Goal: Information Seeking & Learning: Learn about a topic

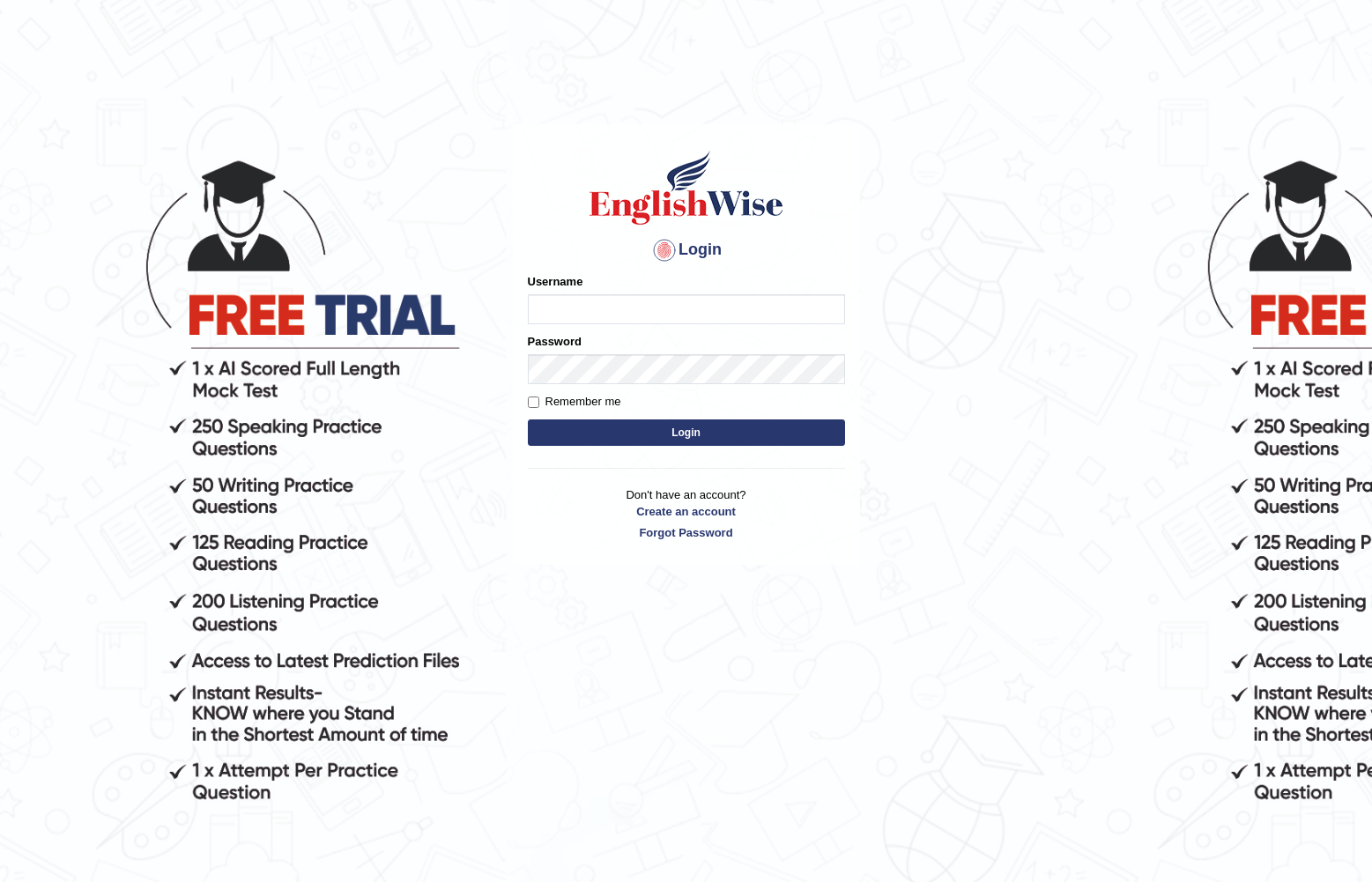
type input "Manuel2025"
click at [633, 436] on button "Login" at bounding box center [687, 433] width 317 height 26
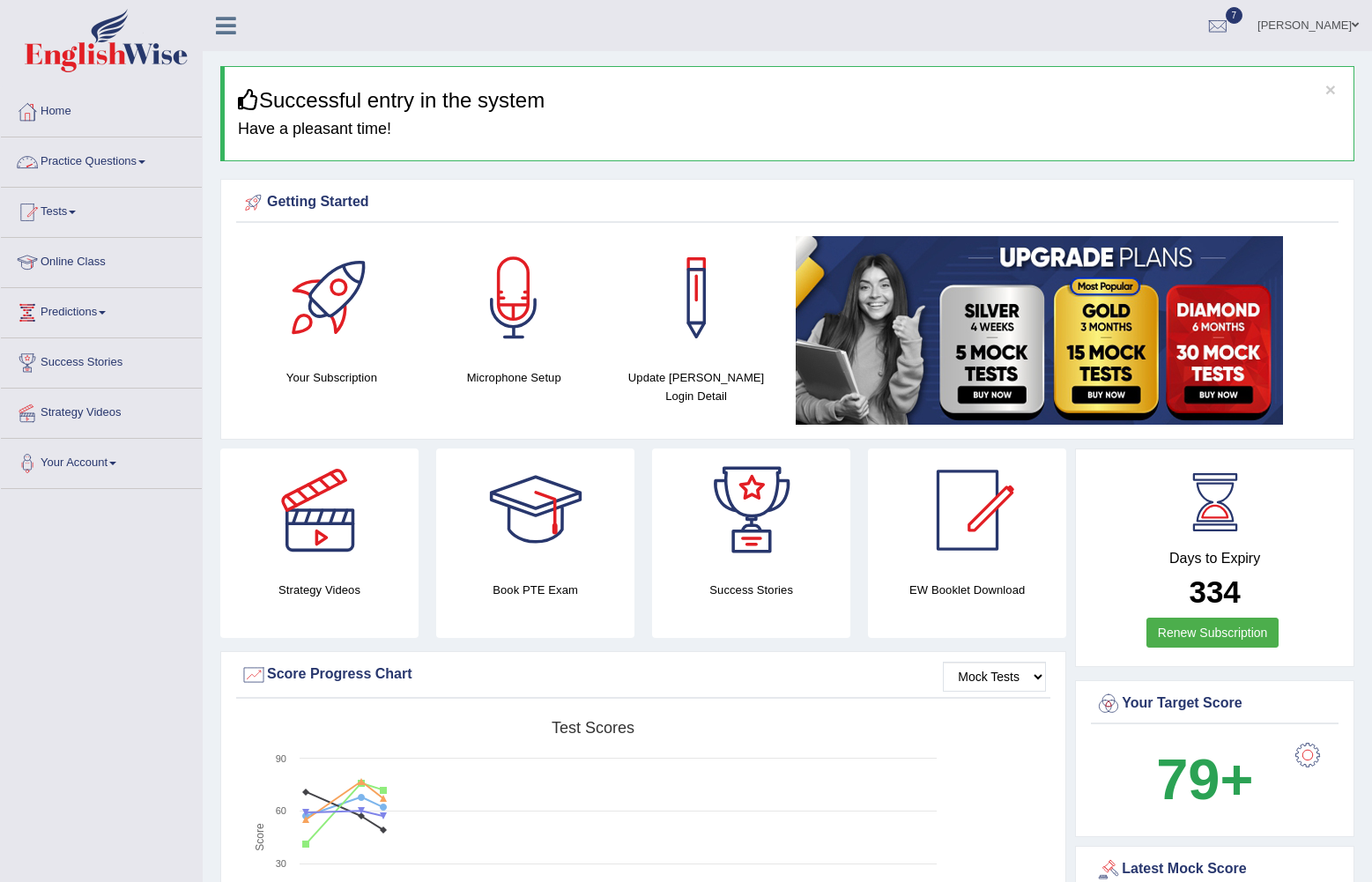
click at [129, 159] on link "Practice Questions" at bounding box center [101, 159] width 201 height 44
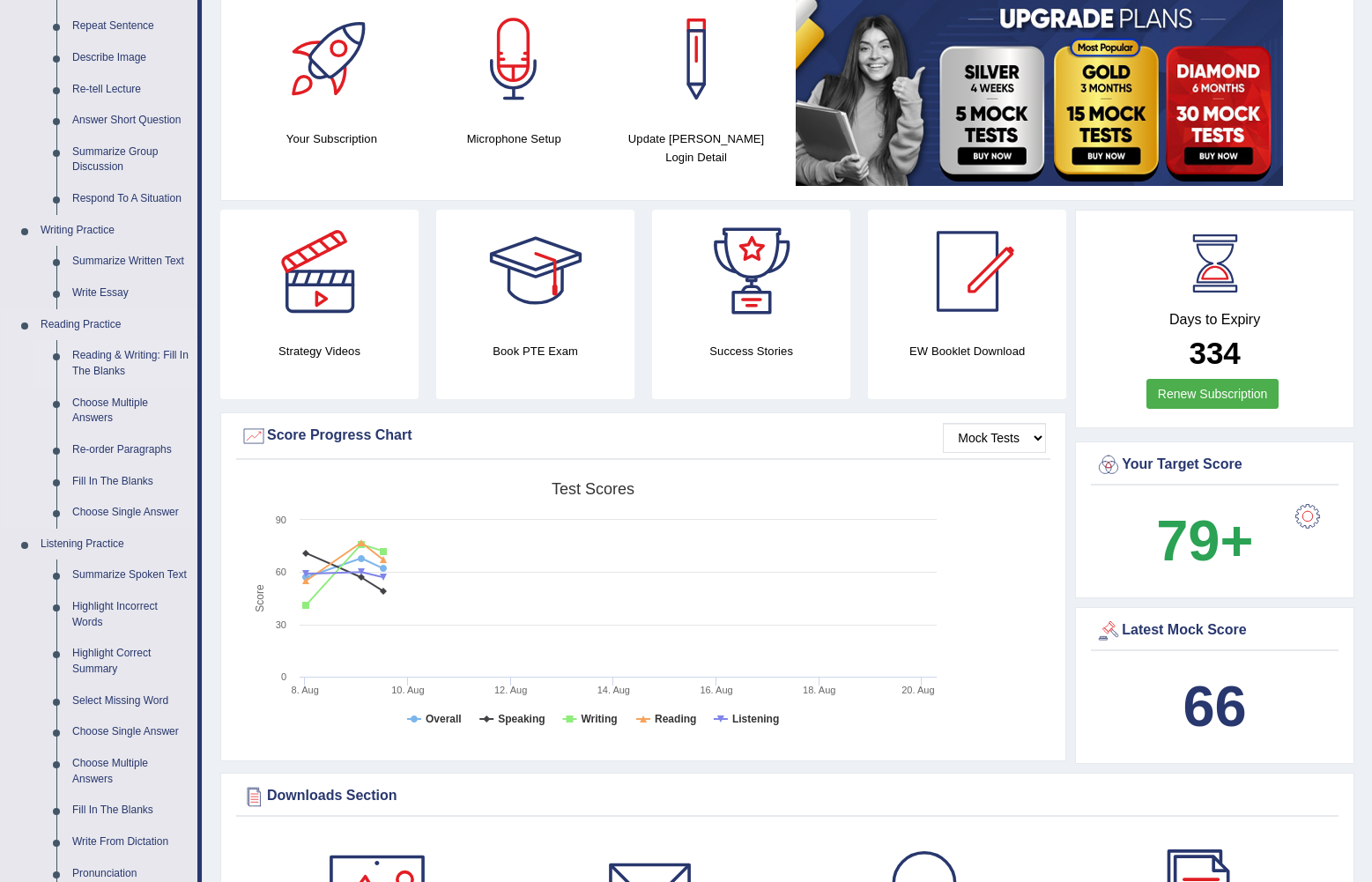
scroll to position [353, 0]
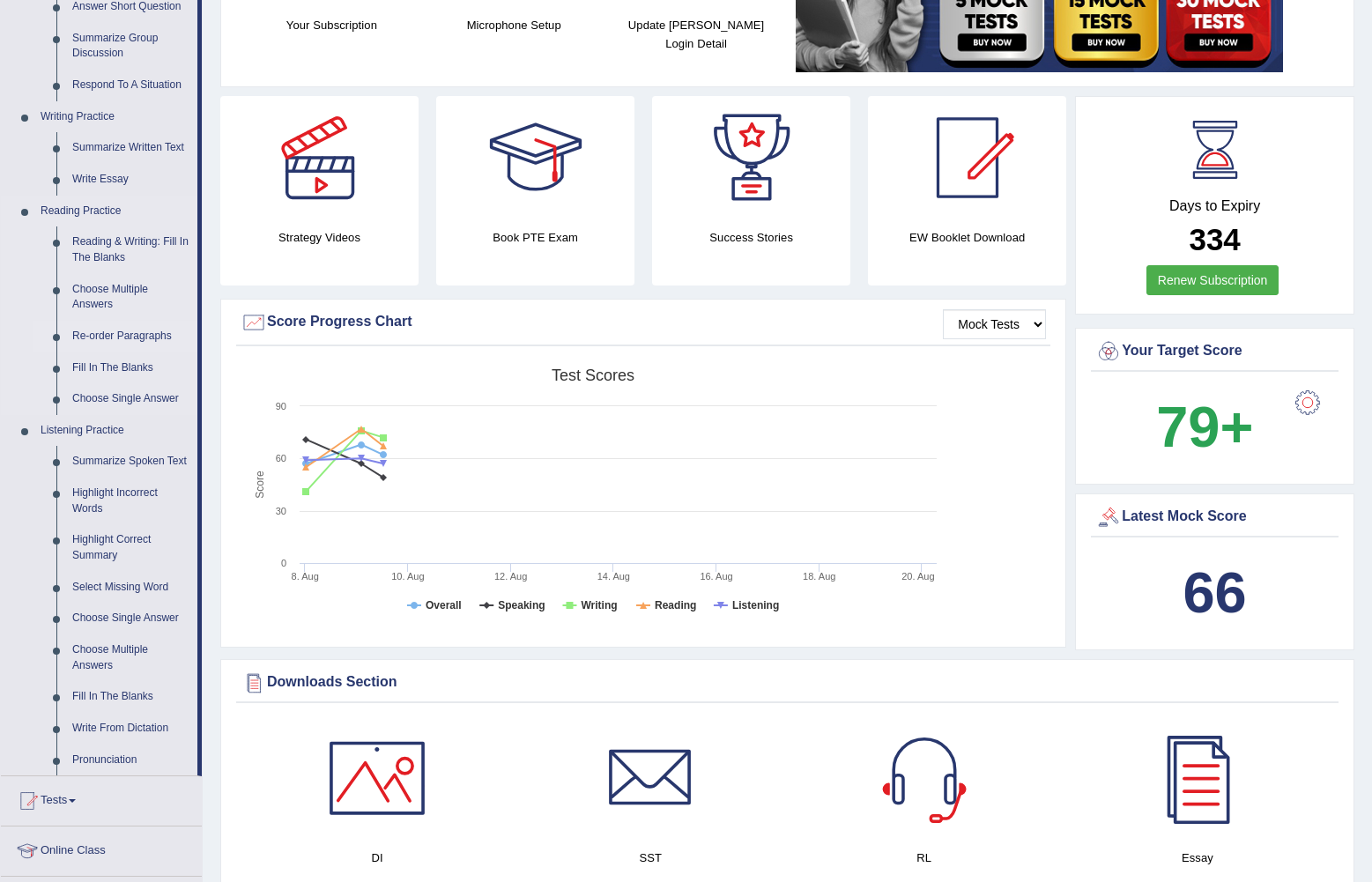
click at [141, 333] on link "Re-order Paragraphs" at bounding box center [130, 337] width 133 height 32
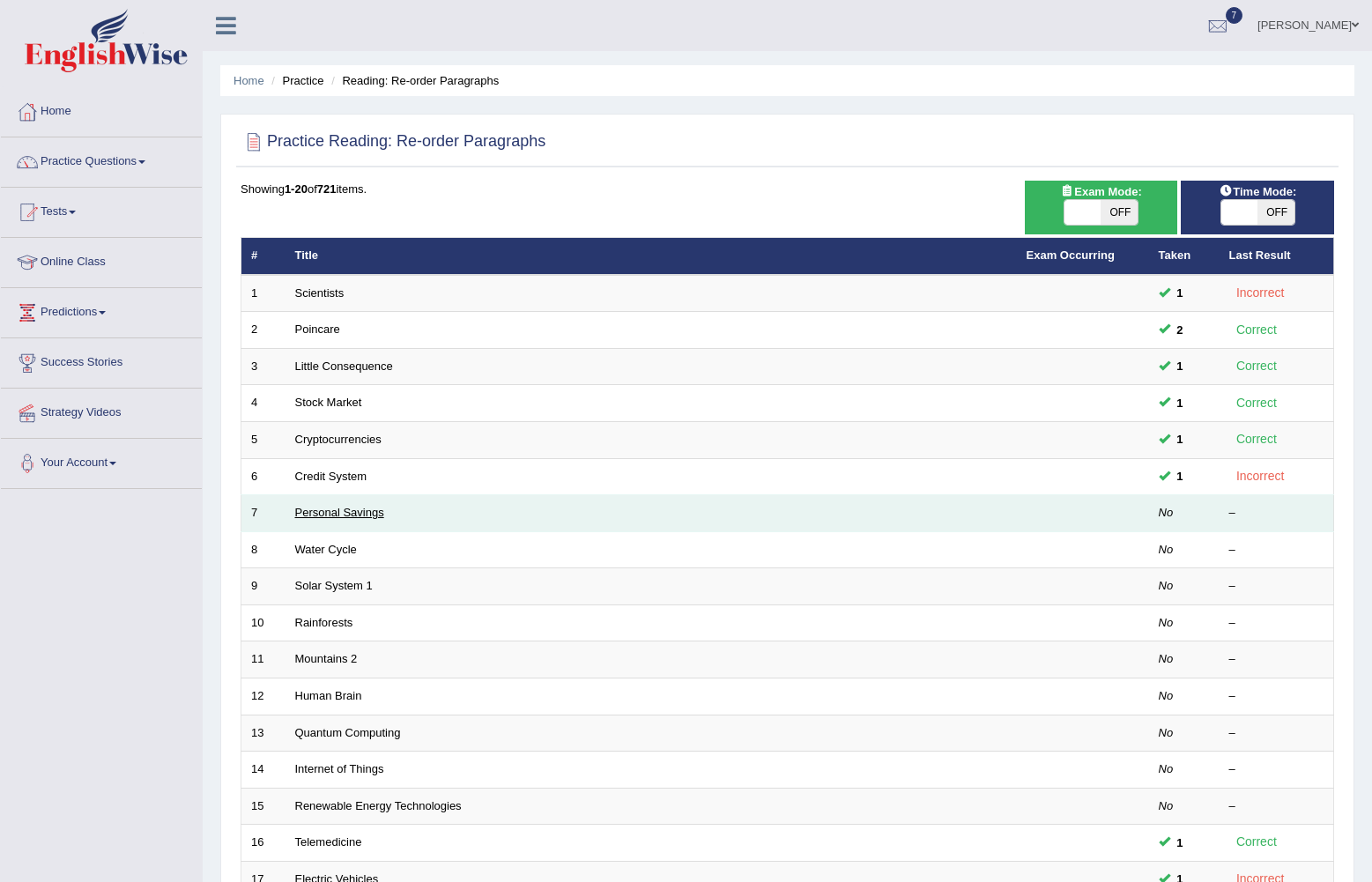
click at [318, 510] on link "Personal Savings" at bounding box center [340, 512] width 89 height 13
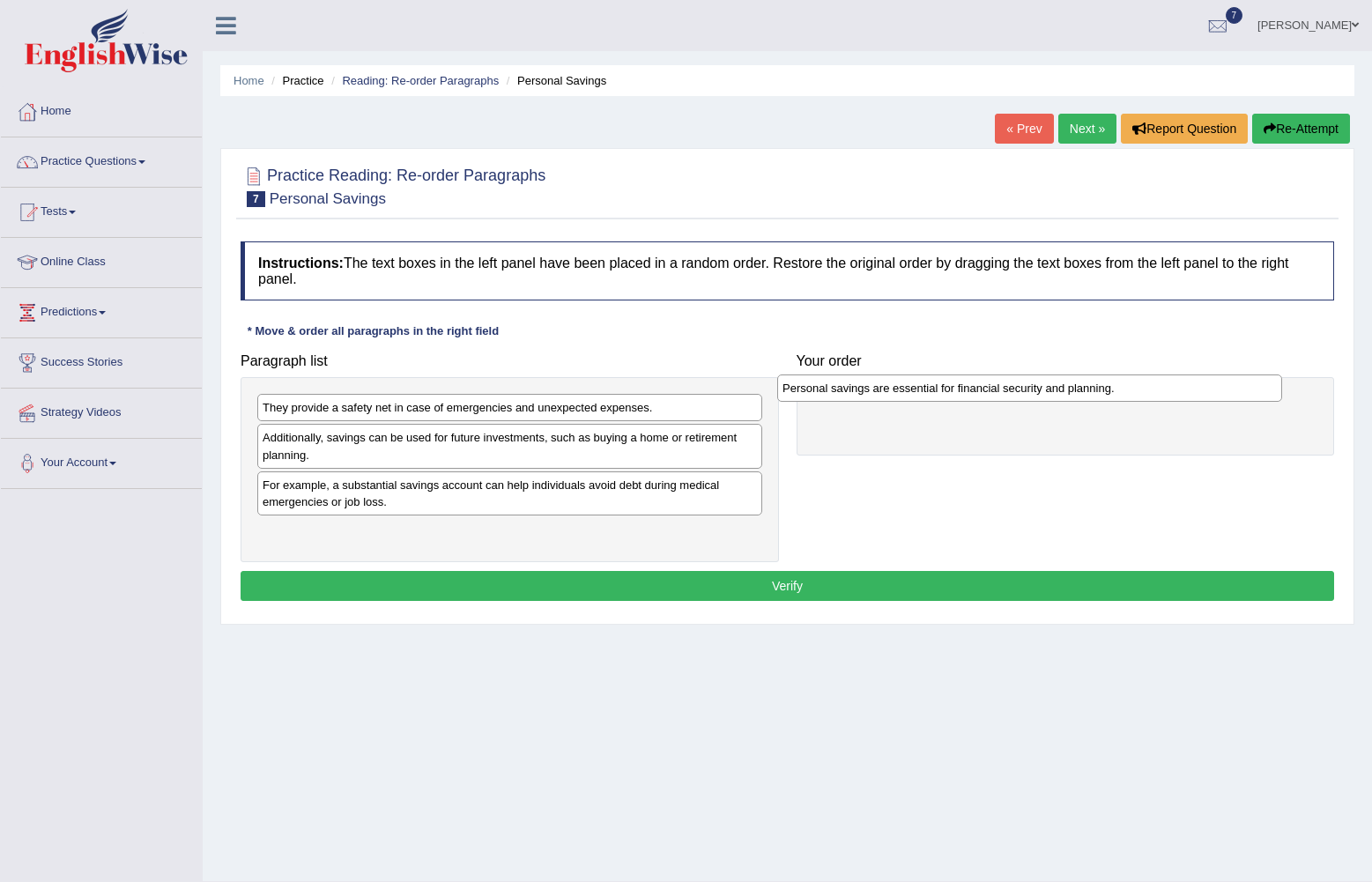
drag, startPoint x: 410, startPoint y: 533, endPoint x: 931, endPoint y: 390, distance: 540.3
click at [931, 390] on div "Personal savings are essential for financial security and planning." at bounding box center [1029, 388] width 505 height 27
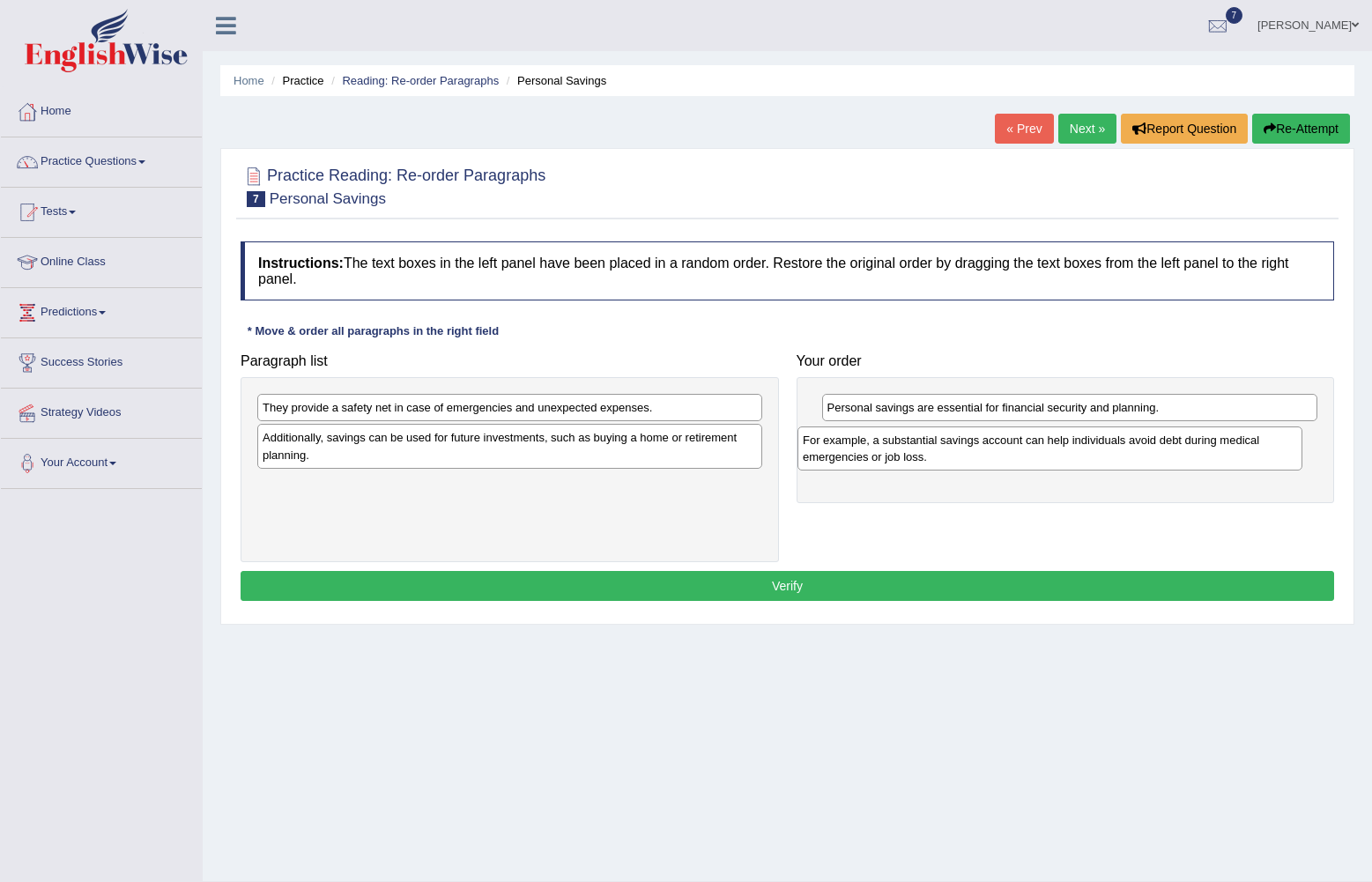
drag, startPoint x: 462, startPoint y: 502, endPoint x: 1003, endPoint y: 457, distance: 542.9
click at [1003, 457] on div "For example, a substantial savings account can help individuals avoid debt duri…" at bounding box center [1050, 448] width 505 height 44
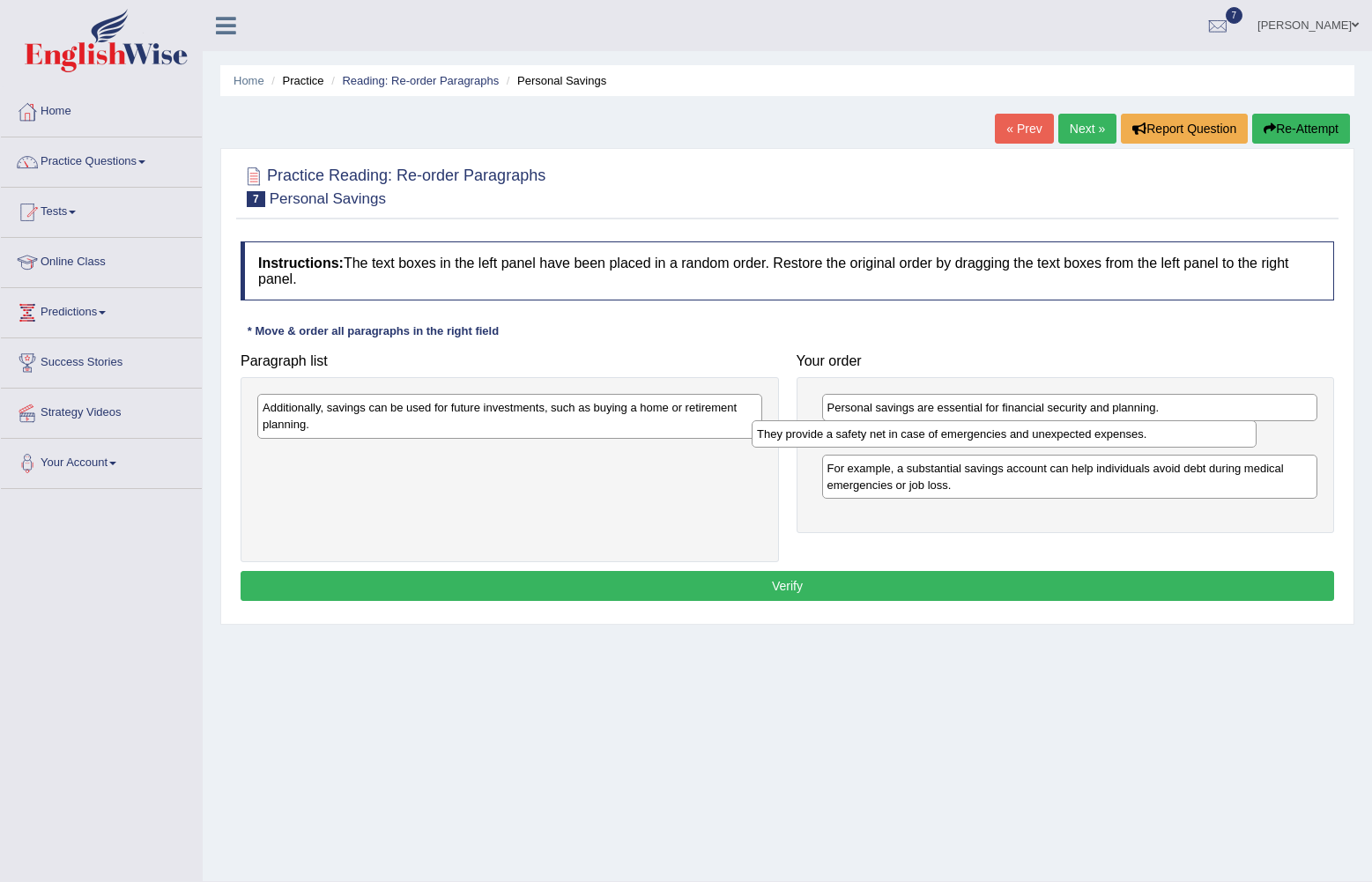
drag, startPoint x: 538, startPoint y: 405, endPoint x: 1033, endPoint y: 431, distance: 495.7
click at [1033, 431] on div "They provide a safety net in case of emergencies and unexpected expenses." at bounding box center [1004, 434] width 505 height 27
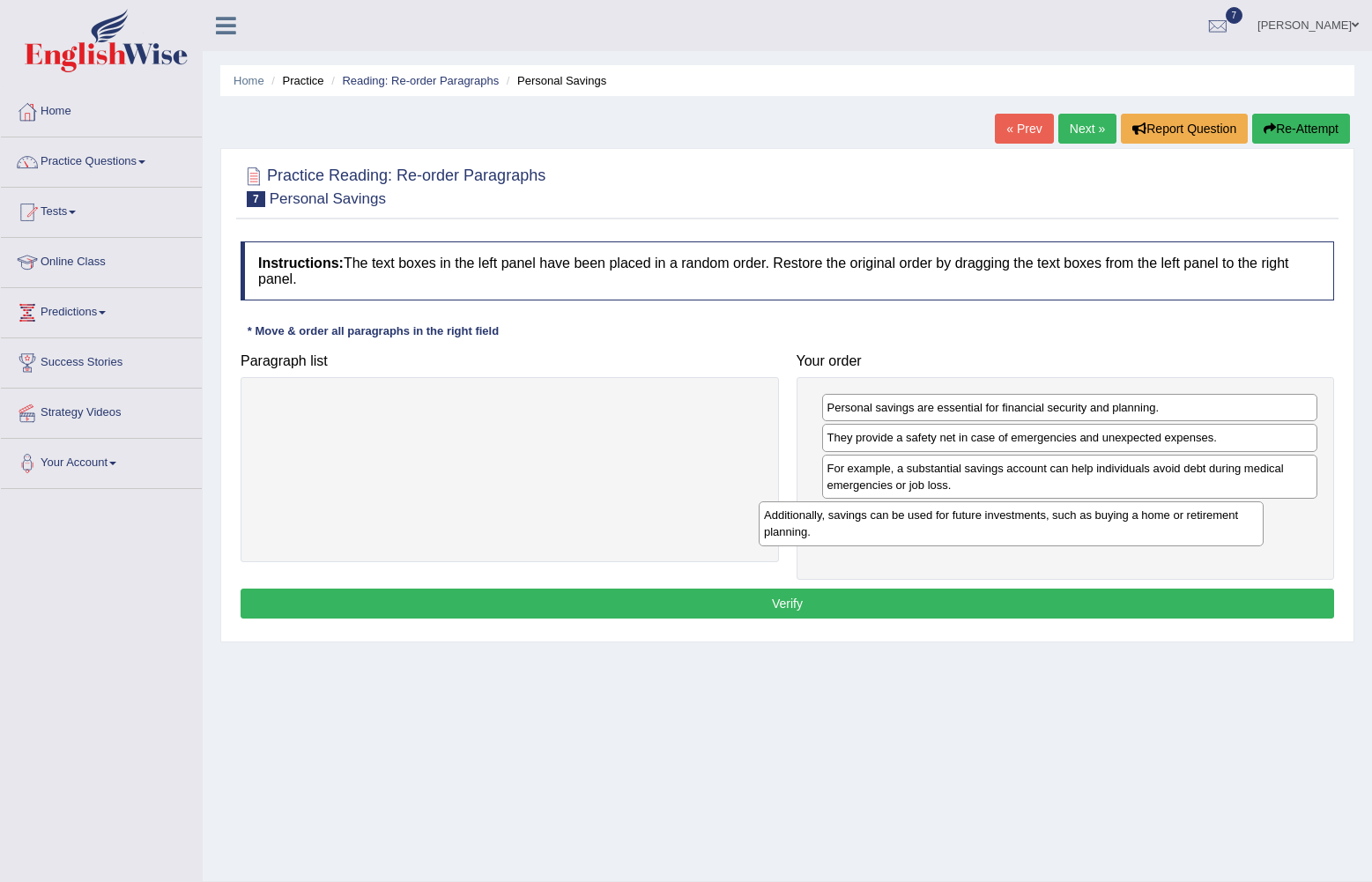
drag, startPoint x: 549, startPoint y: 416, endPoint x: 1050, endPoint y: 522, distance: 512.1
click at [1050, 522] on div "Additionally, savings can be used for future investments, such as buying a home…" at bounding box center [1012, 523] width 505 height 44
click at [909, 616] on button "Verify" at bounding box center [787, 603] width 1094 height 30
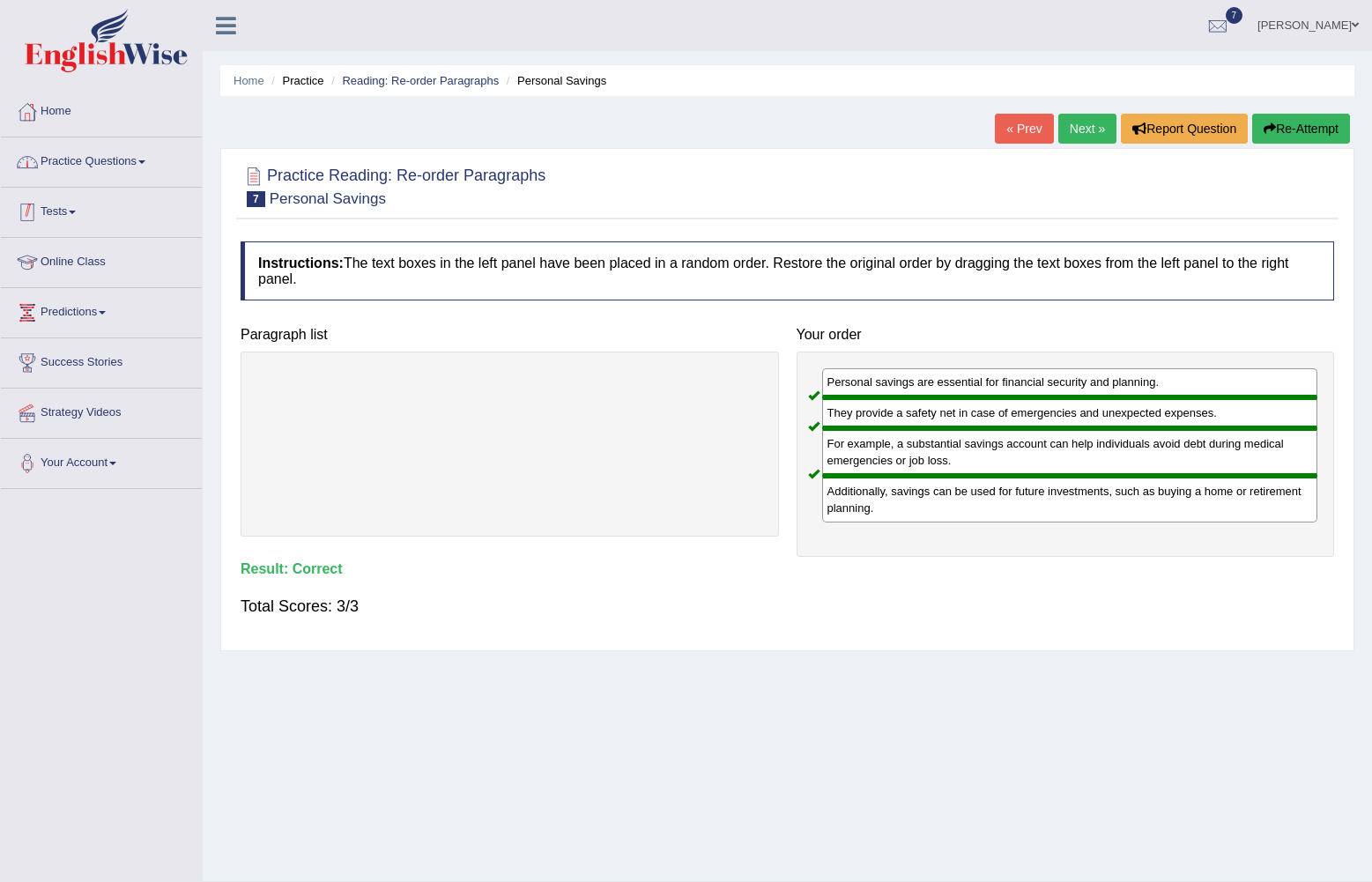
click at [148, 158] on link "Practice Questions" at bounding box center [101, 159] width 201 height 44
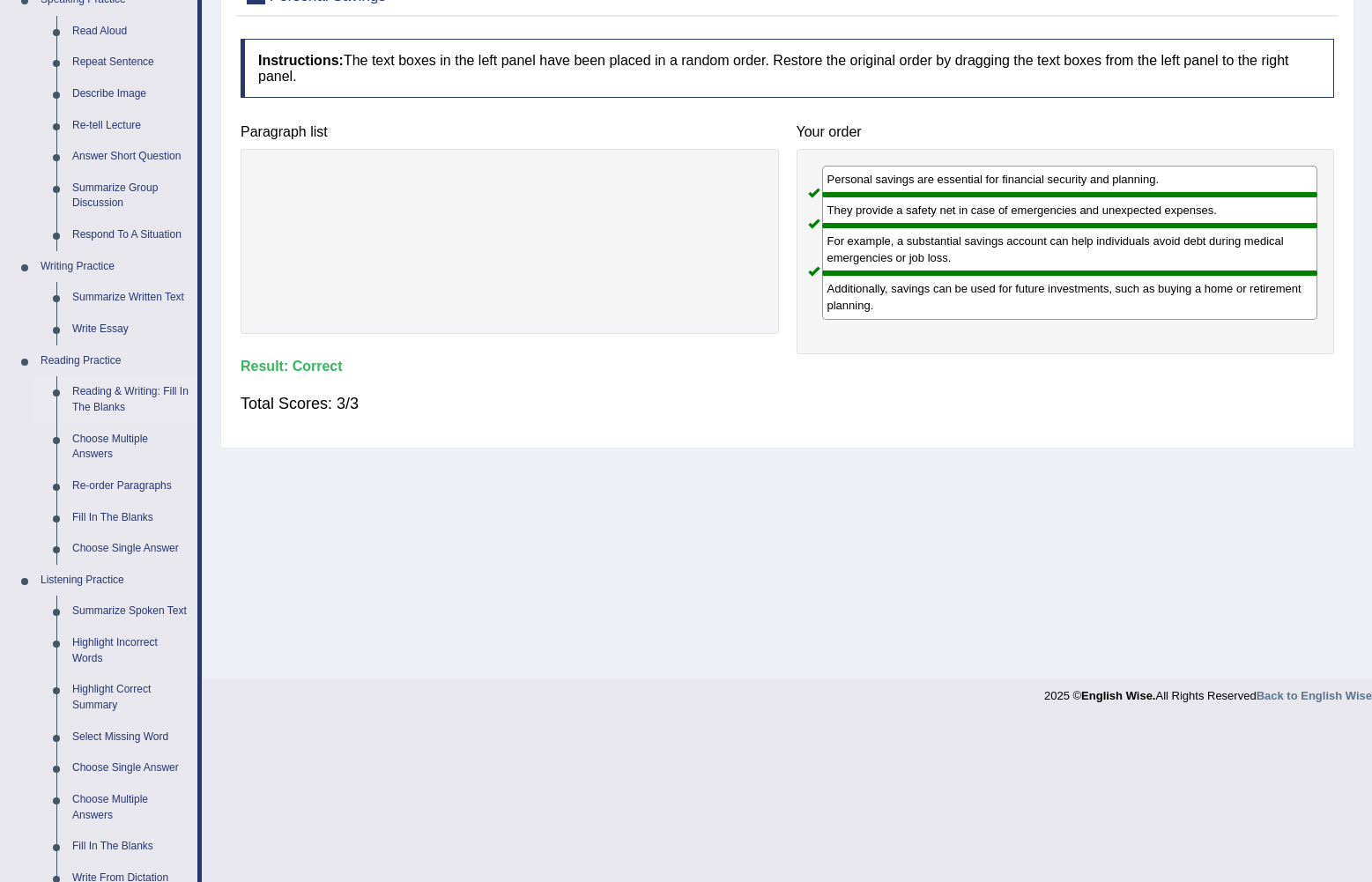
scroll to position [265, 0]
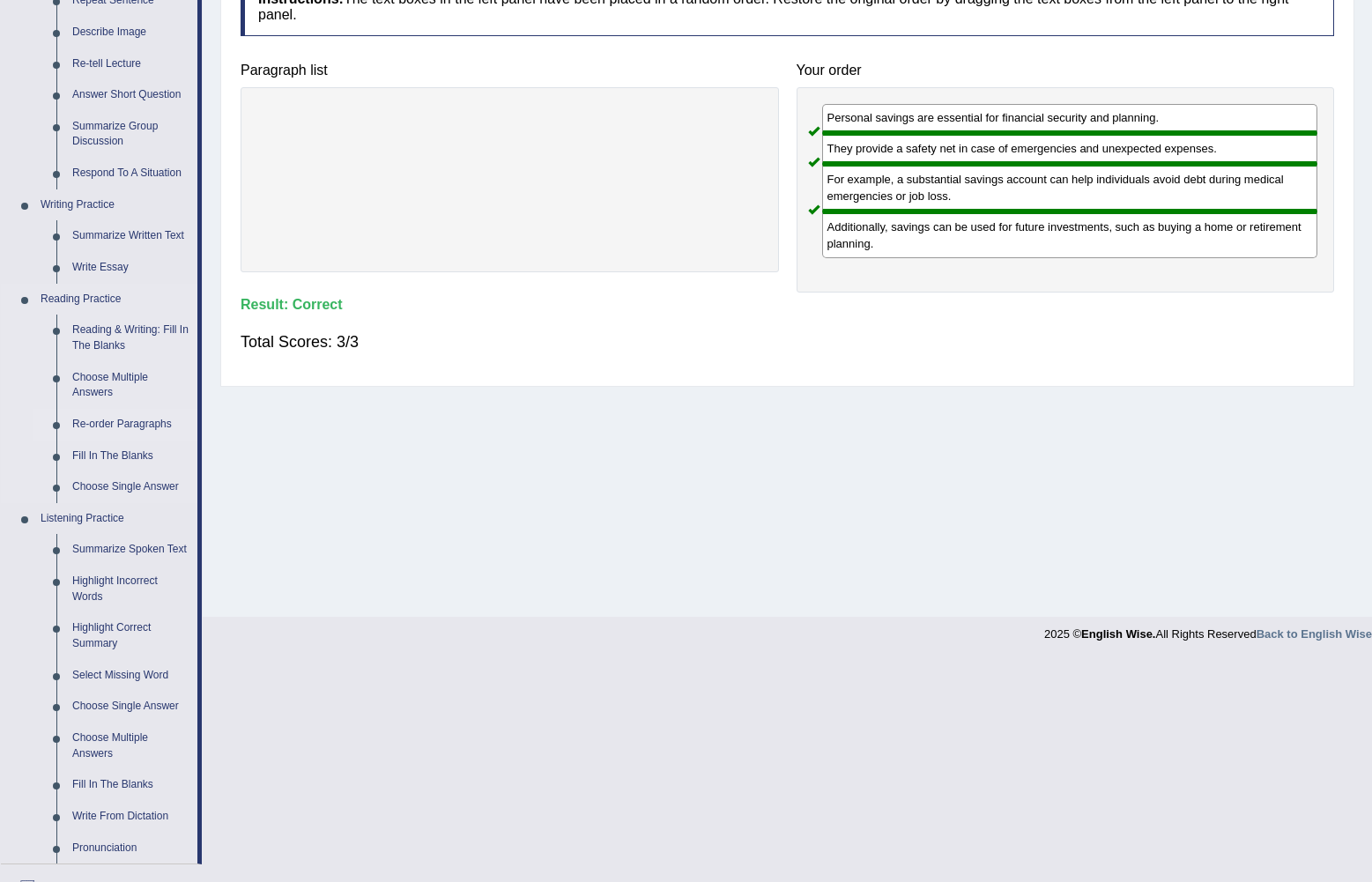
click at [105, 416] on link "Re-order Paragraphs" at bounding box center [130, 425] width 133 height 32
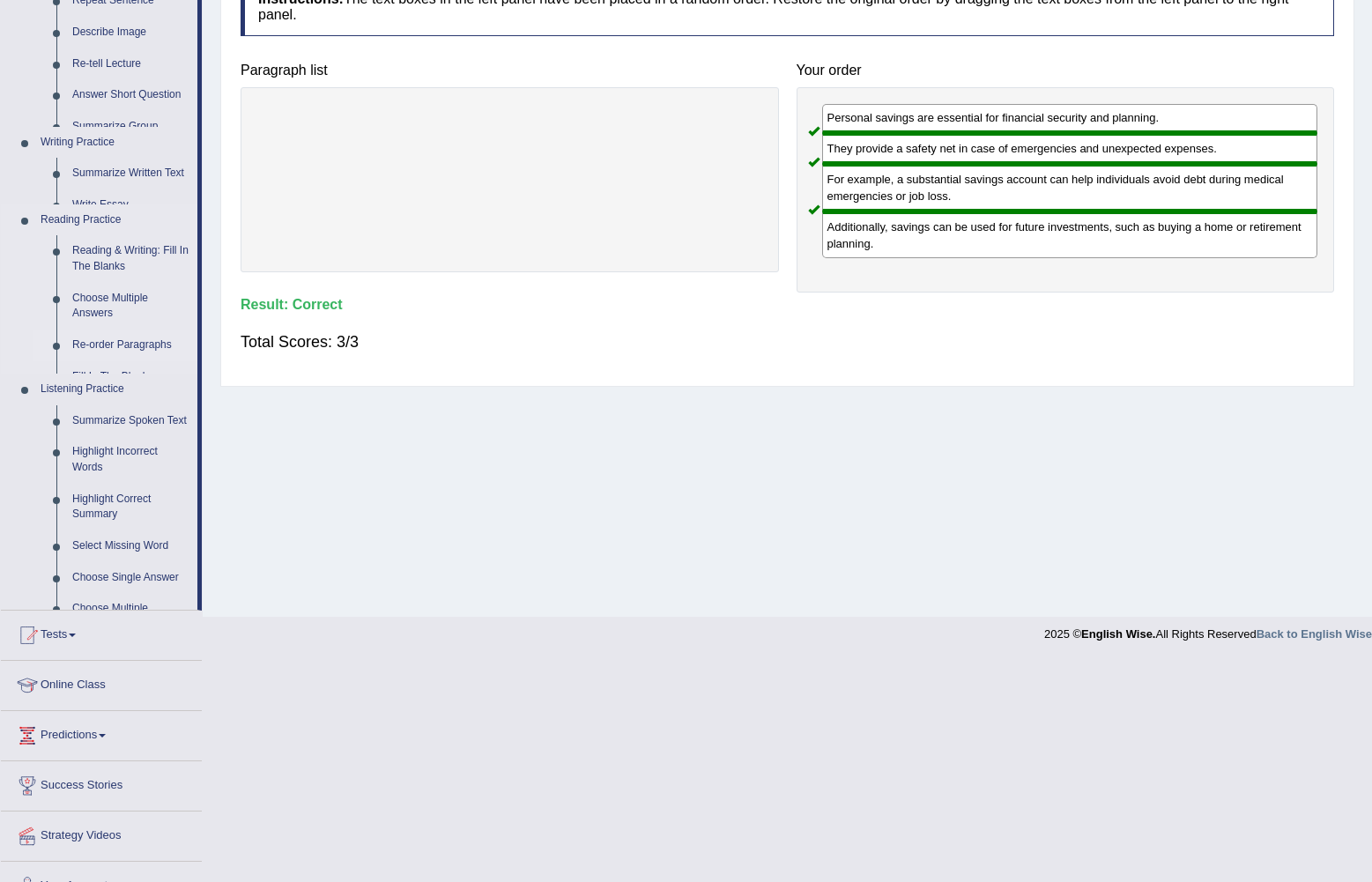
scroll to position [112, 0]
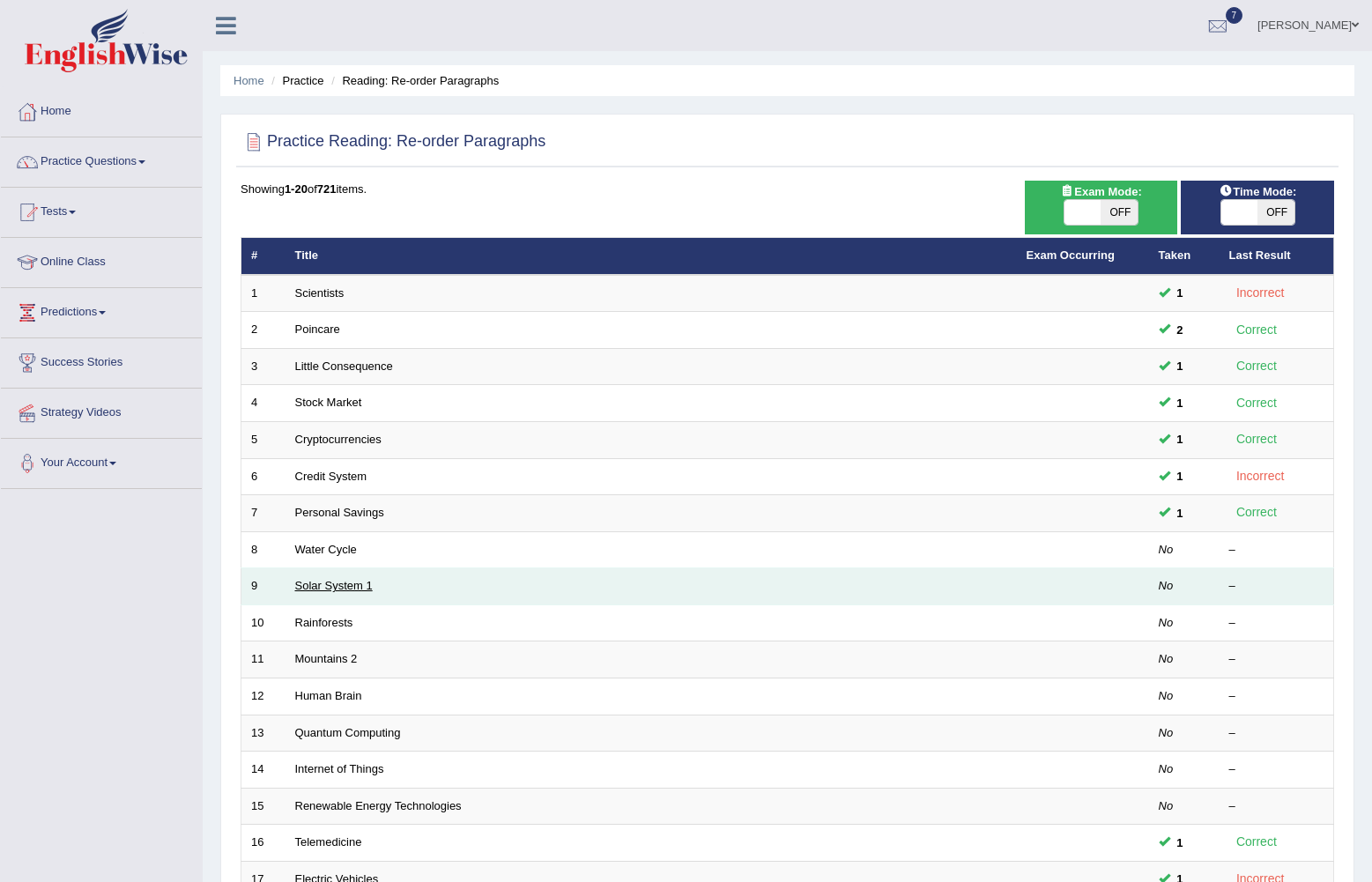
click at [321, 582] on link "Solar System 1" at bounding box center [334, 586] width 78 height 13
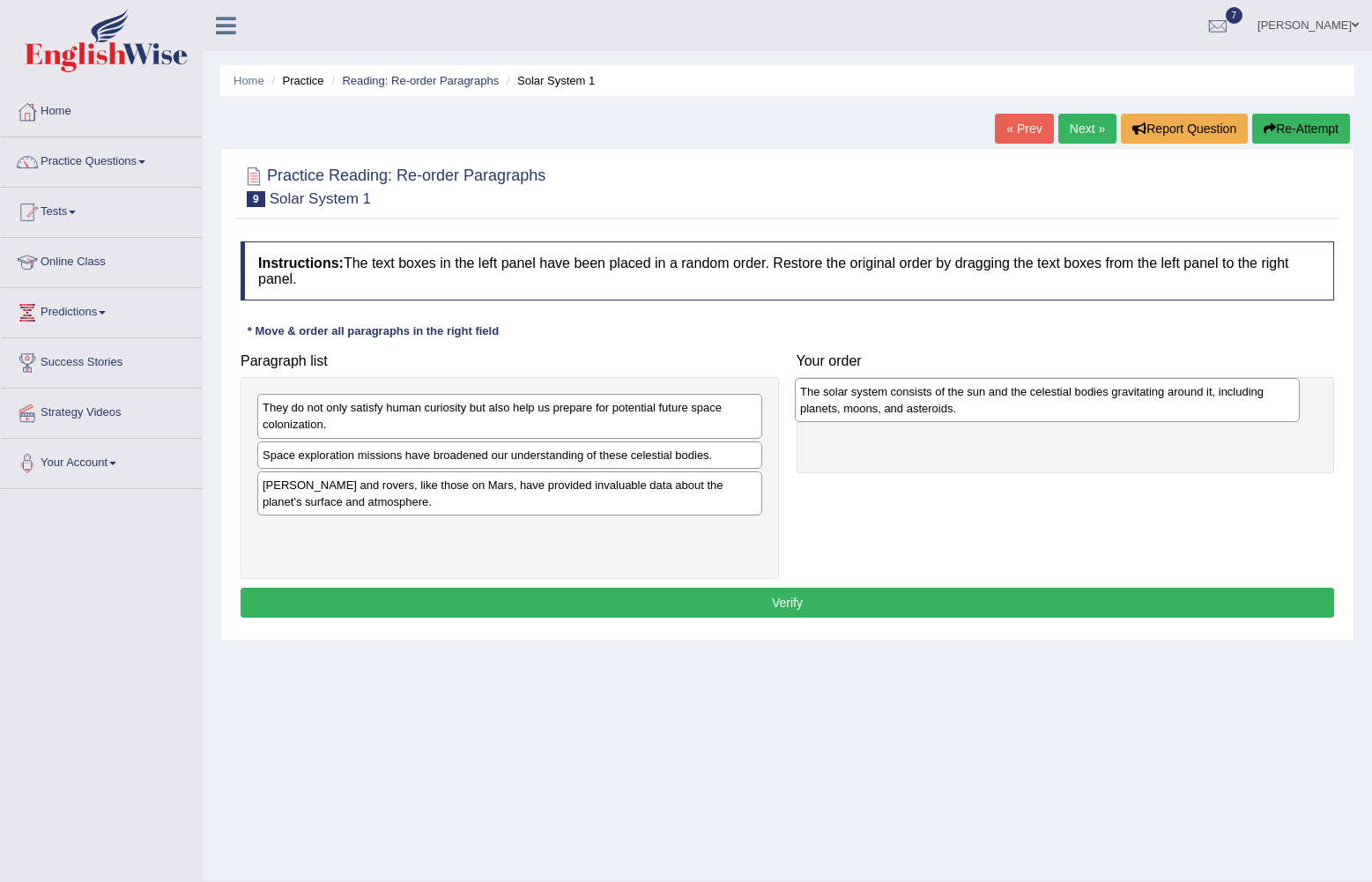
drag, startPoint x: 421, startPoint y: 502, endPoint x: 958, endPoint y: 409, distance: 545.0
click at [958, 409] on div "The solar system consists of the sun and the celestial bodies gravitating aroun…" at bounding box center [1047, 399] width 505 height 44
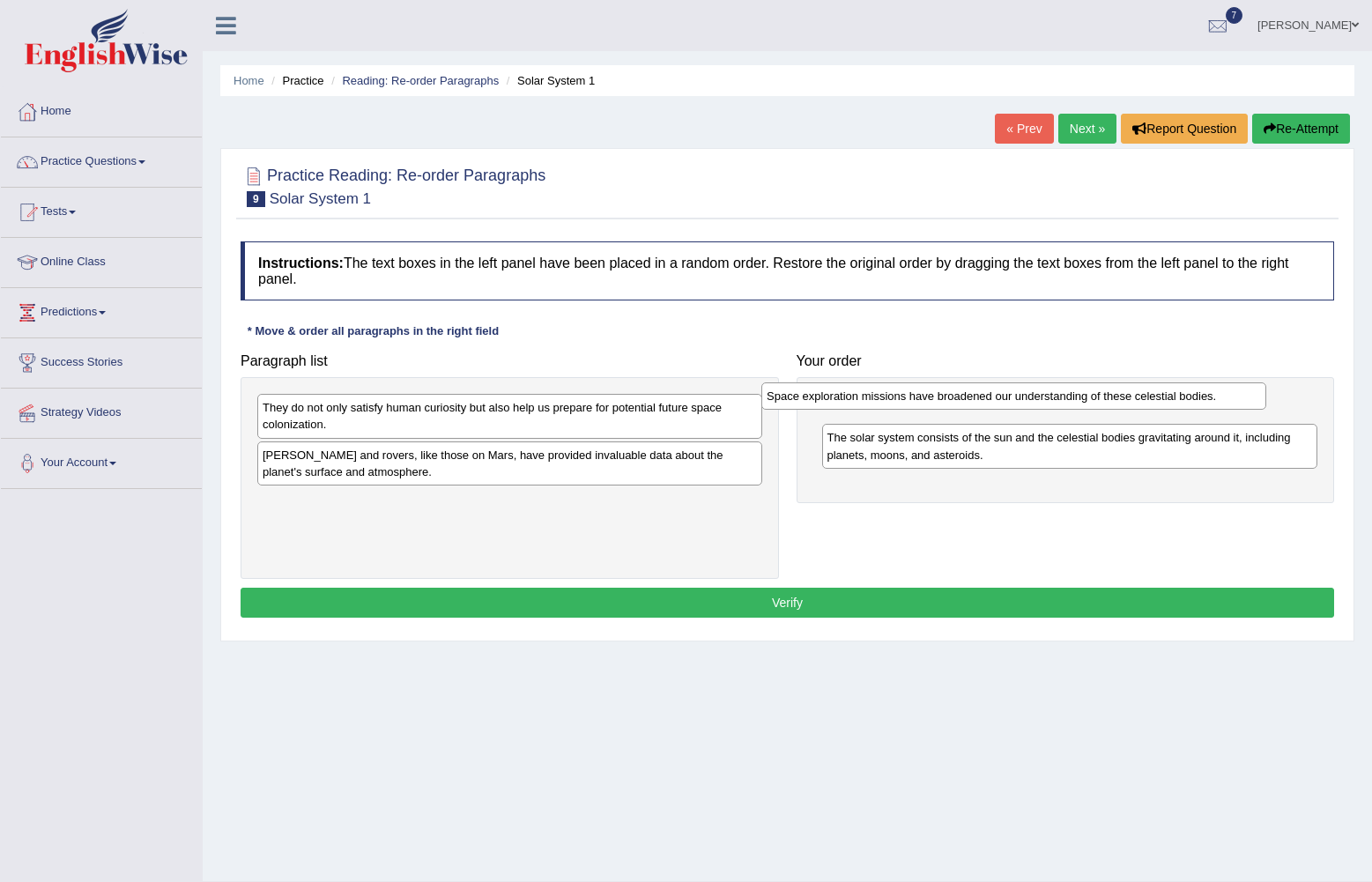
drag, startPoint x: 549, startPoint y: 461, endPoint x: 1053, endPoint y: 402, distance: 507.4
click at [1053, 402] on div "Space exploration missions have broadened our understanding of these celestial …" at bounding box center [1014, 396] width 505 height 27
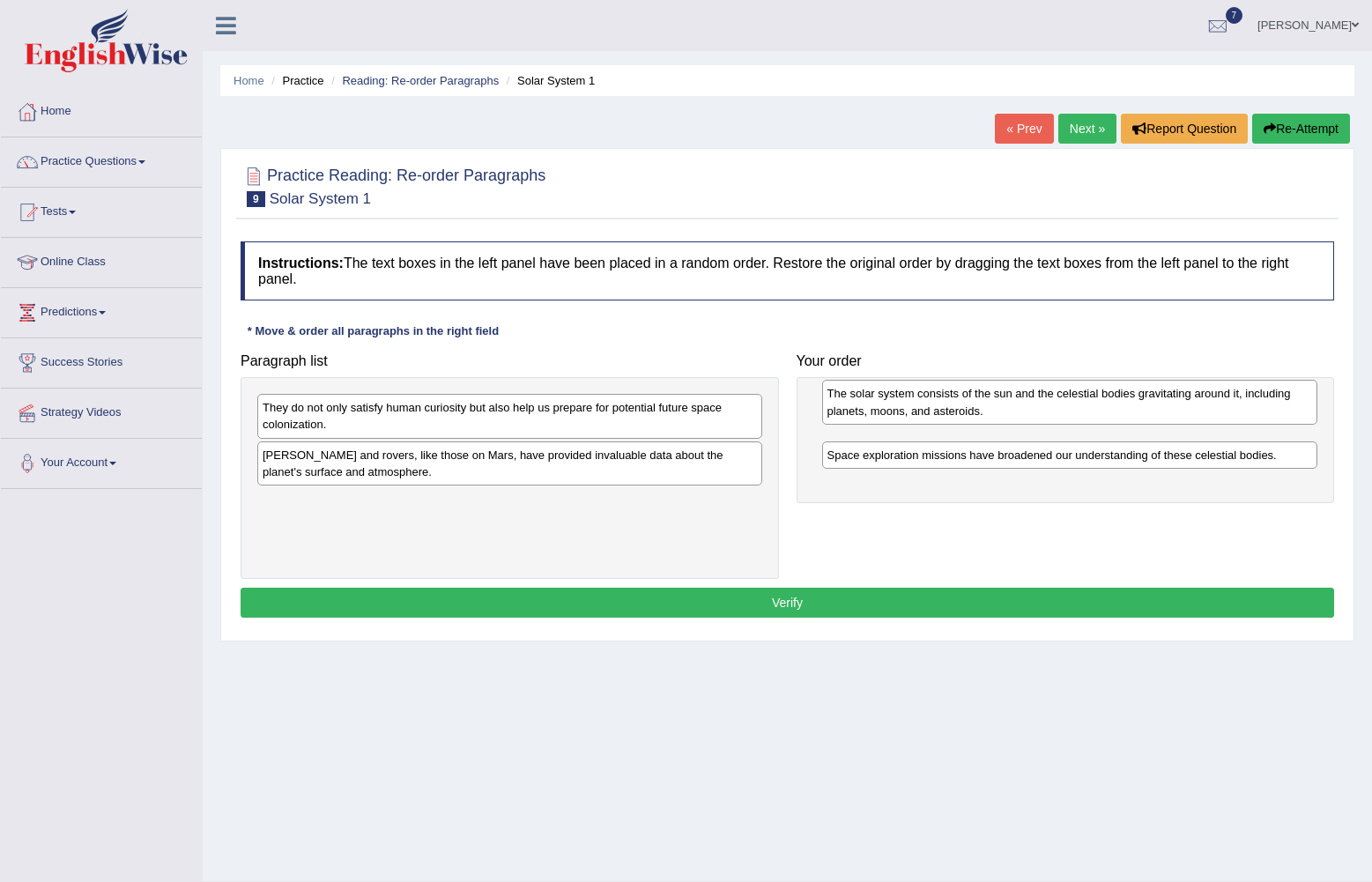
drag, startPoint x: 941, startPoint y: 461, endPoint x: 941, endPoint y: 417, distance: 44.0
click at [941, 417] on div "The solar system consists of the sun and the celestial bodies gravitating aroun…" at bounding box center [1070, 401] width 497 height 44
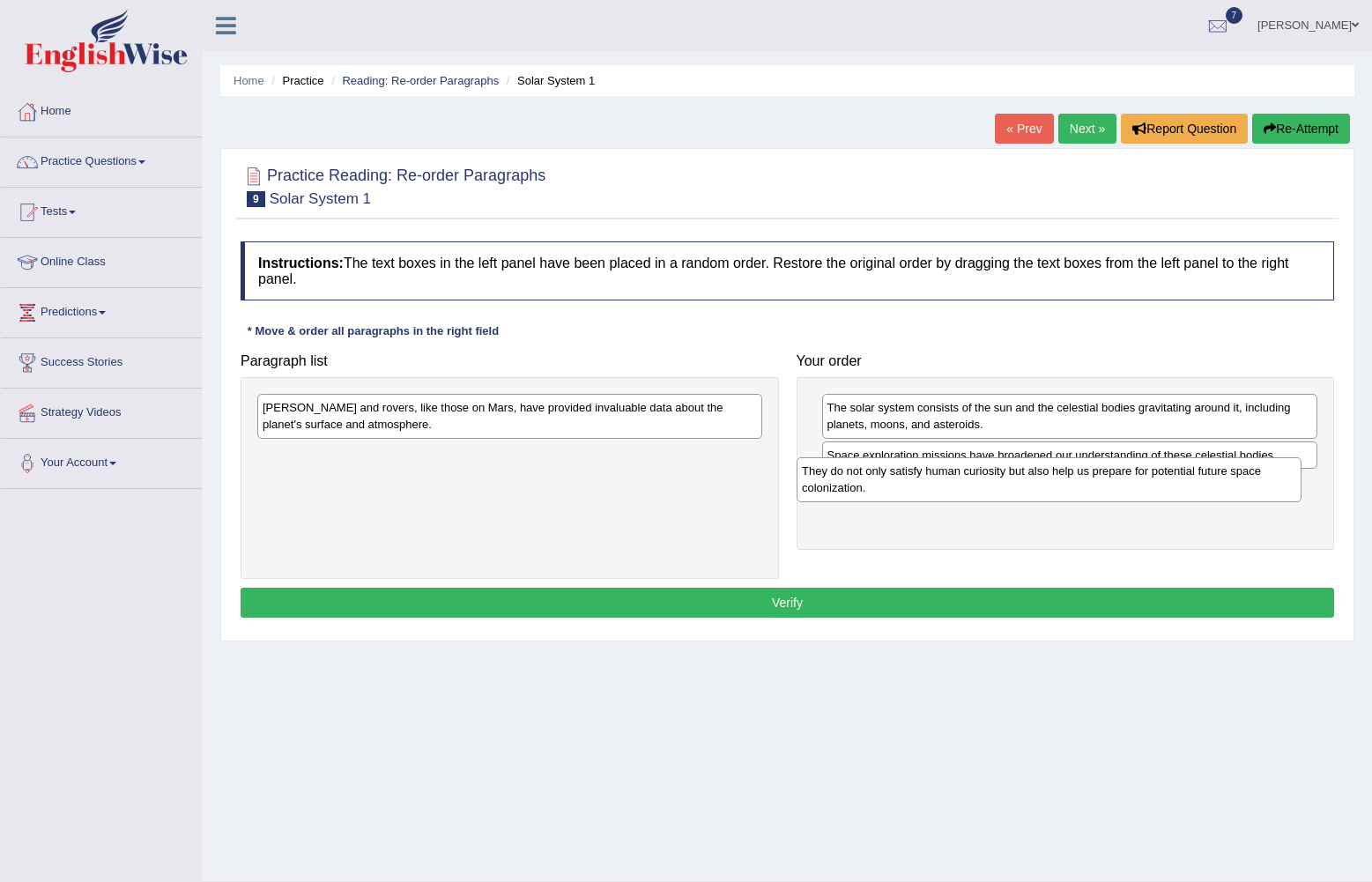
drag, startPoint x: 522, startPoint y: 435, endPoint x: 1061, endPoint y: 499, distance: 542.8
click at [1061, 499] on div "They do not only satisfy human curiosity but also help us prepare for potential…" at bounding box center [1049, 479] width 505 height 44
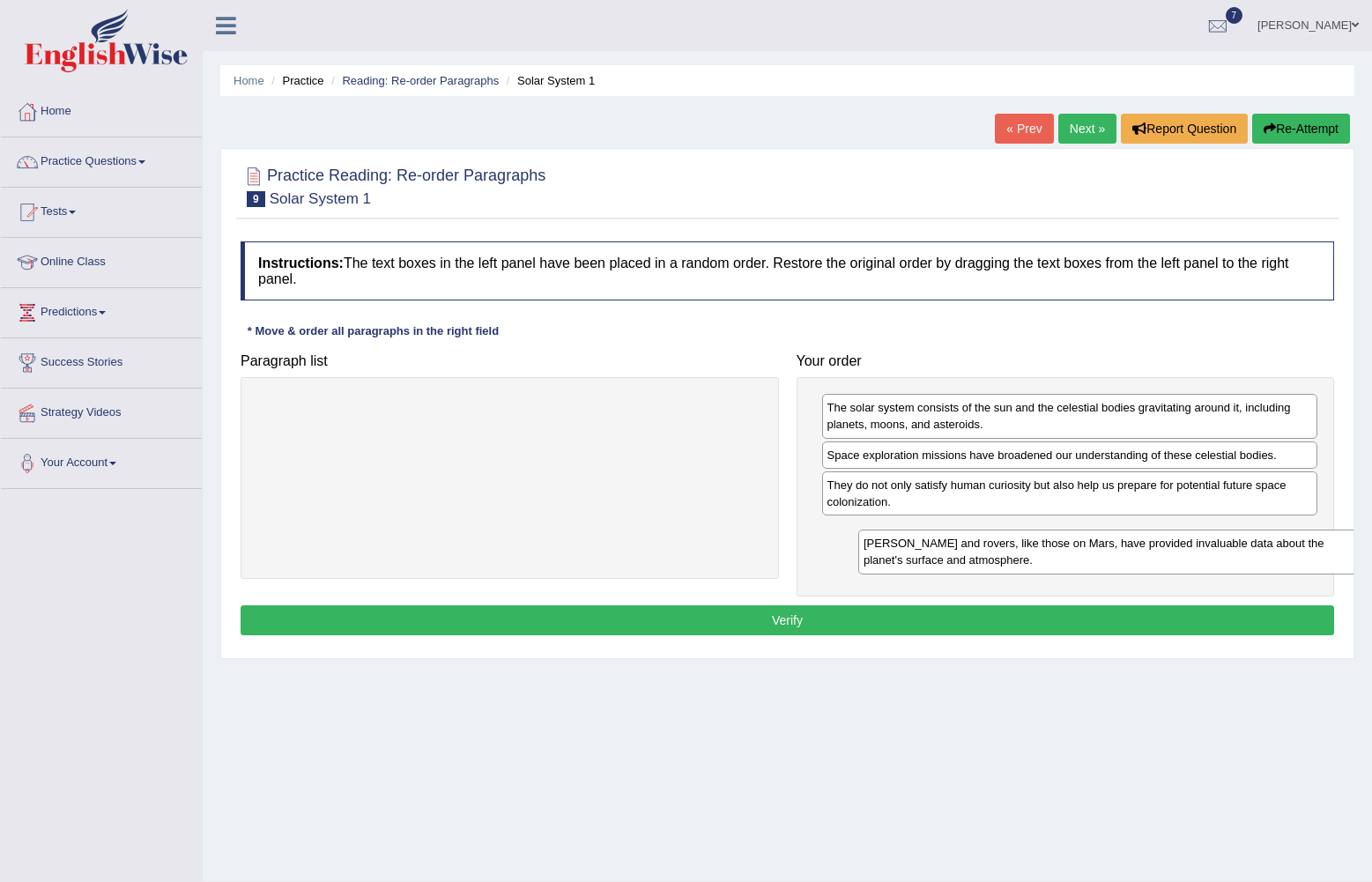
drag, startPoint x: 585, startPoint y: 414, endPoint x: 1186, endPoint y: 551, distance: 616.4
click at [1186, 551] on div "Landers and rovers, like those on Mars, have provided invaluable data about the…" at bounding box center [1111, 551] width 505 height 44
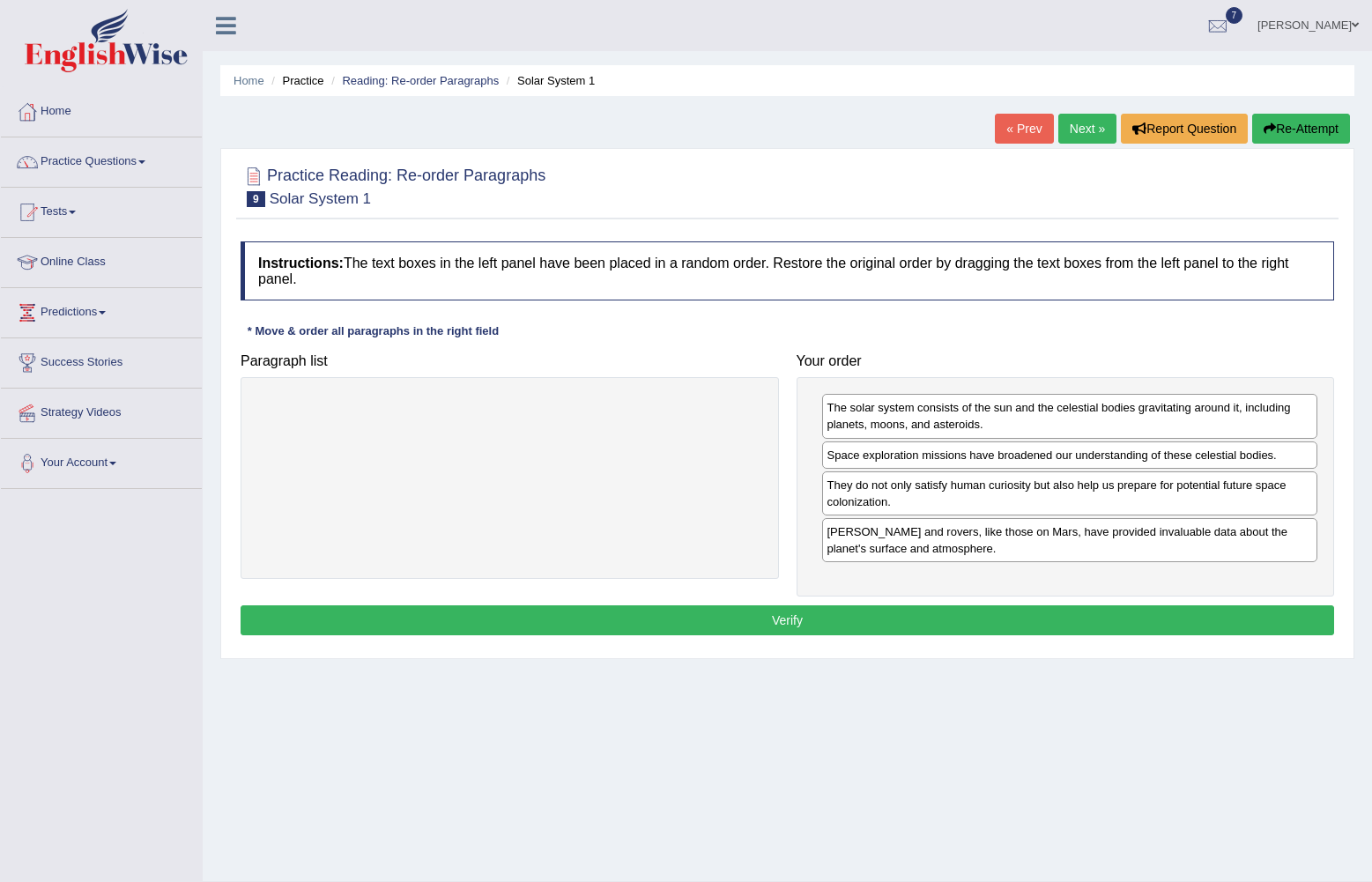
click at [760, 618] on button "Verify" at bounding box center [787, 620] width 1094 height 30
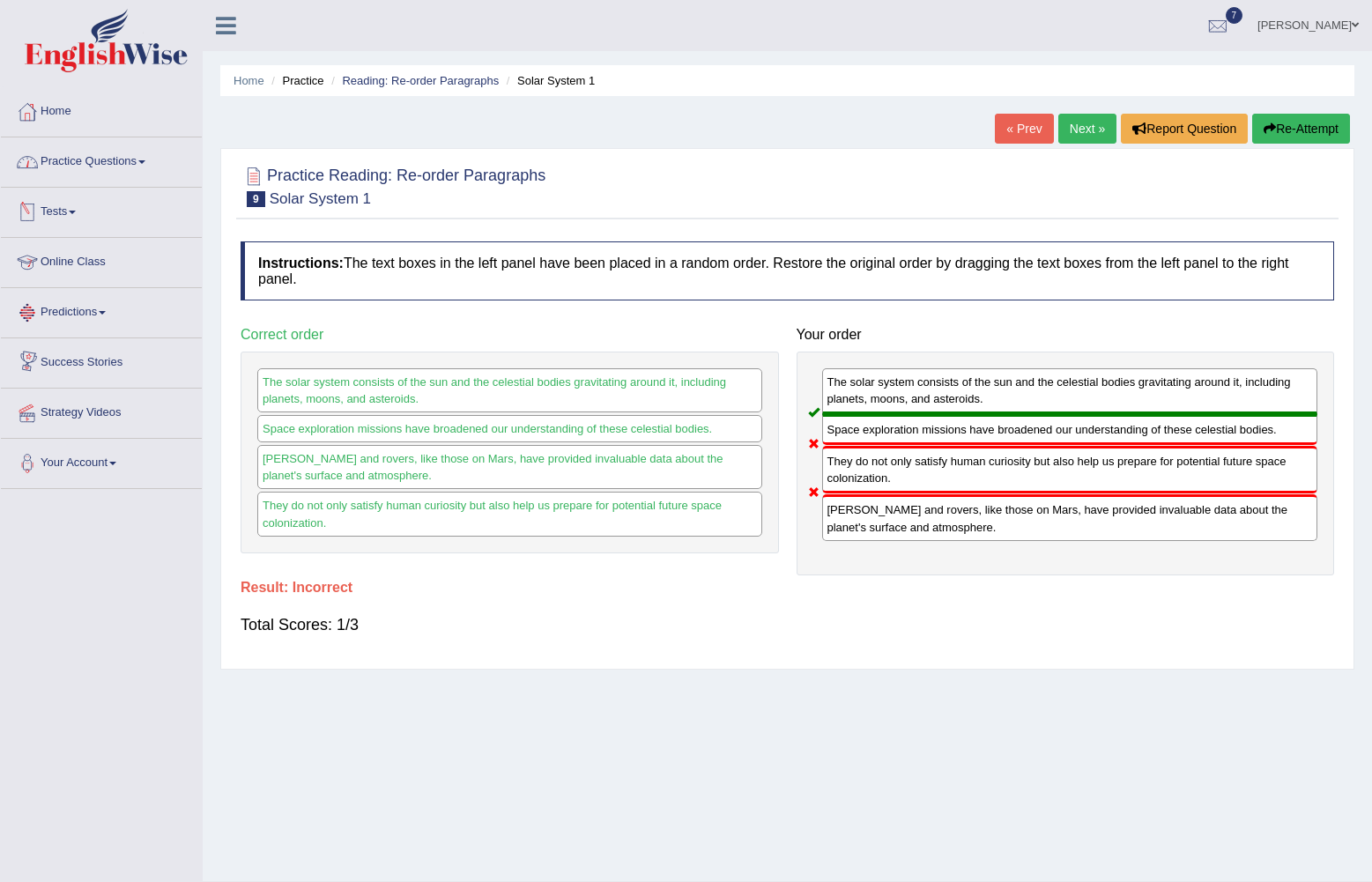
click at [137, 164] on link "Practice Questions" at bounding box center [101, 159] width 201 height 44
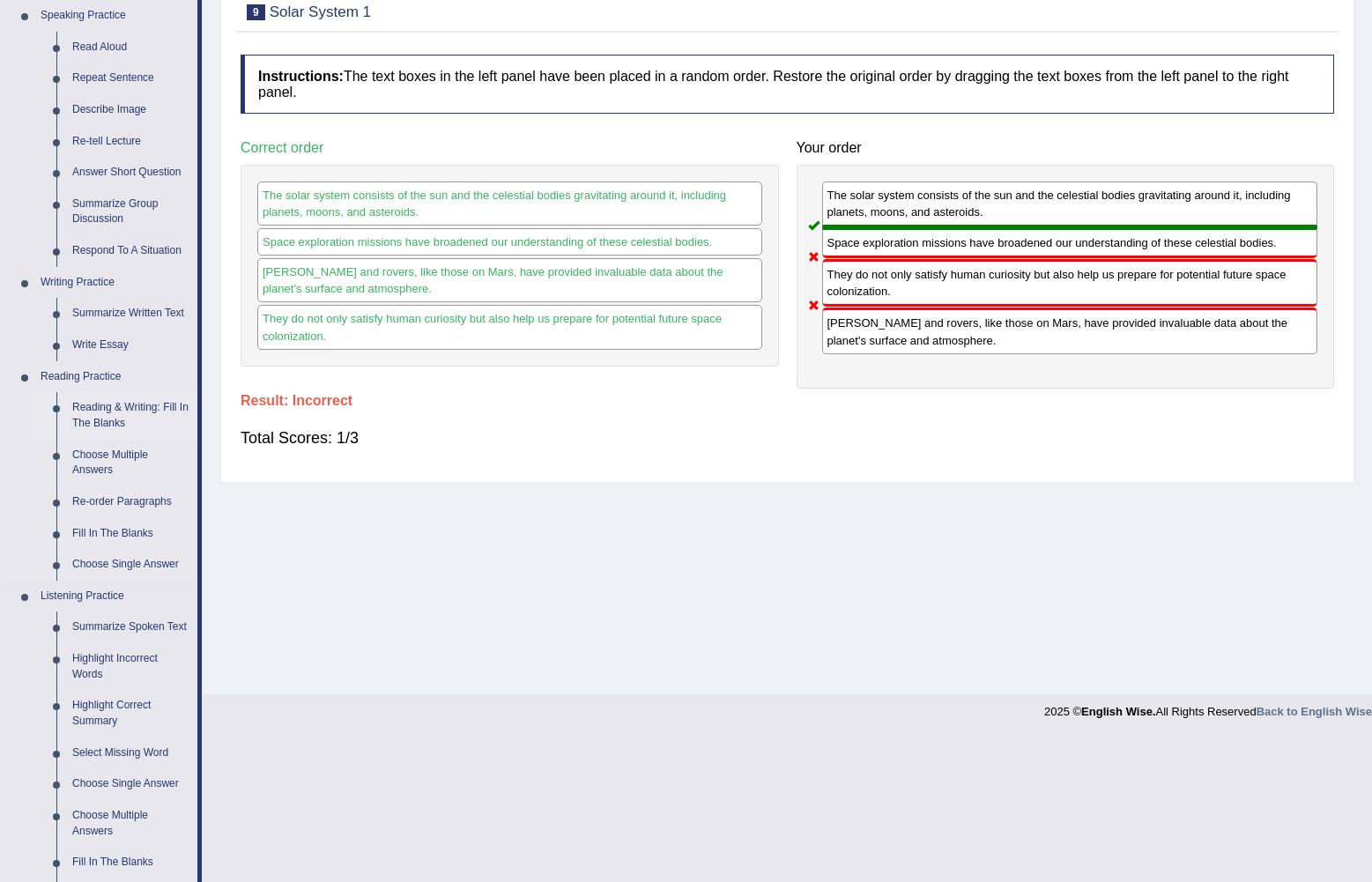
scroll to position [265, 0]
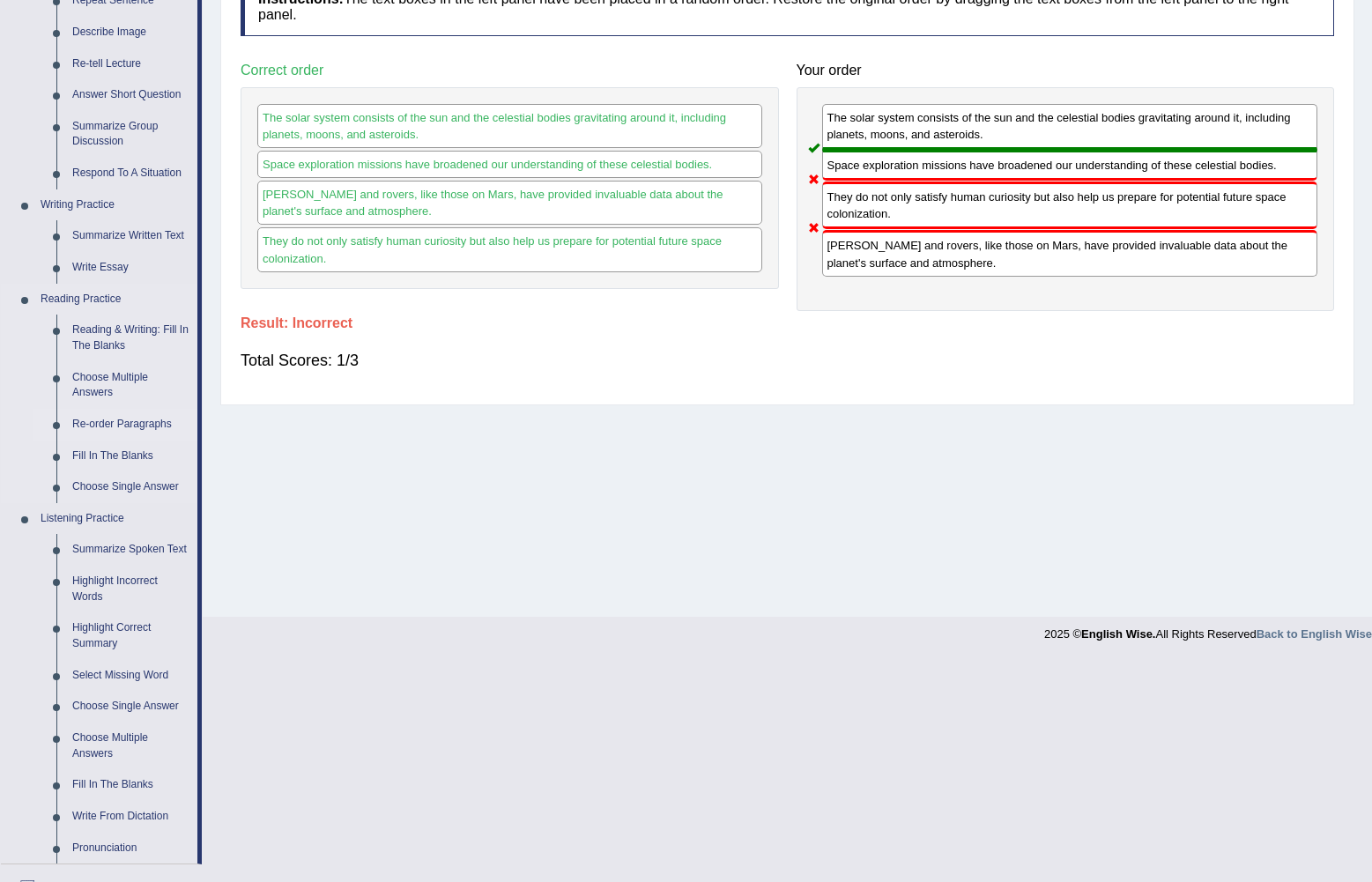
click at [123, 421] on link "Re-order Paragraphs" at bounding box center [130, 425] width 133 height 32
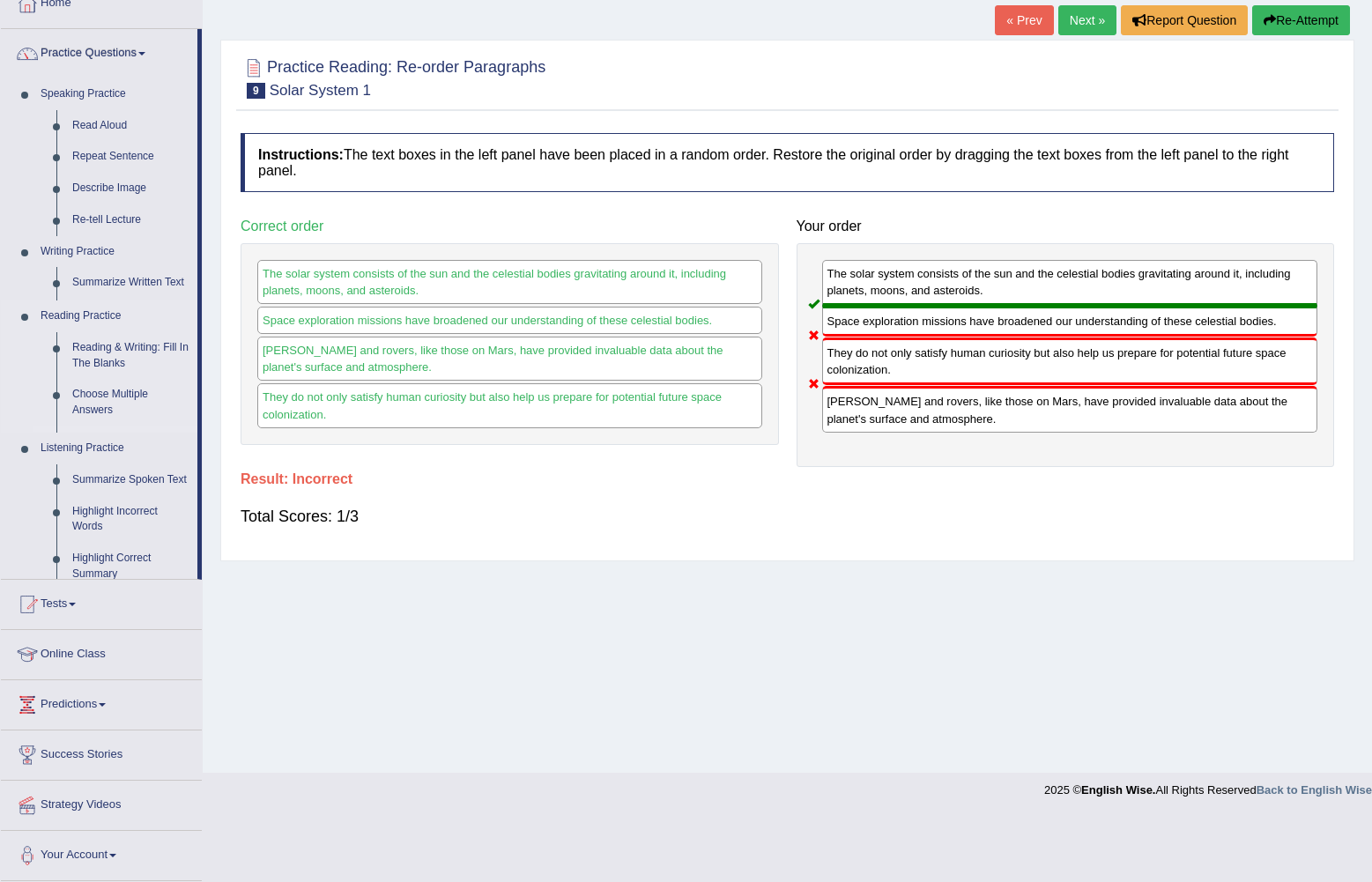
scroll to position [44, 0]
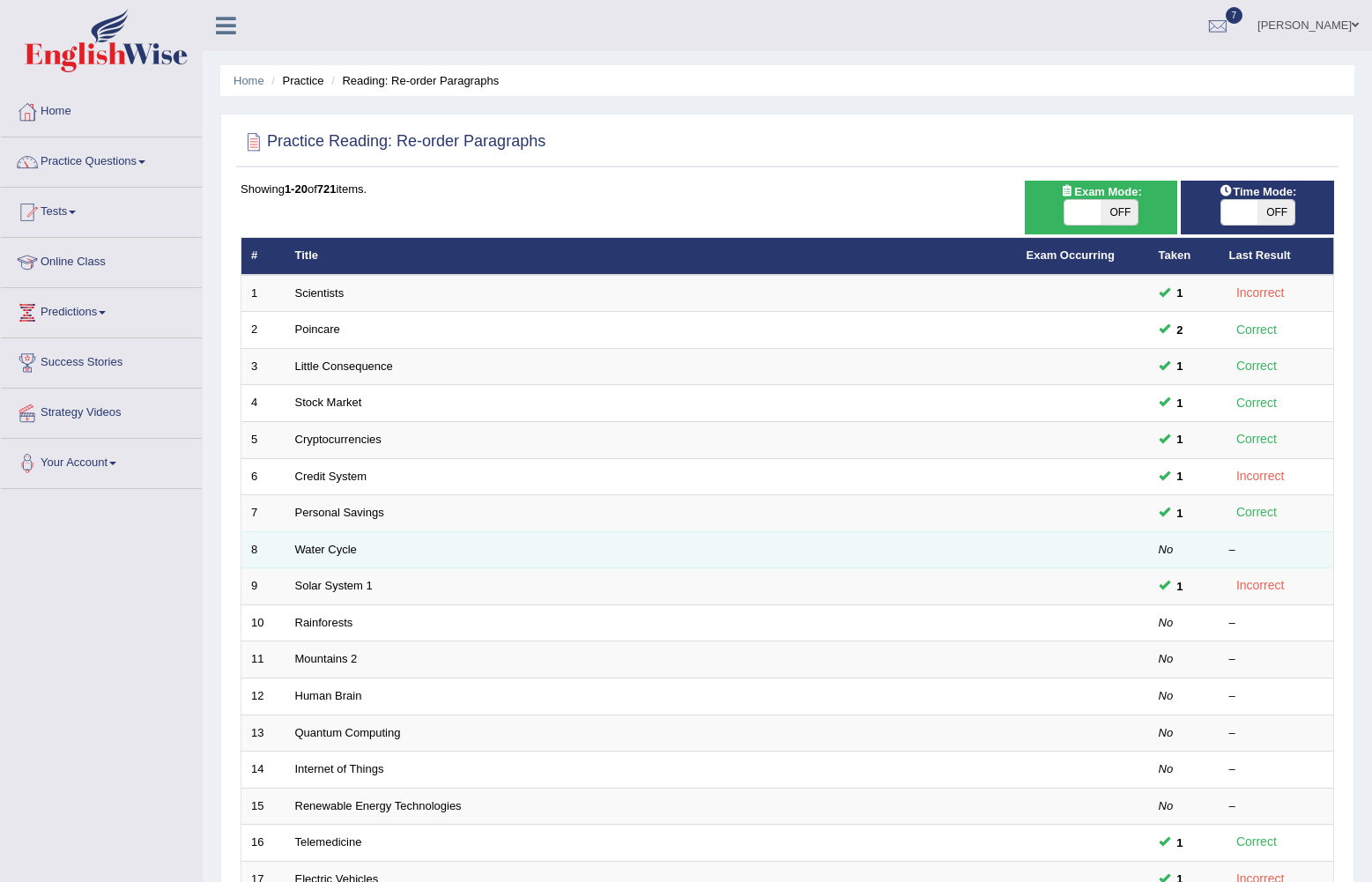
scroll to position [265, 0]
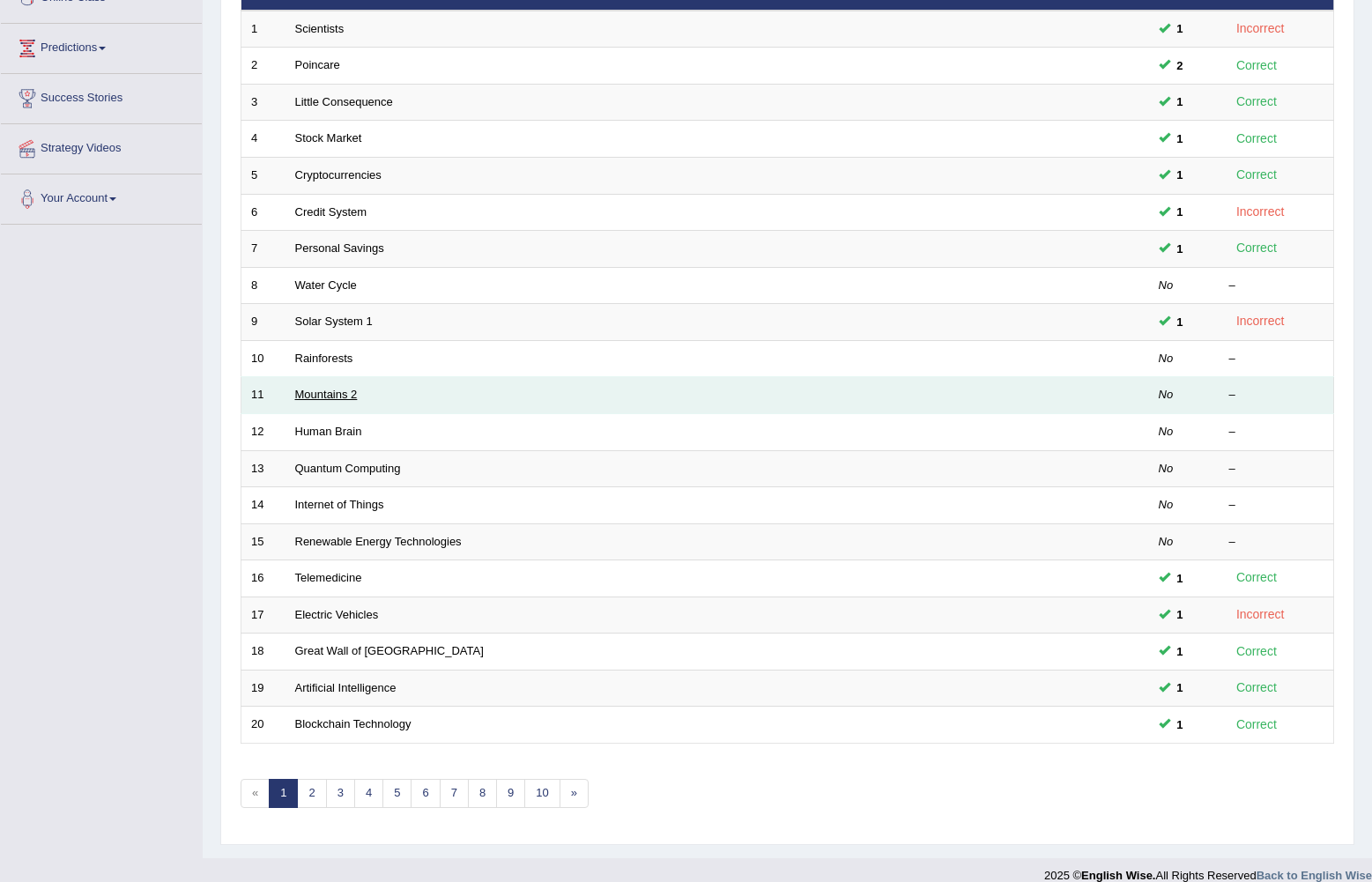
click at [331, 393] on link "Mountains 2" at bounding box center [326, 395] width 62 height 13
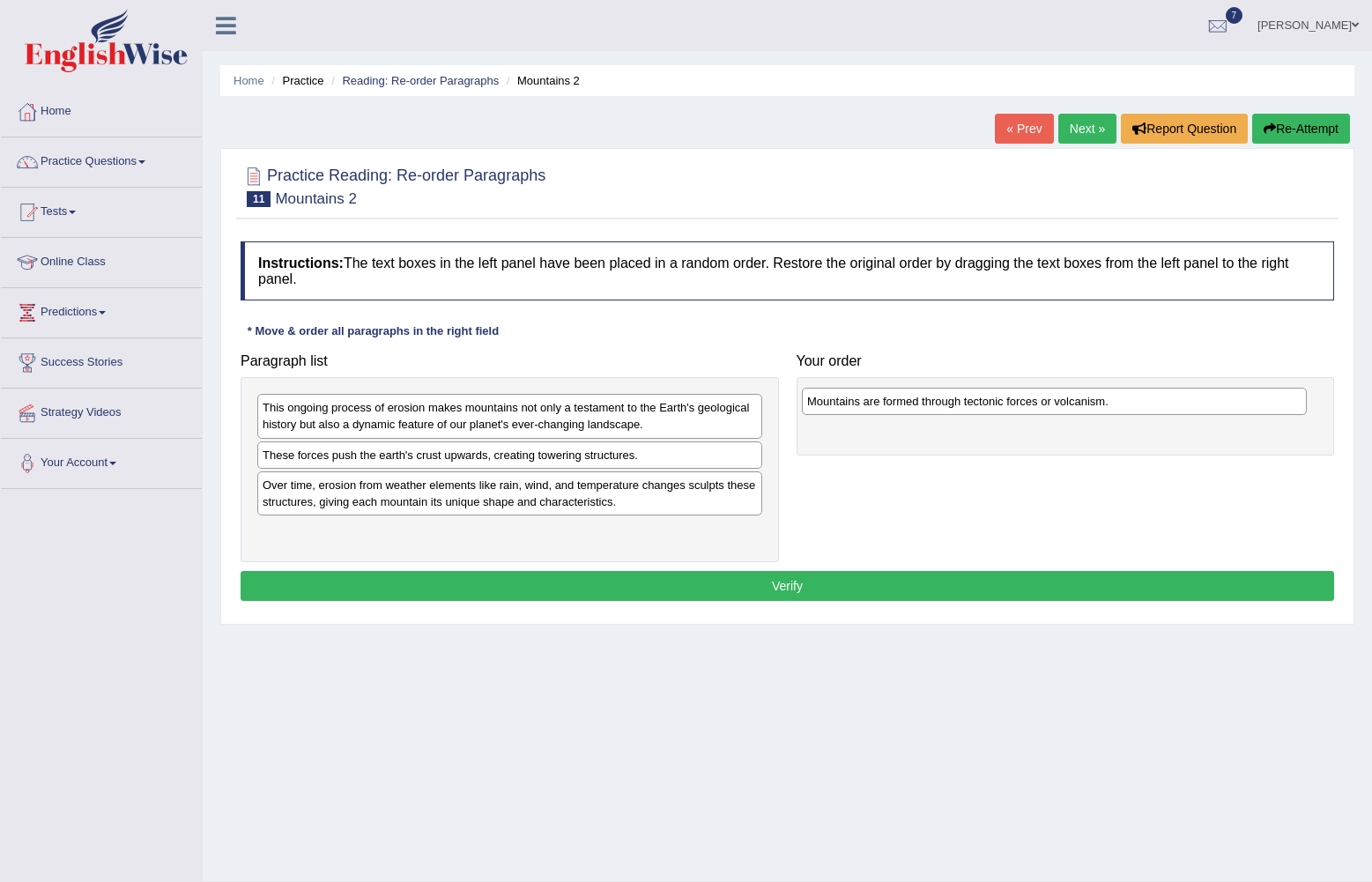
drag, startPoint x: 396, startPoint y: 412, endPoint x: 941, endPoint y: 406, distance: 545.0
click at [941, 406] on div "Mountains are formed through tectonic forces or volcanism." at bounding box center [1055, 401] width 505 height 27
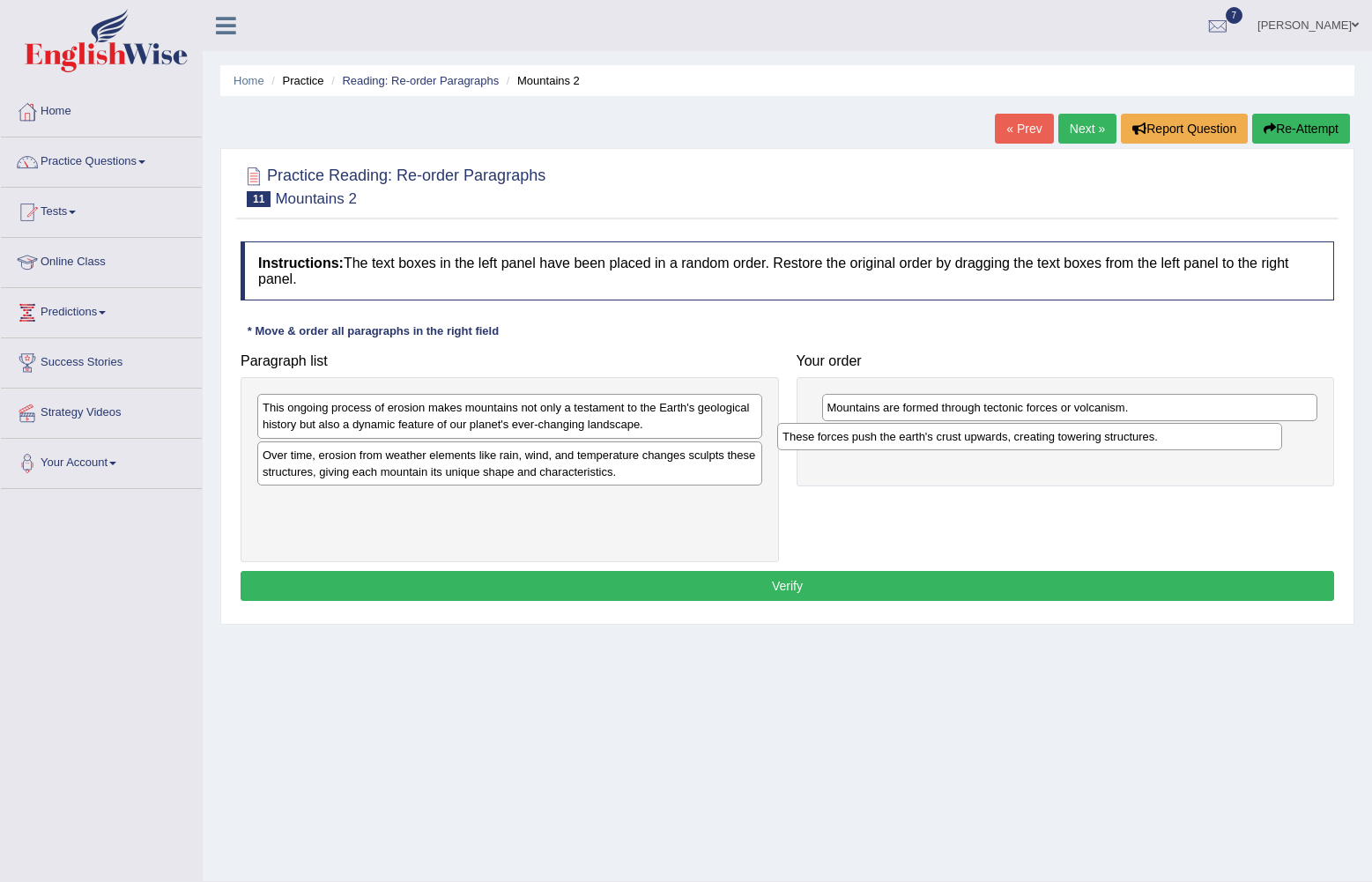
drag, startPoint x: 446, startPoint y: 465, endPoint x: 966, endPoint y: 447, distance: 520.3
click at [966, 447] on div "These forces push the earth's crust upwards, creating towering structures." at bounding box center [1029, 436] width 505 height 27
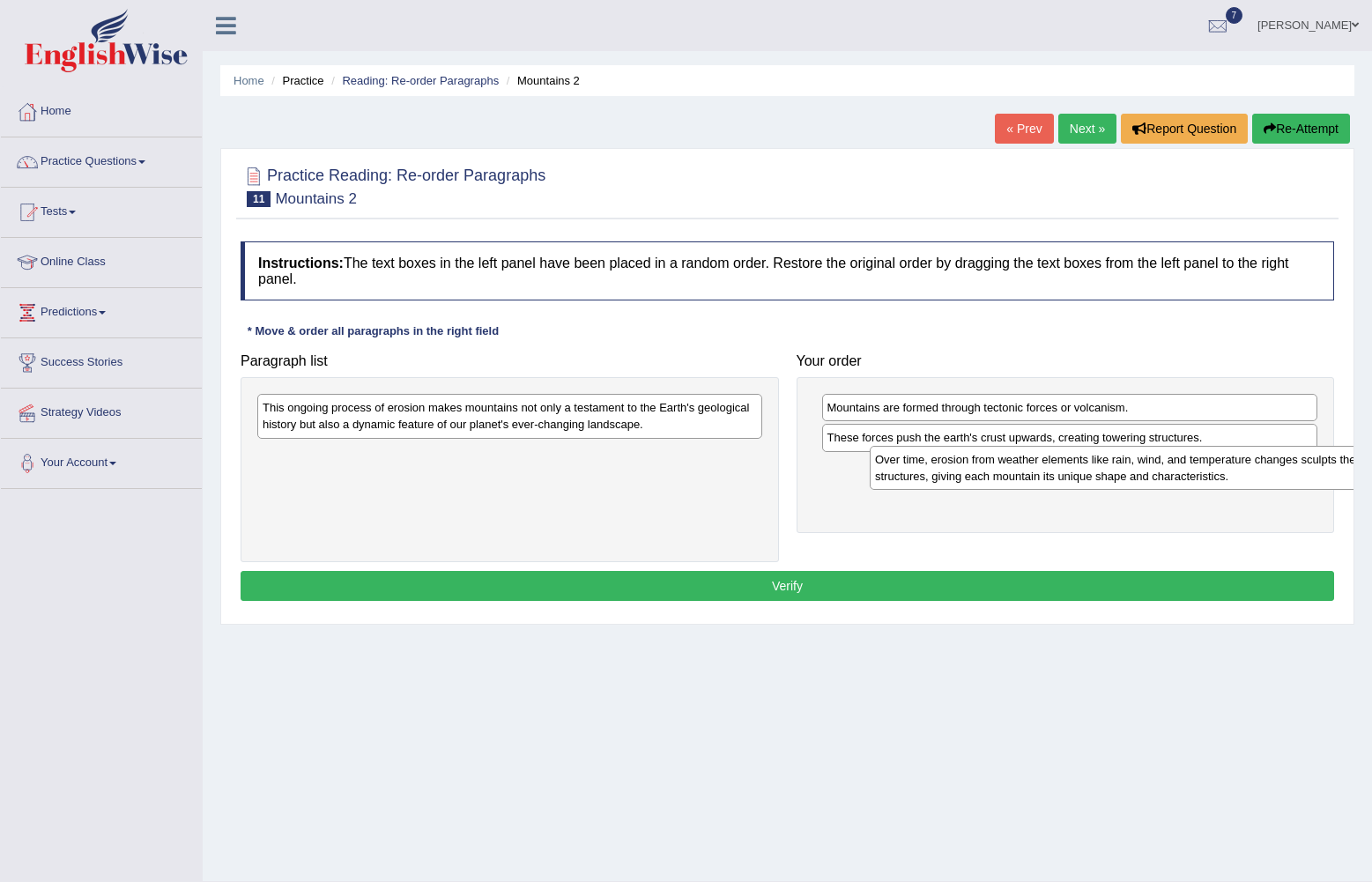
drag, startPoint x: 542, startPoint y: 463, endPoint x: 1155, endPoint y: 468, distance: 613.0
click at [1155, 468] on div "Over time, erosion from weather elements like rain, wind, and temperature chang…" at bounding box center [1122, 467] width 505 height 44
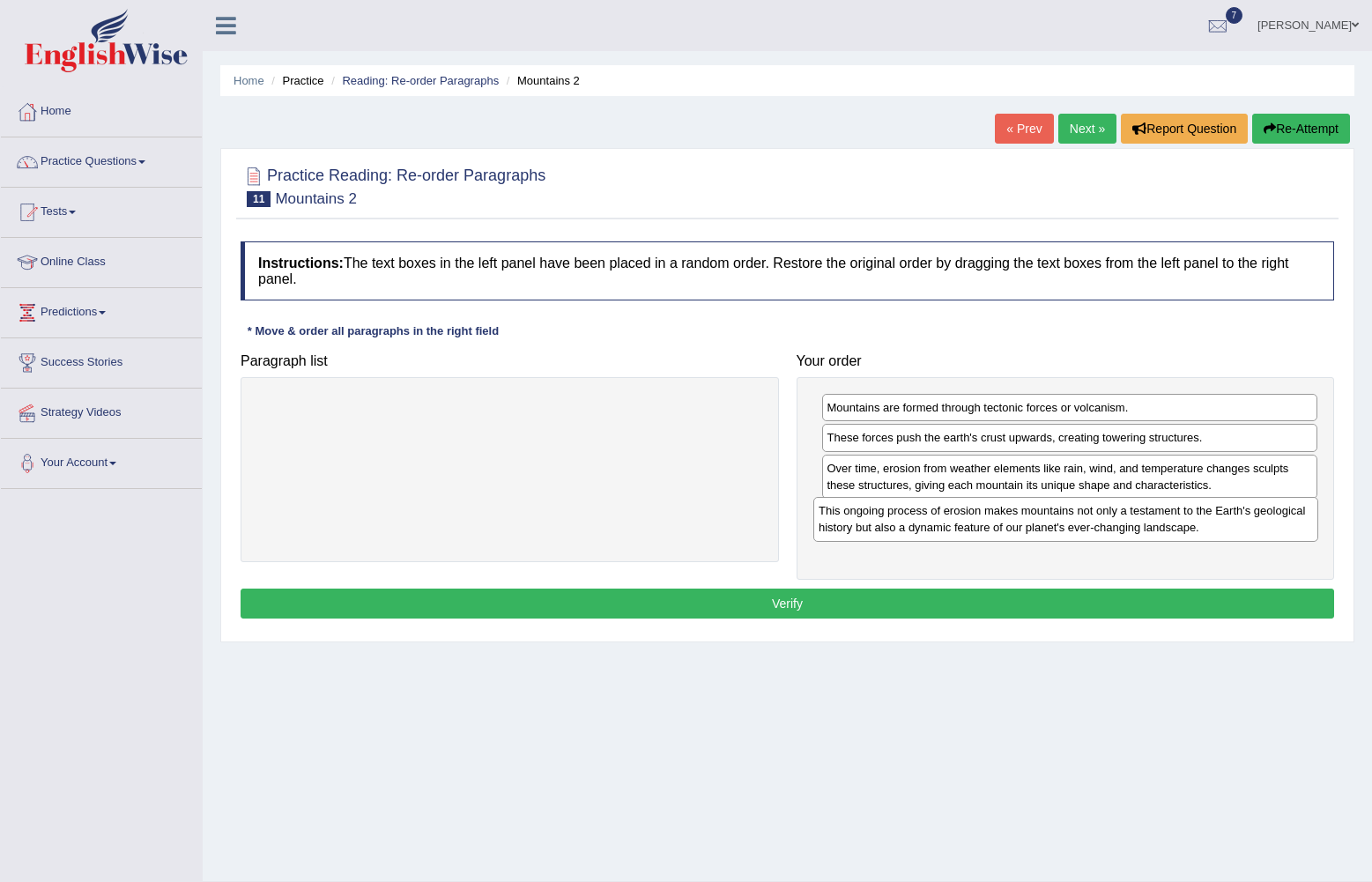
drag, startPoint x: 628, startPoint y: 424, endPoint x: 1184, endPoint y: 527, distance: 565.5
click at [1184, 527] on div "This ongoing process of erosion makes mountains not only a testament to the Ear…" at bounding box center [1066, 519] width 505 height 44
click at [840, 601] on button "Verify" at bounding box center [787, 603] width 1094 height 30
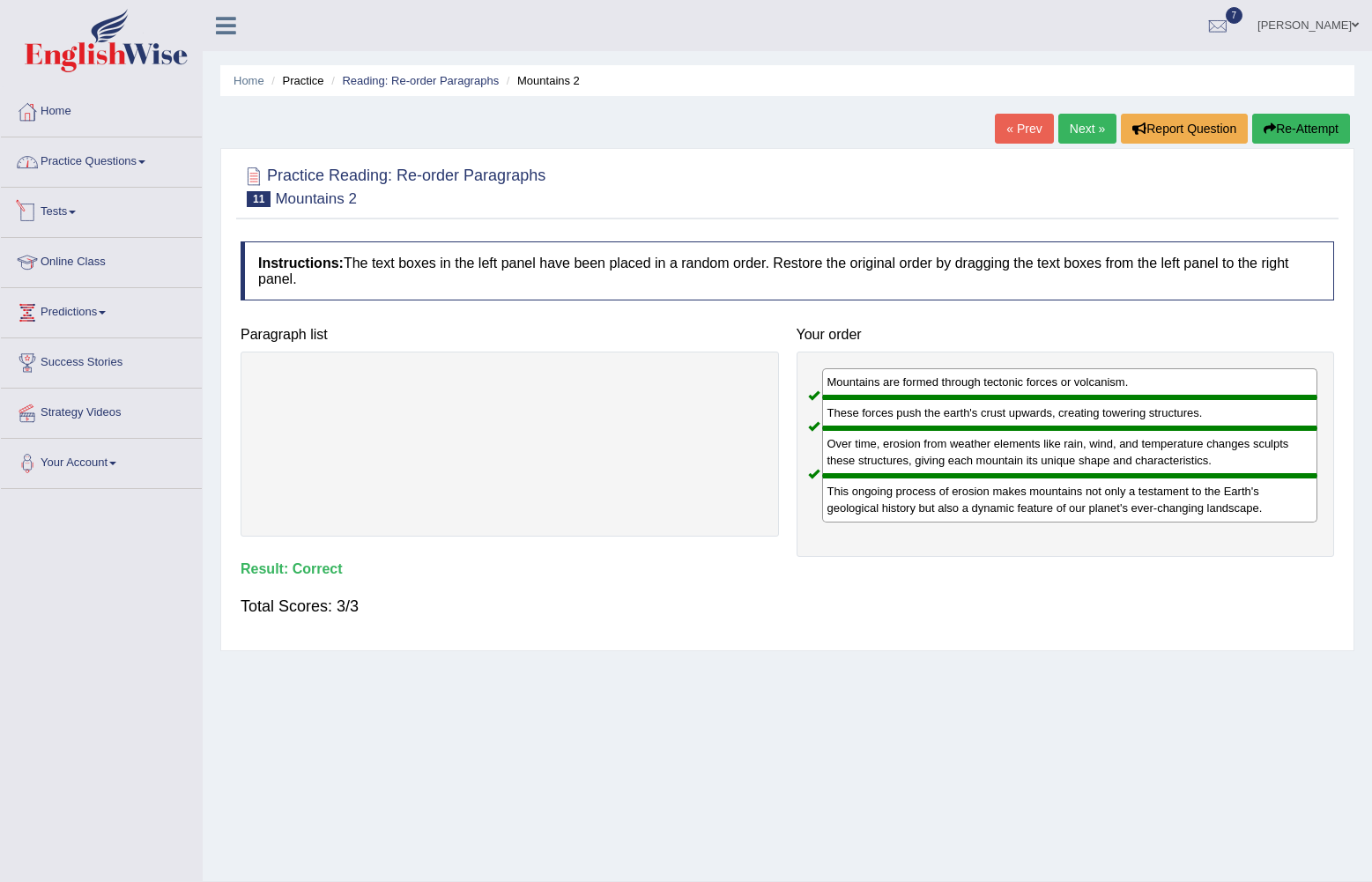
click at [136, 162] on link "Practice Questions" at bounding box center [101, 159] width 201 height 44
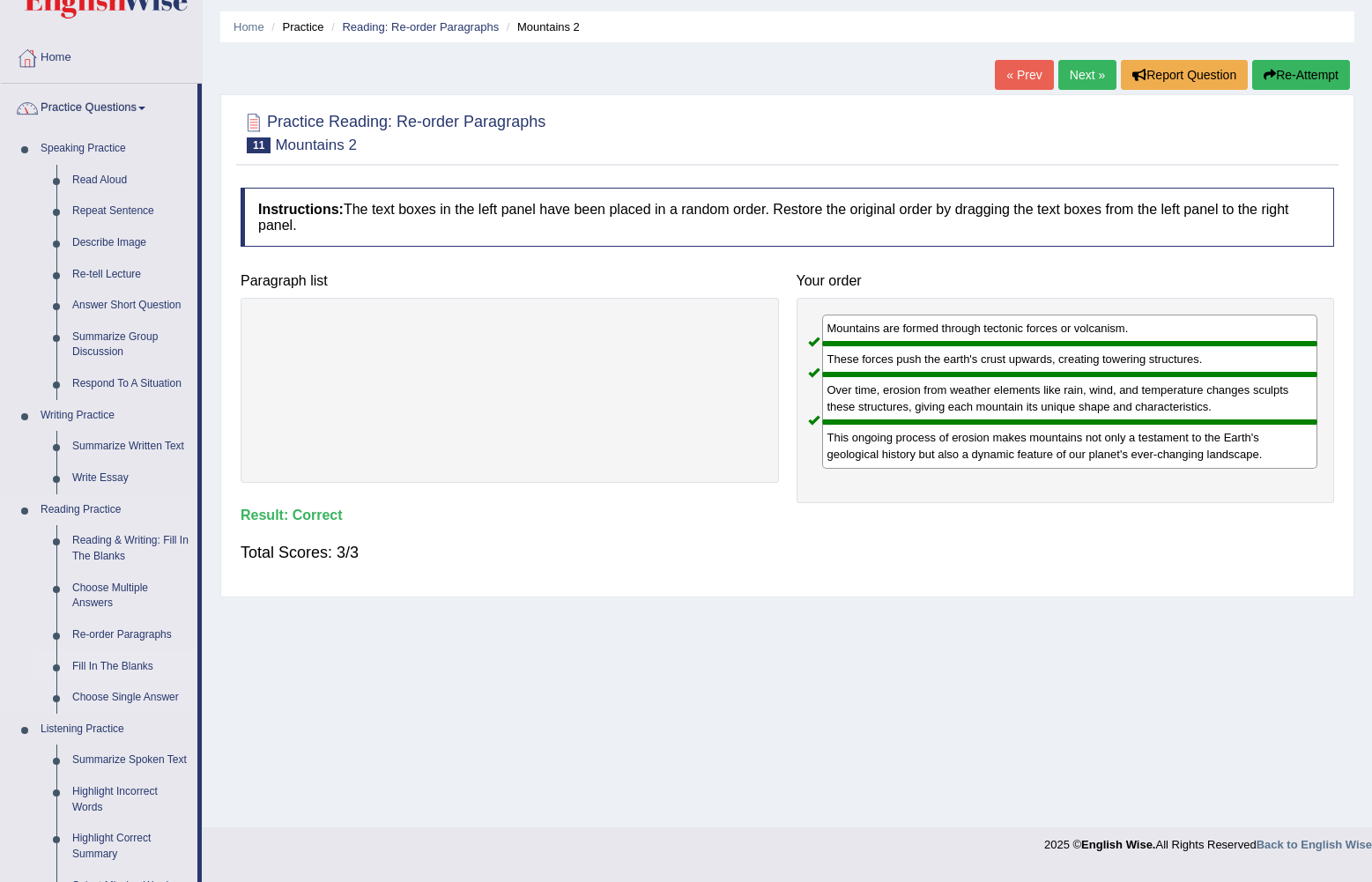
scroll to position [88, 0]
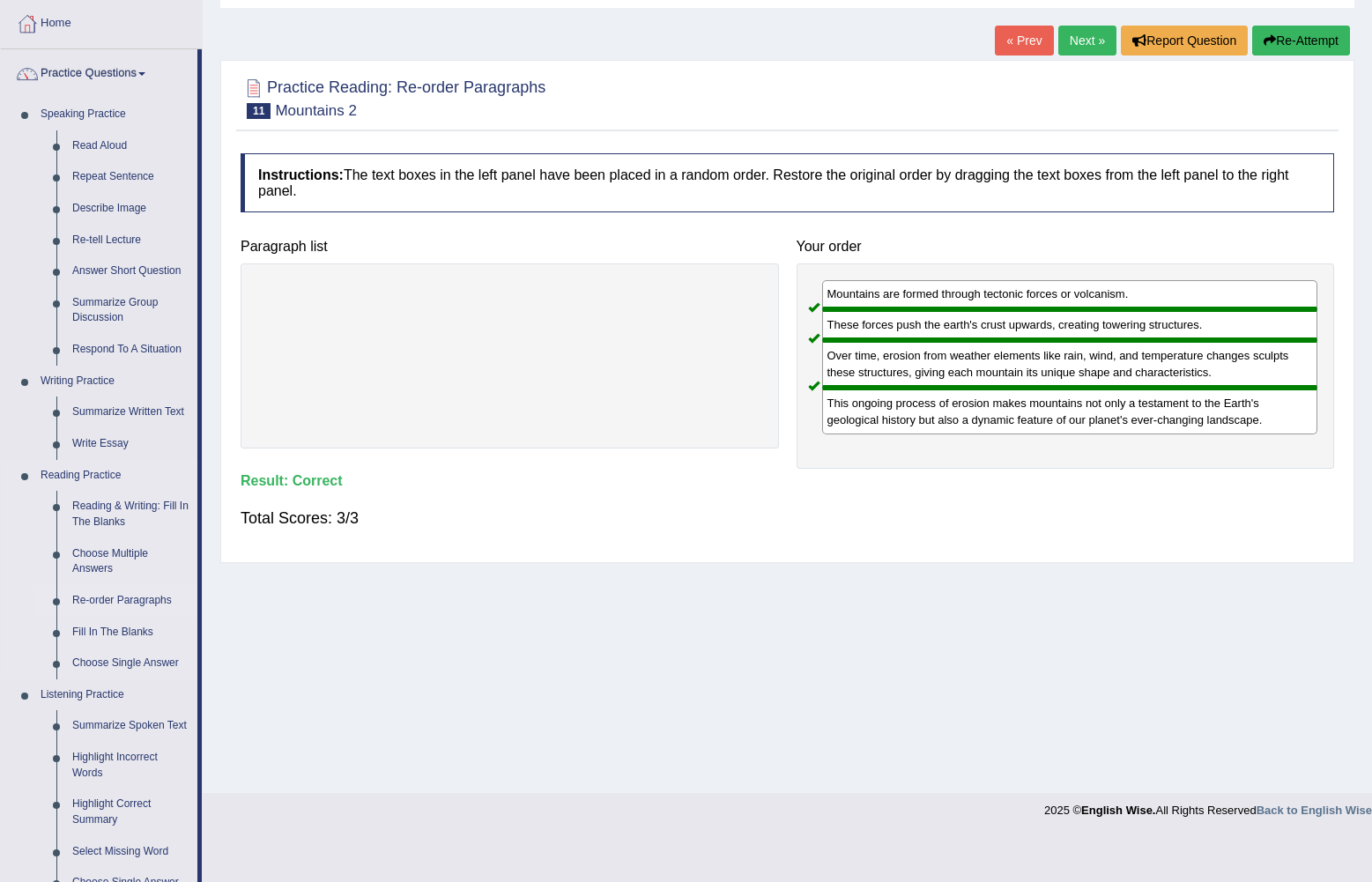
click at [131, 601] on link "Re-order Paragraphs" at bounding box center [130, 601] width 133 height 32
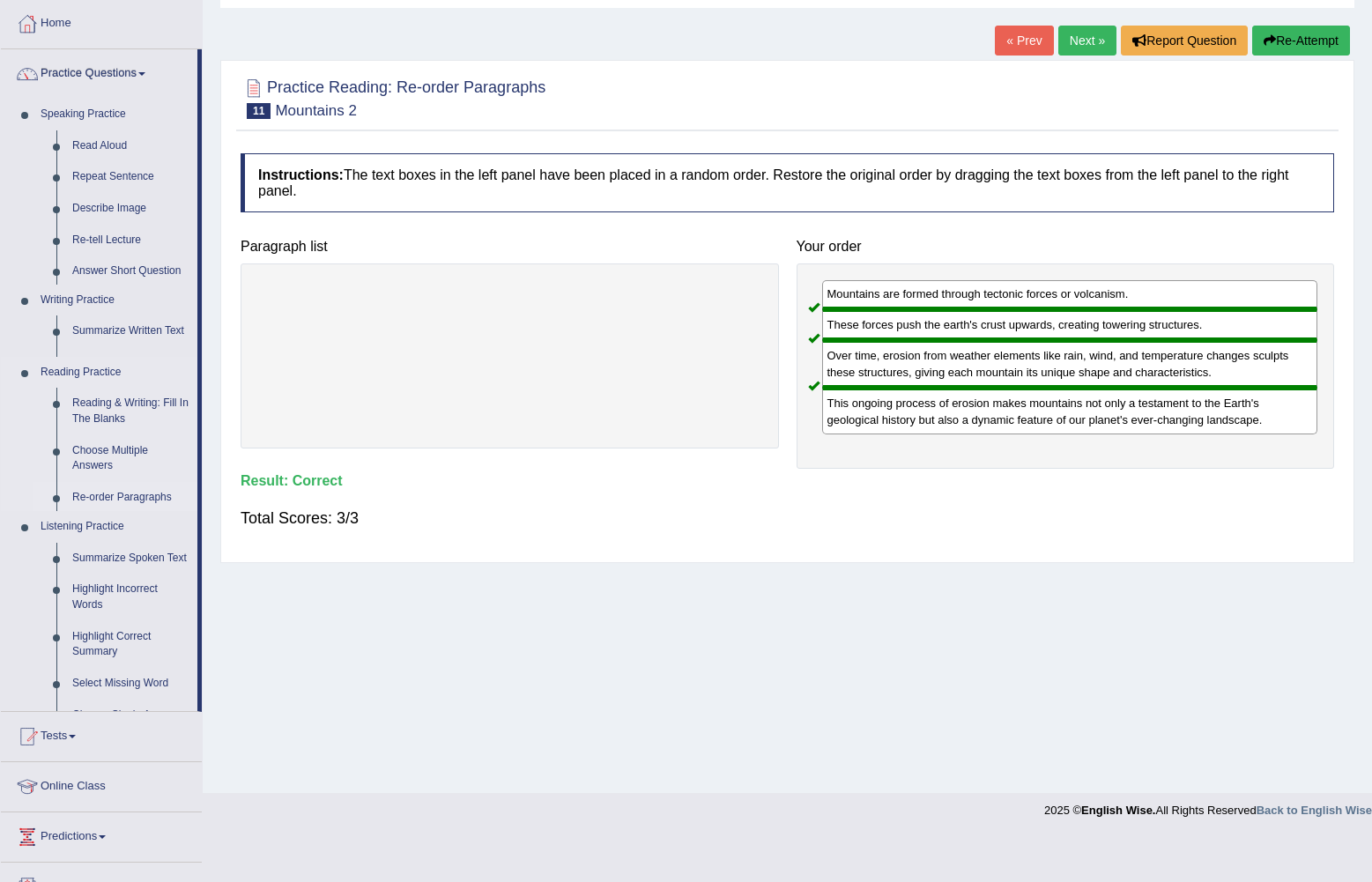
scroll to position [44, 0]
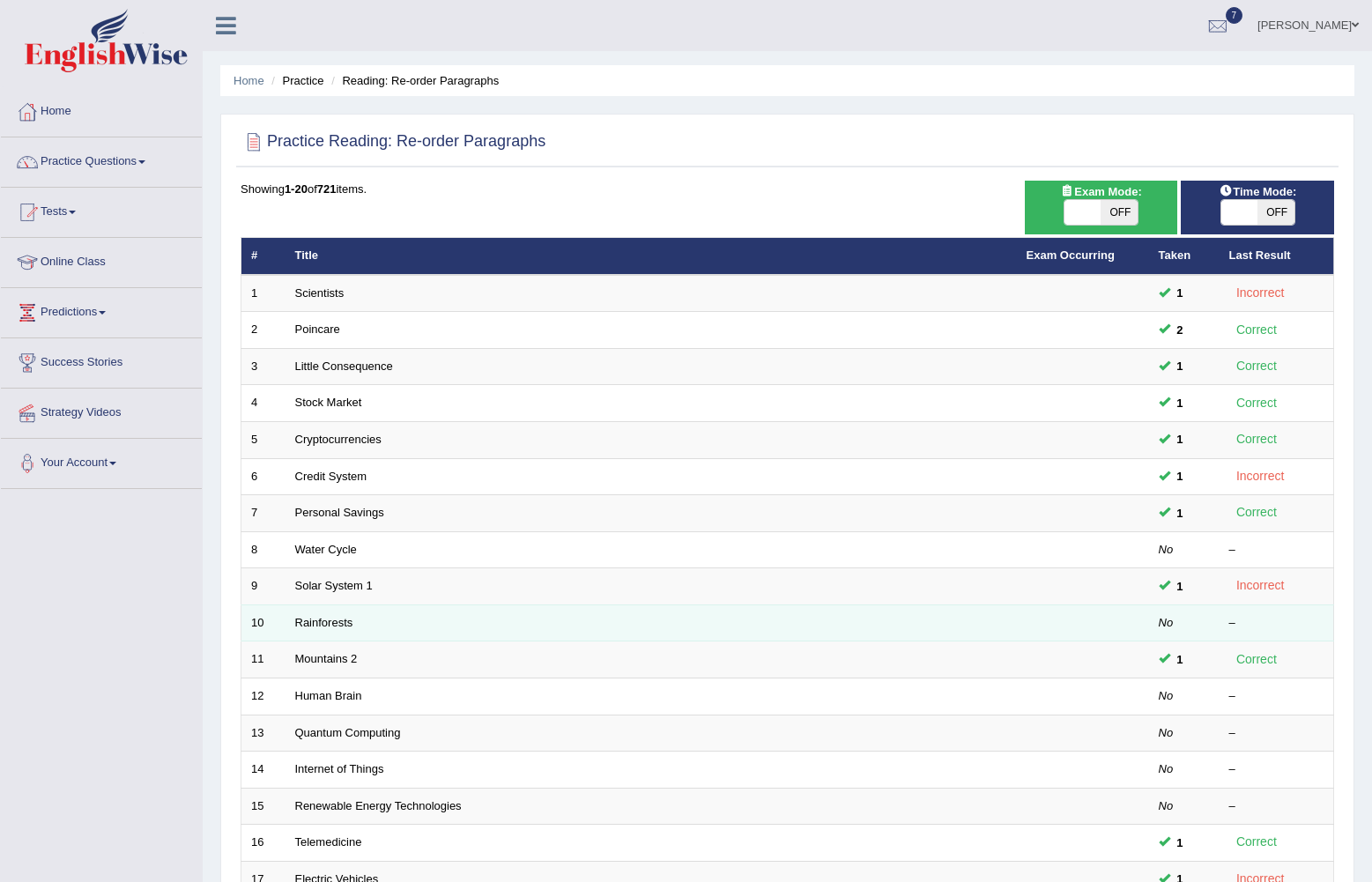
scroll to position [265, 0]
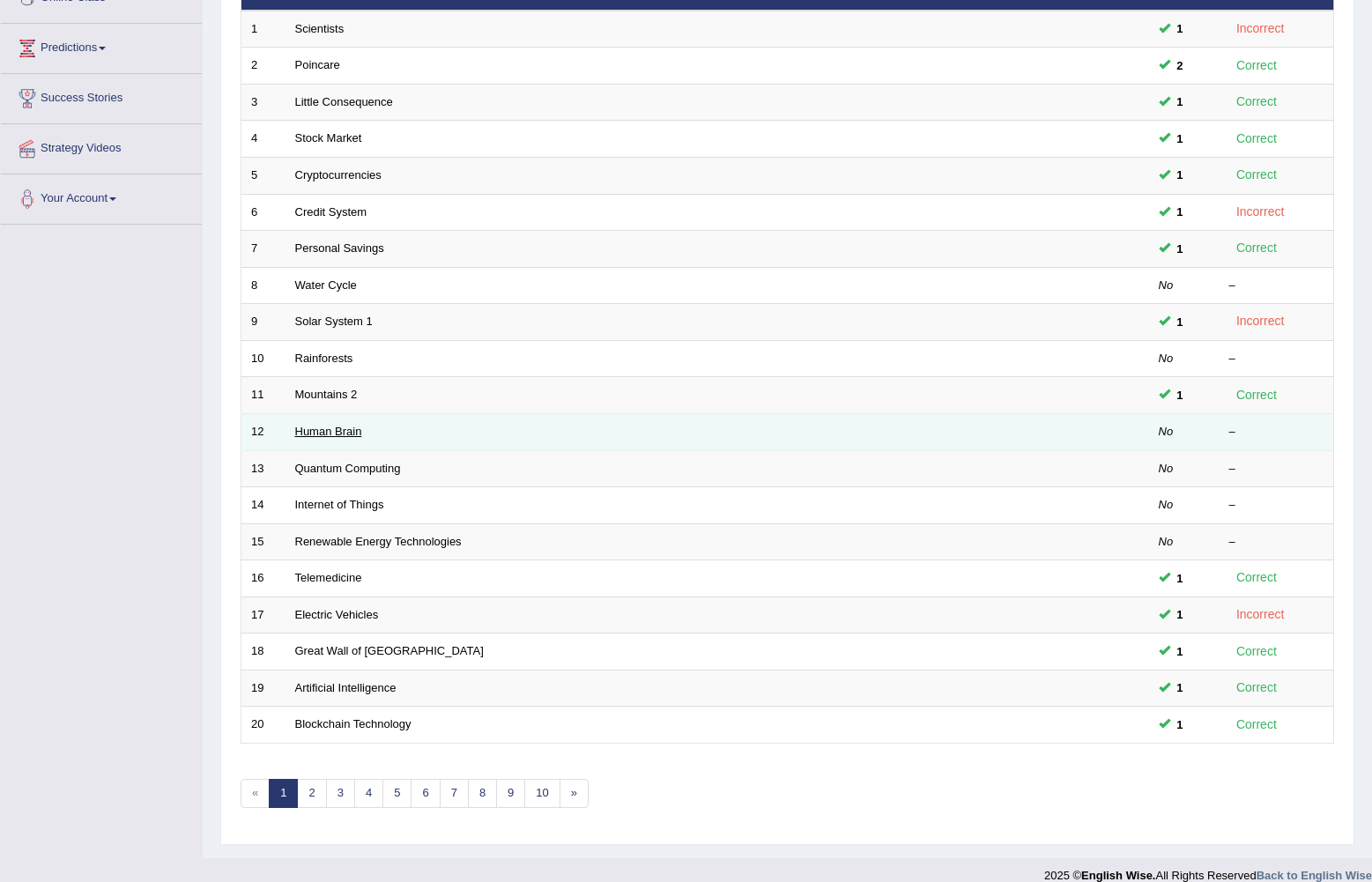
click at [335, 428] on link "Human Brain" at bounding box center [329, 432] width 67 height 13
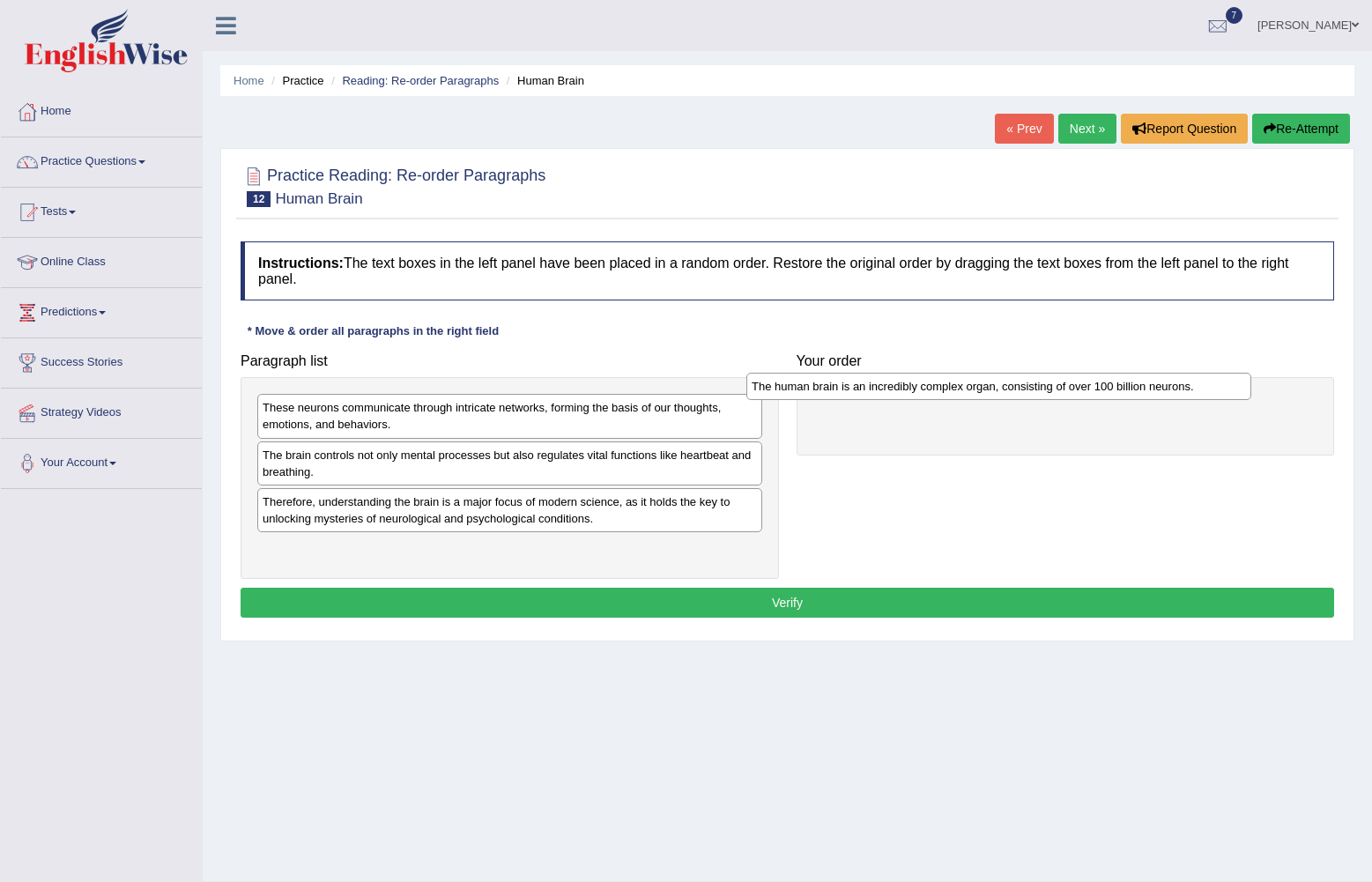
drag, startPoint x: 450, startPoint y: 509, endPoint x: 941, endPoint y: 393, distance: 504.5
click at [941, 393] on div "The human brain is an incredibly complex organ, consisting of over 100 billion …" at bounding box center [999, 386] width 505 height 27
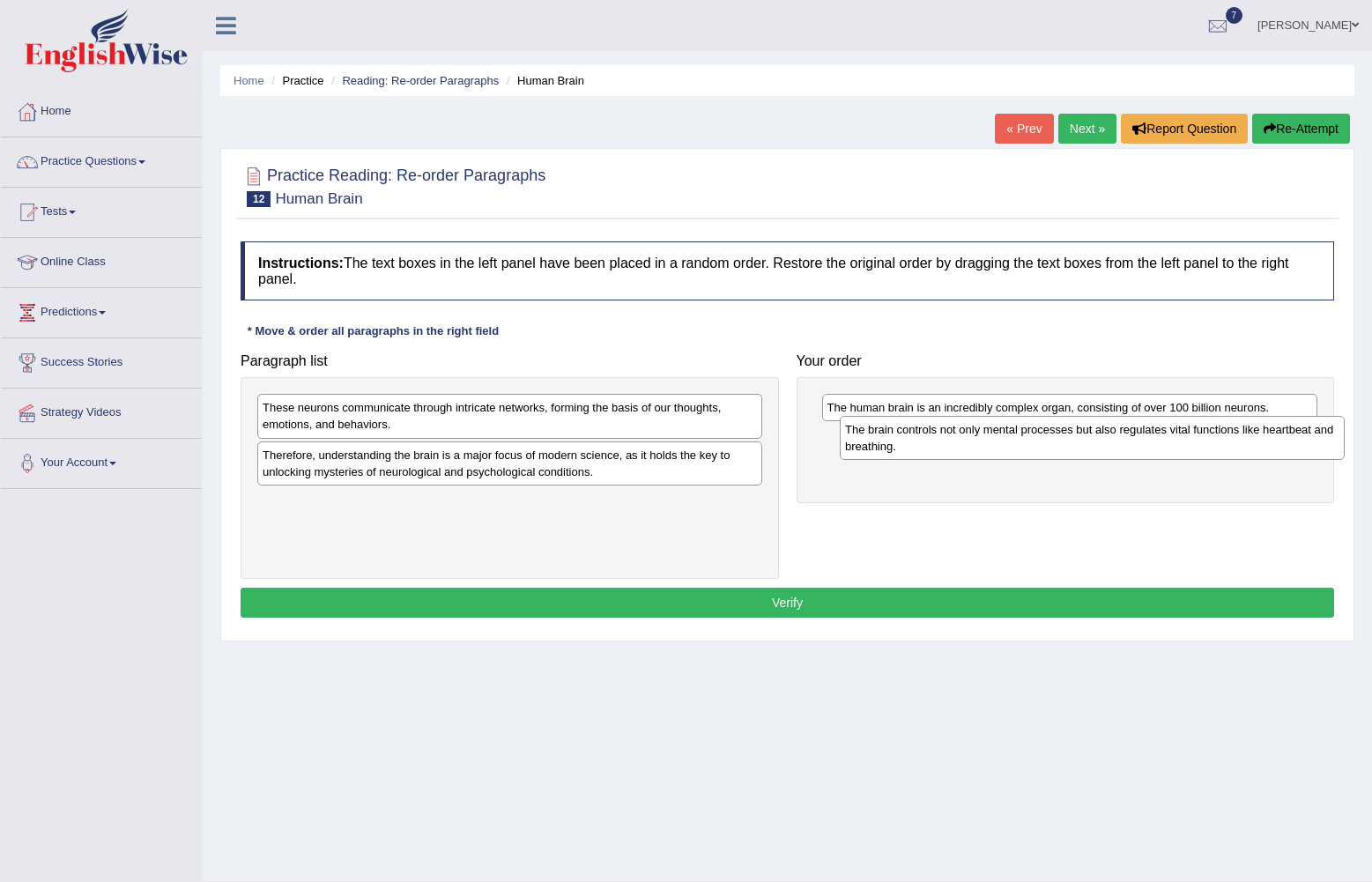
drag, startPoint x: 475, startPoint y: 471, endPoint x: 1057, endPoint y: 446, distance: 582.5
click at [1057, 446] on div "The brain controls not only mental processes but also regulates vital functions…" at bounding box center [1093, 437] width 505 height 44
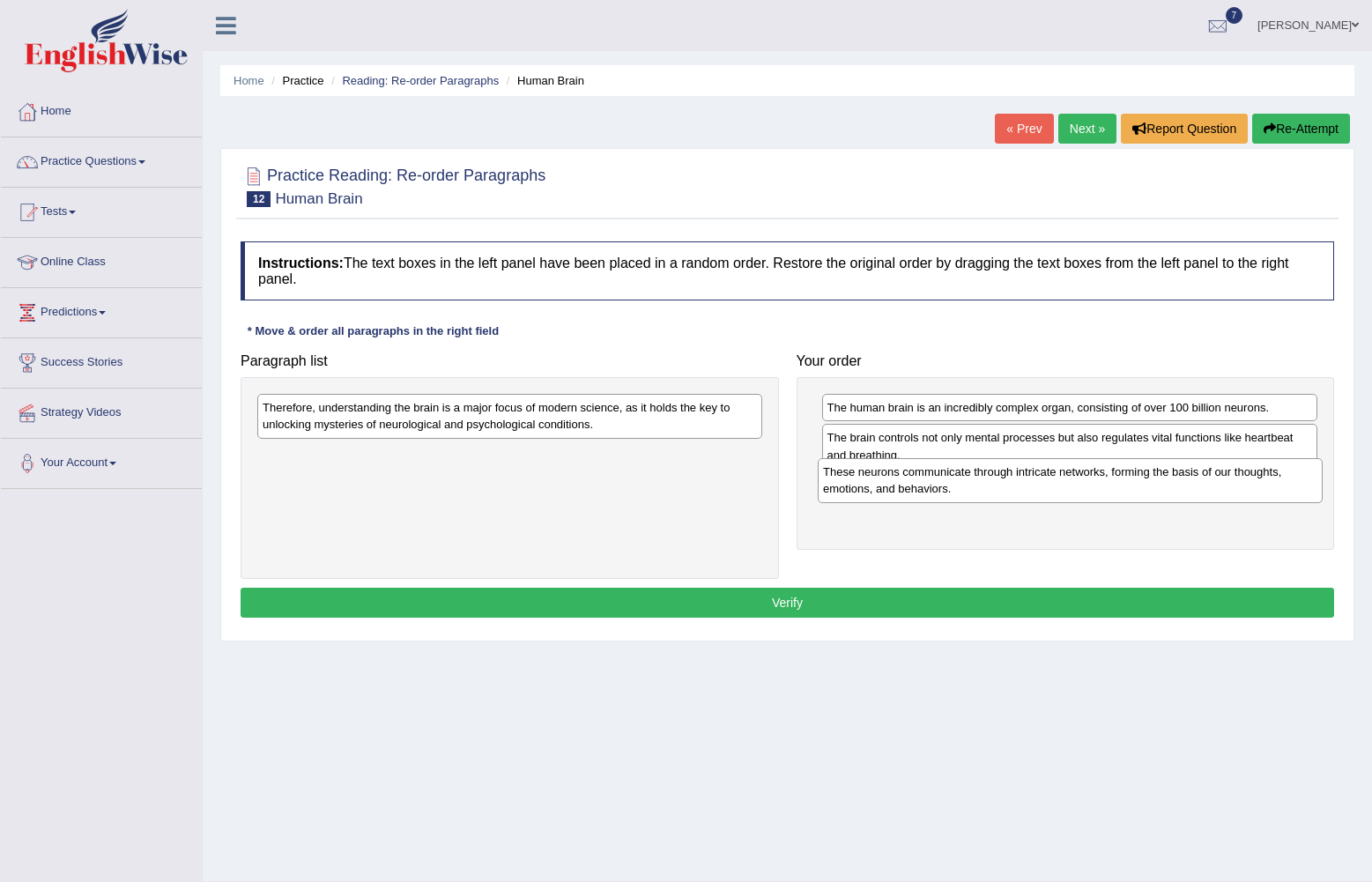
drag, startPoint x: 630, startPoint y: 438, endPoint x: 1174, endPoint y: 493, distance: 546.8
click at [1174, 493] on div "These neurons communicate through intricate networks, forming the basis of our …" at bounding box center [1070, 480] width 505 height 44
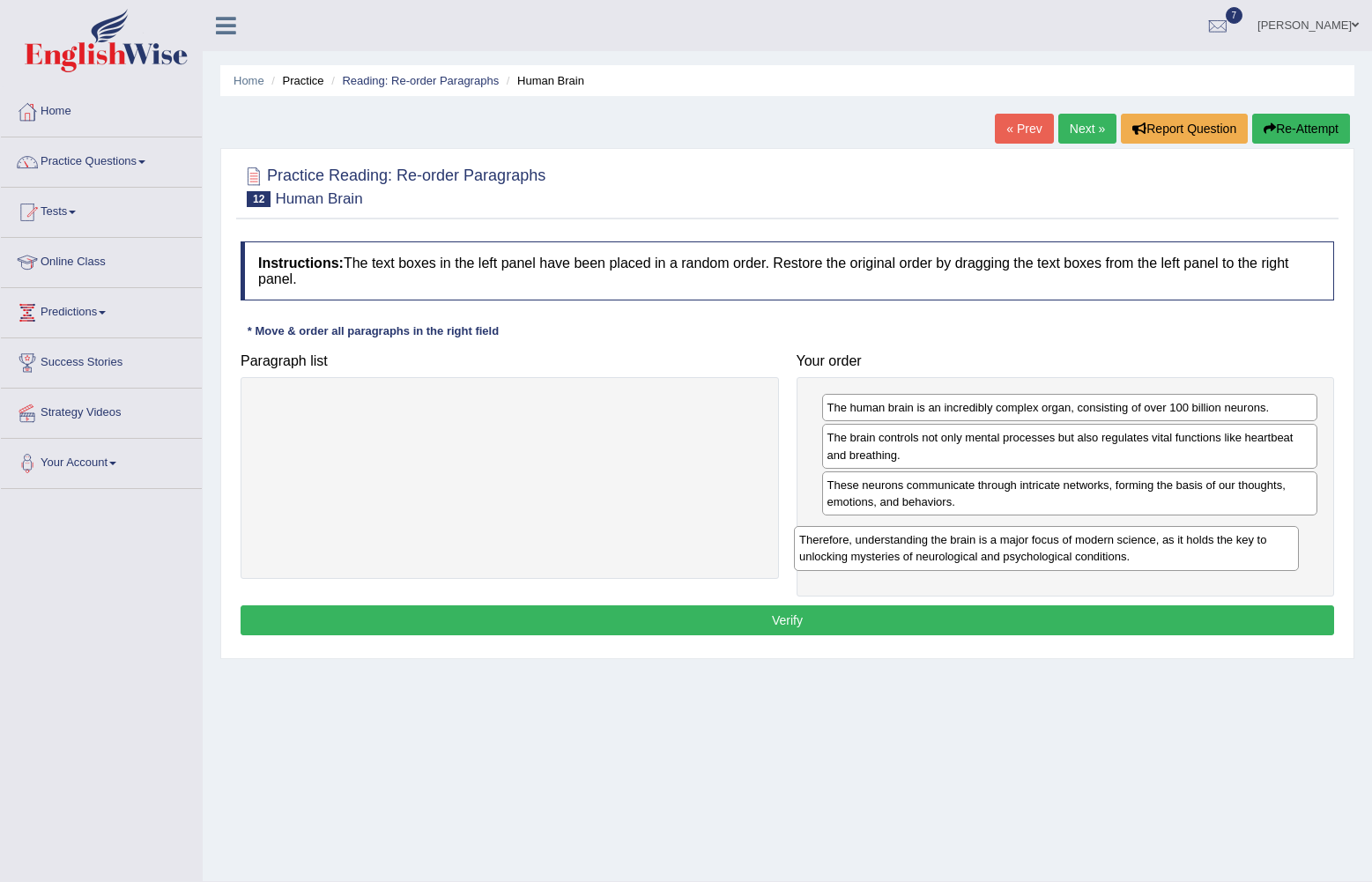
drag, startPoint x: 632, startPoint y: 412, endPoint x: 1169, endPoint y: 545, distance: 553.2
click at [1169, 545] on div "Therefore, understanding the brain is a major focus of modern science, as it ho…" at bounding box center [1047, 548] width 505 height 44
click at [916, 614] on button "Verify" at bounding box center [787, 620] width 1094 height 30
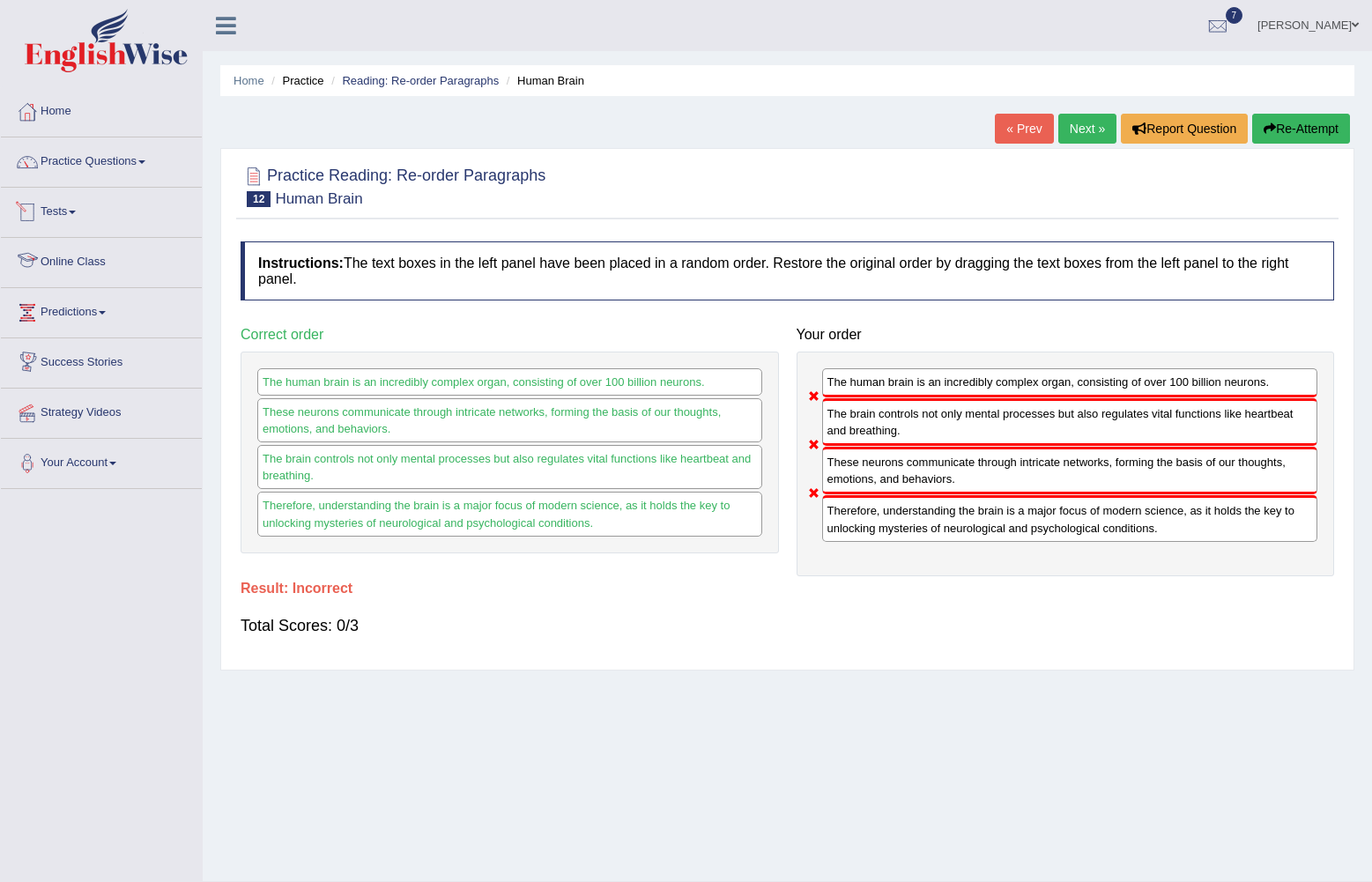
click at [72, 204] on link "Tests" at bounding box center [101, 209] width 201 height 44
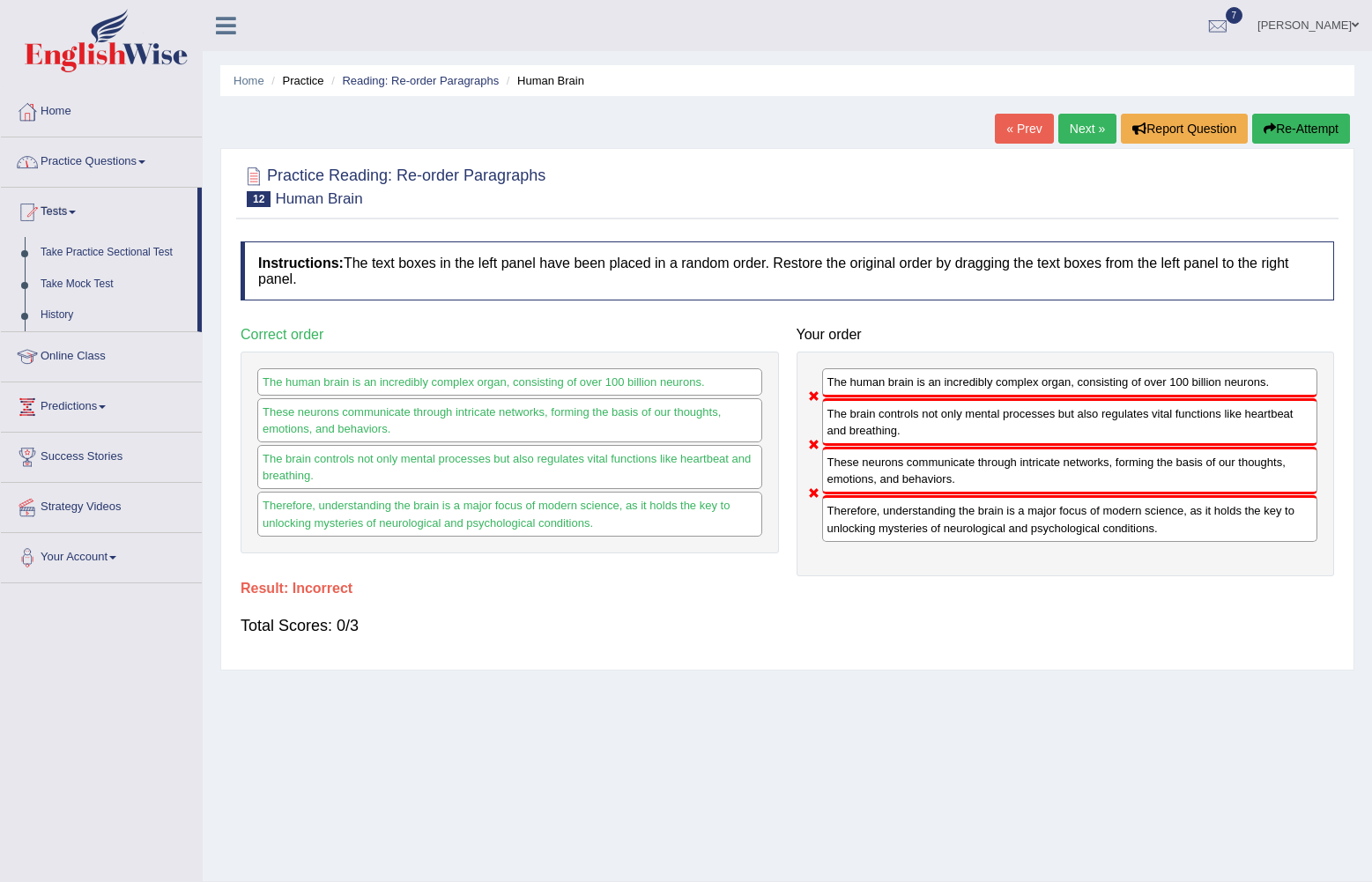
click at [144, 162] on link "Practice Questions" at bounding box center [101, 159] width 201 height 44
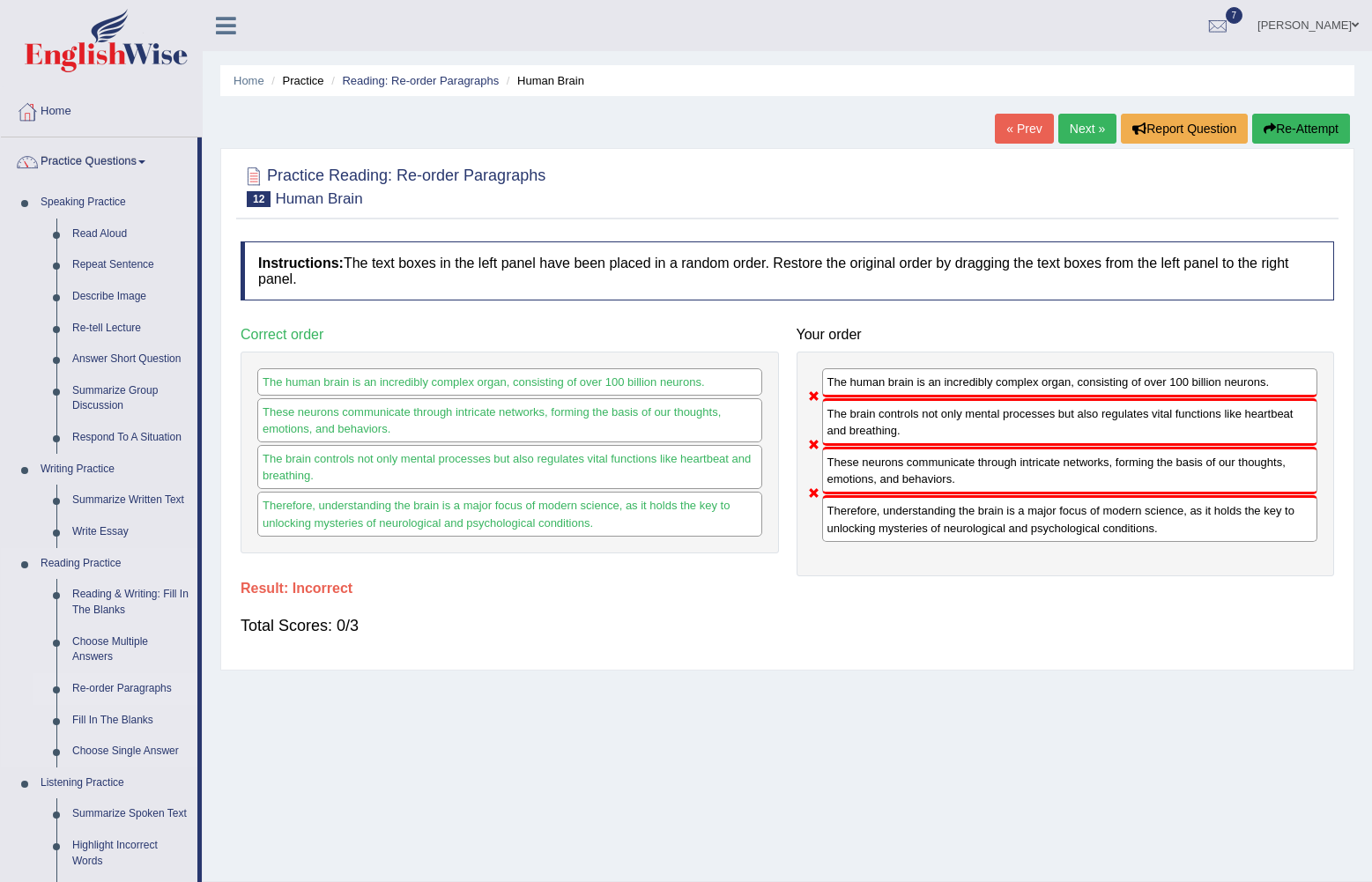
click at [114, 682] on link "Re-order Paragraphs" at bounding box center [130, 689] width 133 height 32
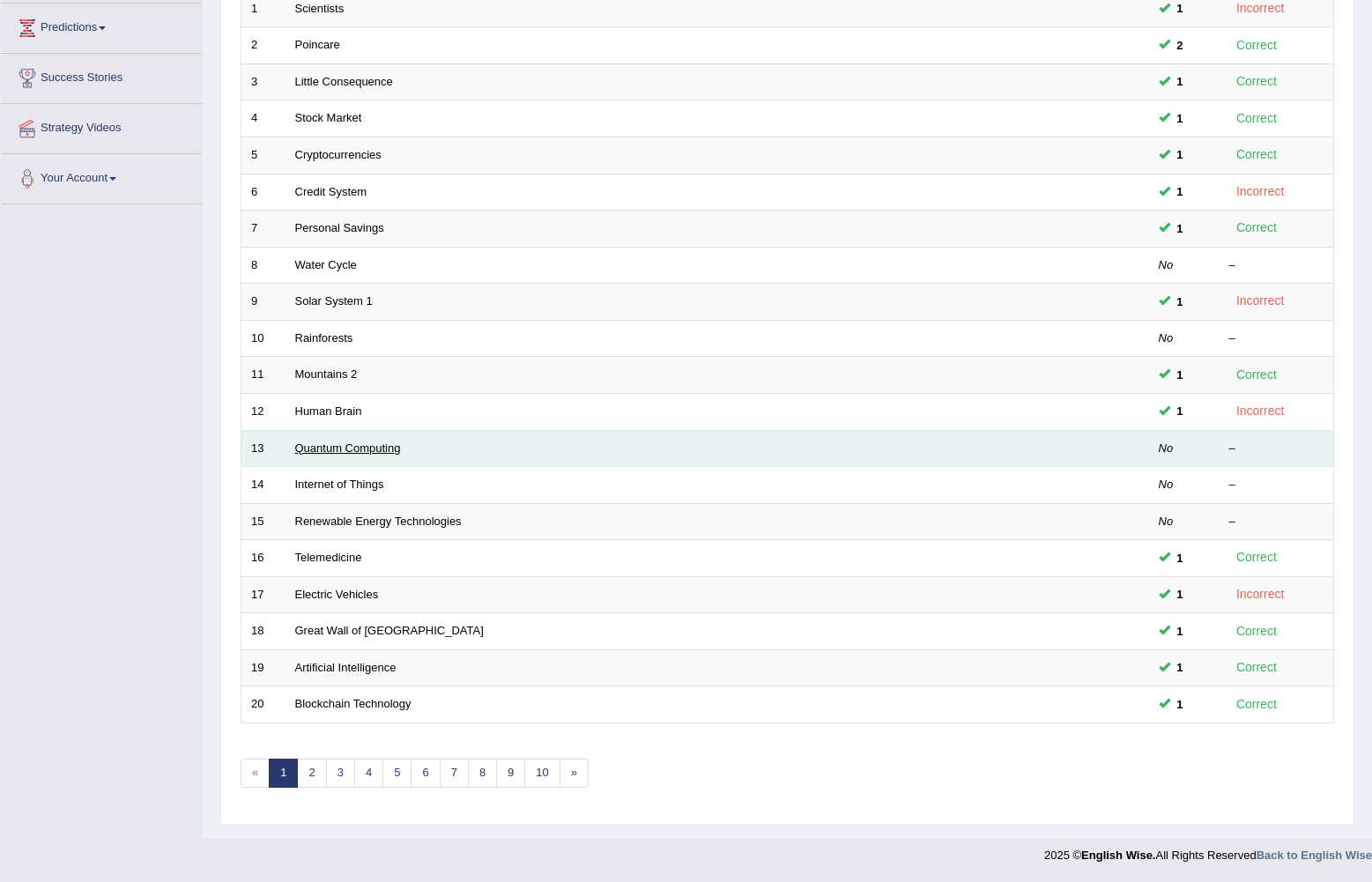
click at [340, 447] on link "Quantum Computing" at bounding box center [348, 448] width 106 height 13
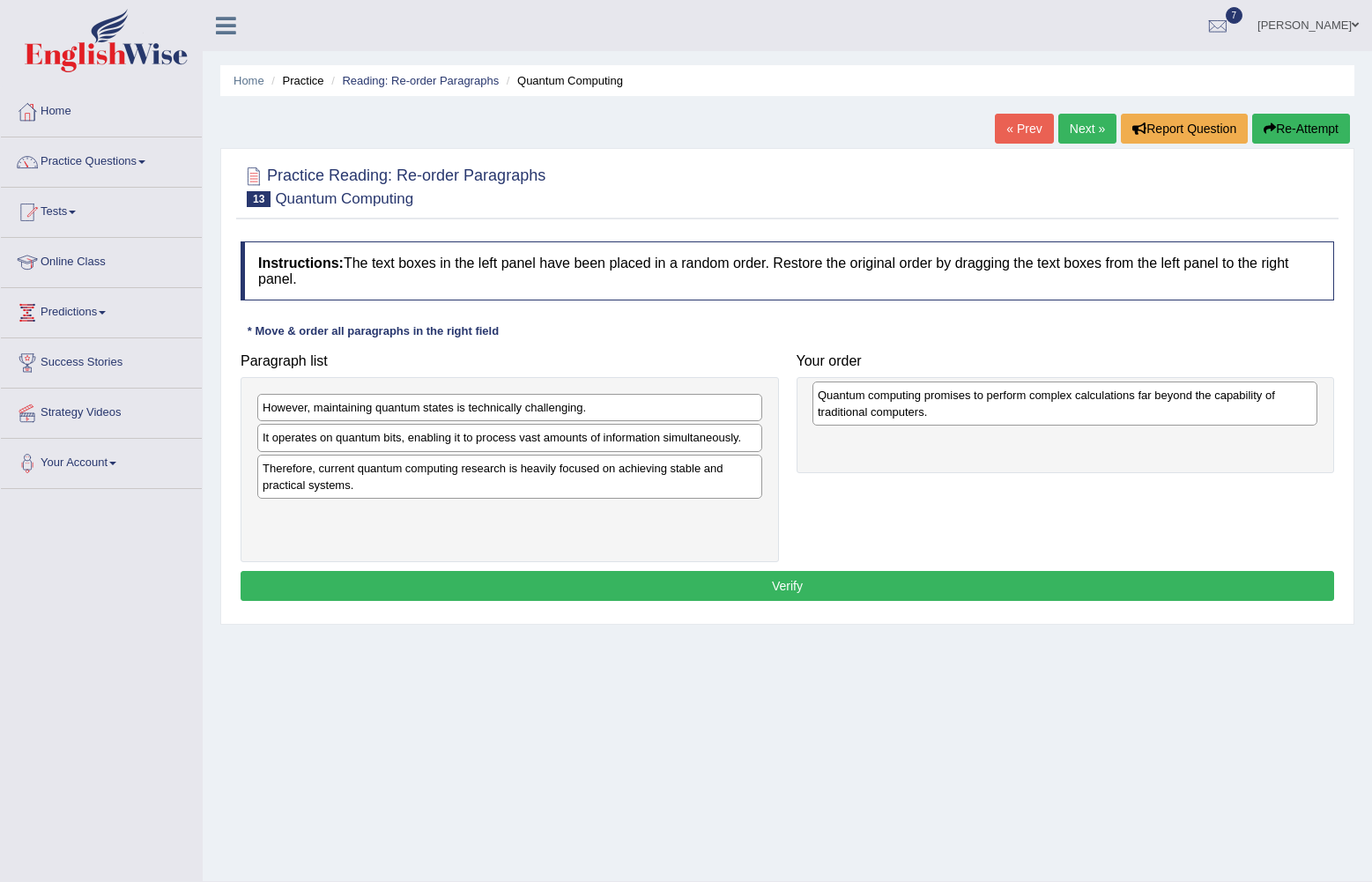
drag, startPoint x: 429, startPoint y: 529, endPoint x: 984, endPoint y: 409, distance: 567.8
click at [984, 409] on div "Quantum computing promises to perform complex calculations far beyond the capab…" at bounding box center [1065, 403] width 505 height 44
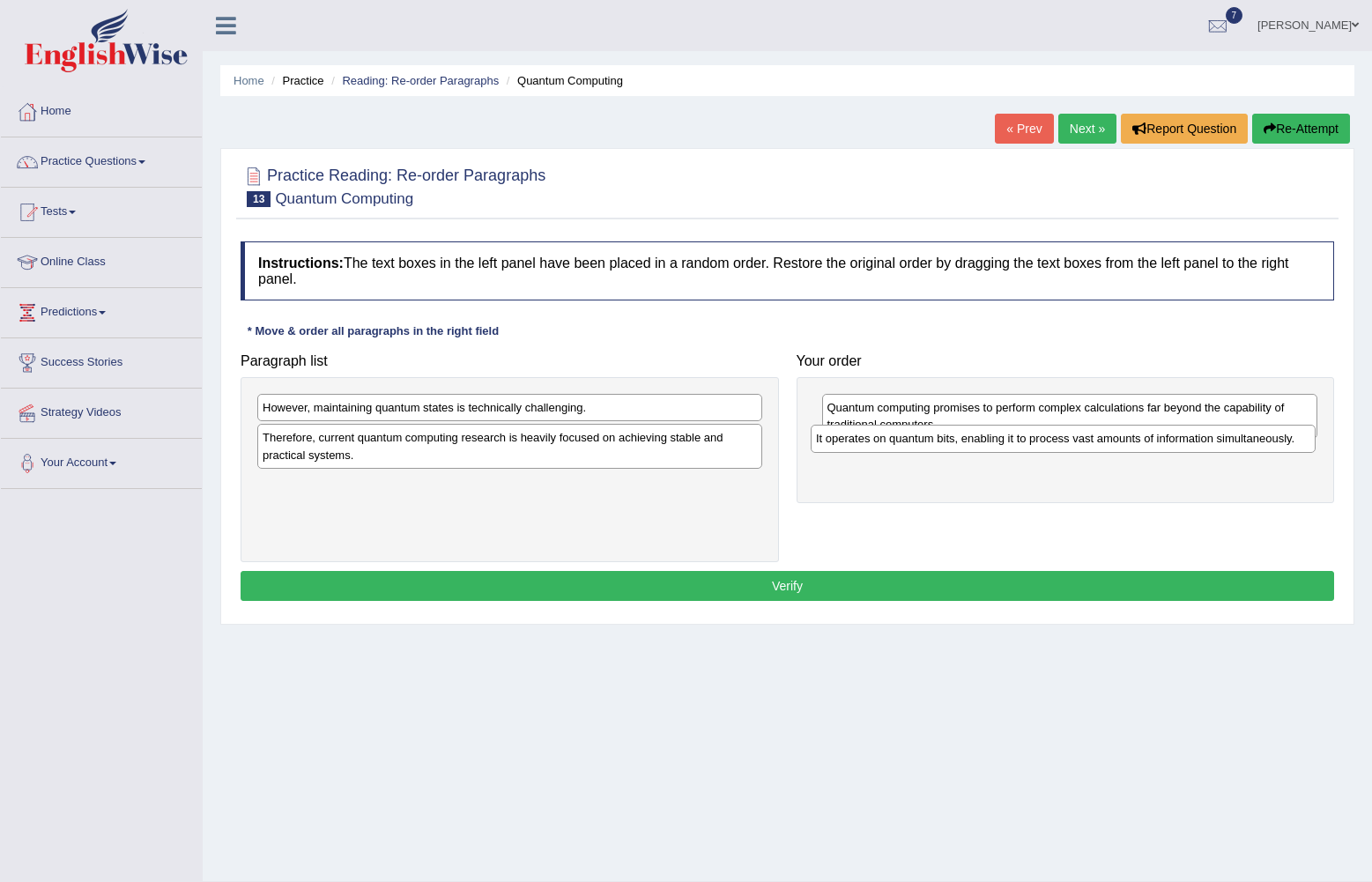
drag, startPoint x: 493, startPoint y: 446, endPoint x: 1046, endPoint y: 447, distance: 553.0
click at [1046, 447] on div "It operates on quantum bits, enabling it to process vast amounts of information…" at bounding box center [1064, 438] width 505 height 27
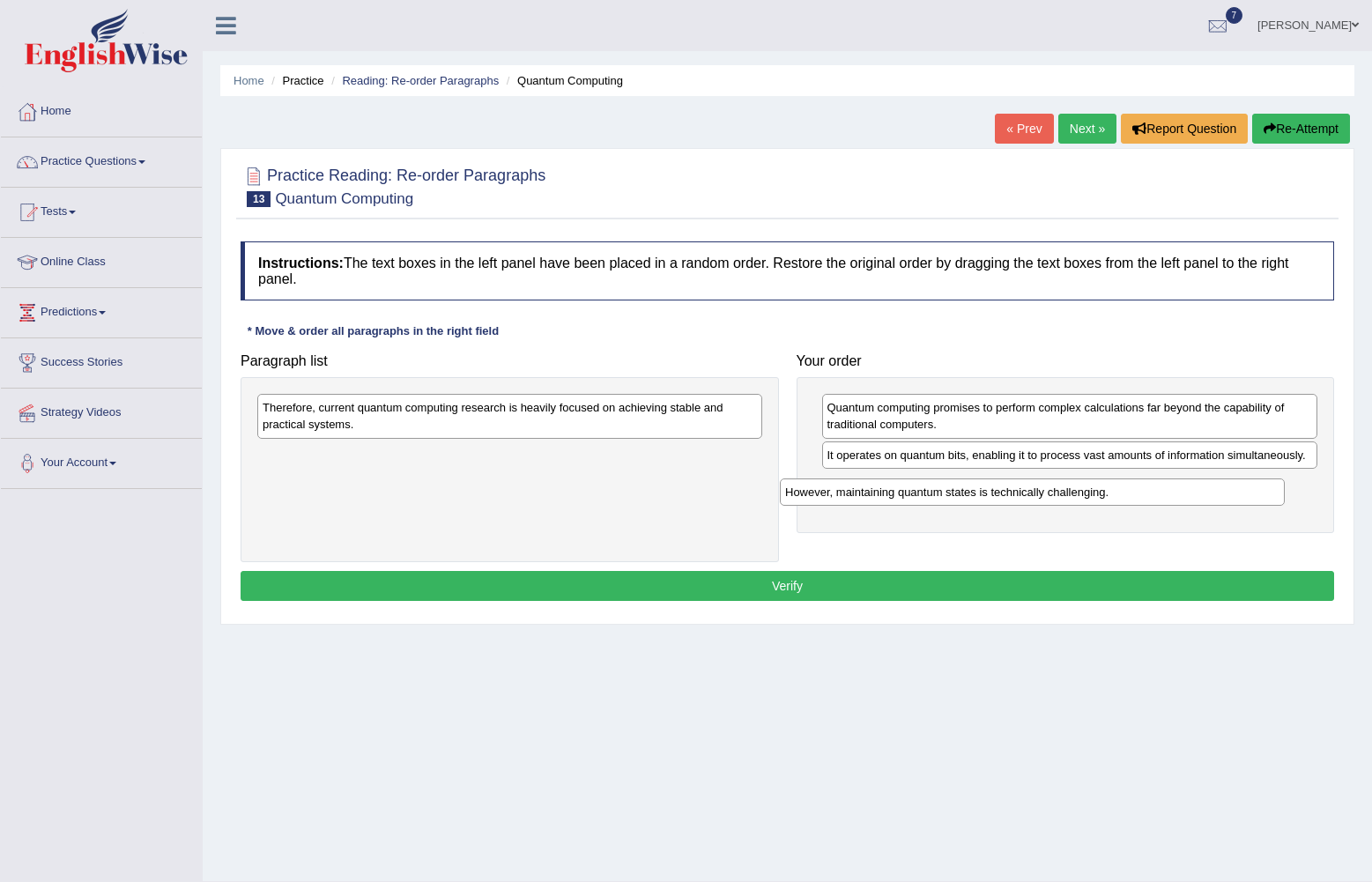
drag, startPoint x: 589, startPoint y: 414, endPoint x: 1119, endPoint y: 498, distance: 536.6
click at [1119, 498] on div "However, maintaining quantum states is technically challenging." at bounding box center [1032, 492] width 505 height 27
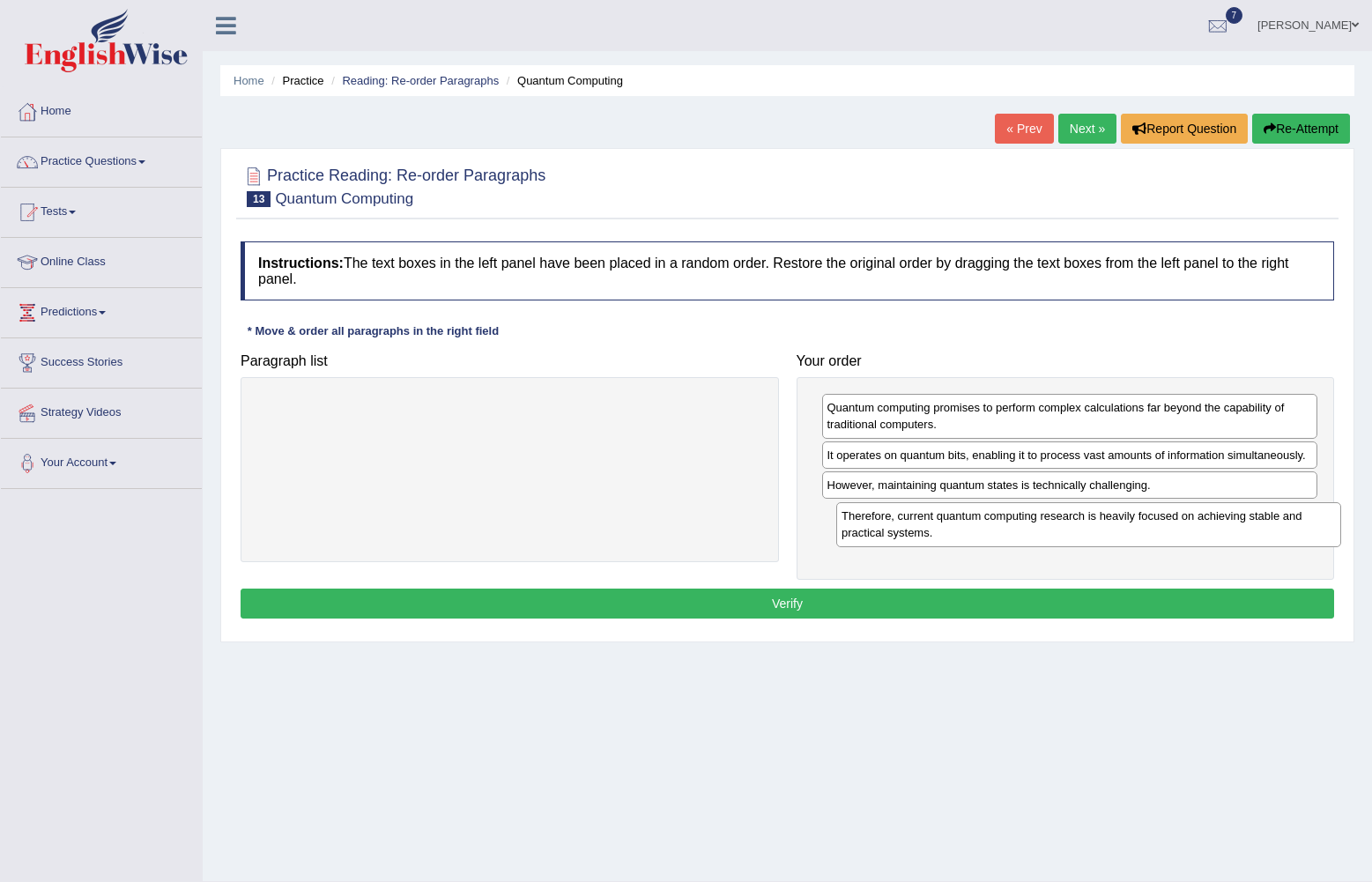
drag, startPoint x: 510, startPoint y: 422, endPoint x: 1089, endPoint y: 530, distance: 589.0
click at [1089, 530] on div "Therefore, current quantum computing research is heavily focused on achieving s…" at bounding box center [1089, 524] width 505 height 44
click at [910, 612] on button "Verify" at bounding box center [787, 603] width 1094 height 30
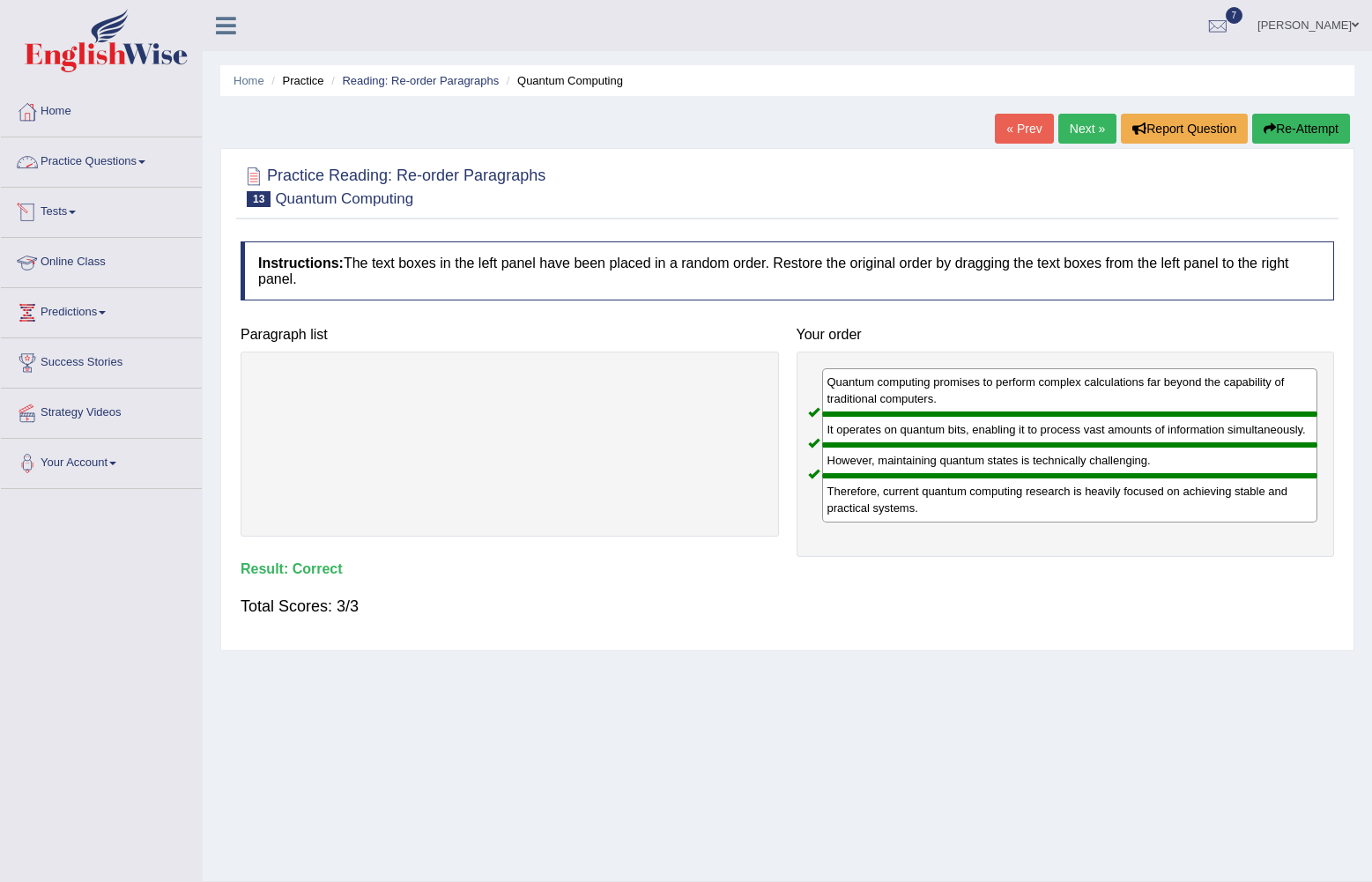
click at [142, 162] on link "Practice Questions" at bounding box center [101, 159] width 201 height 44
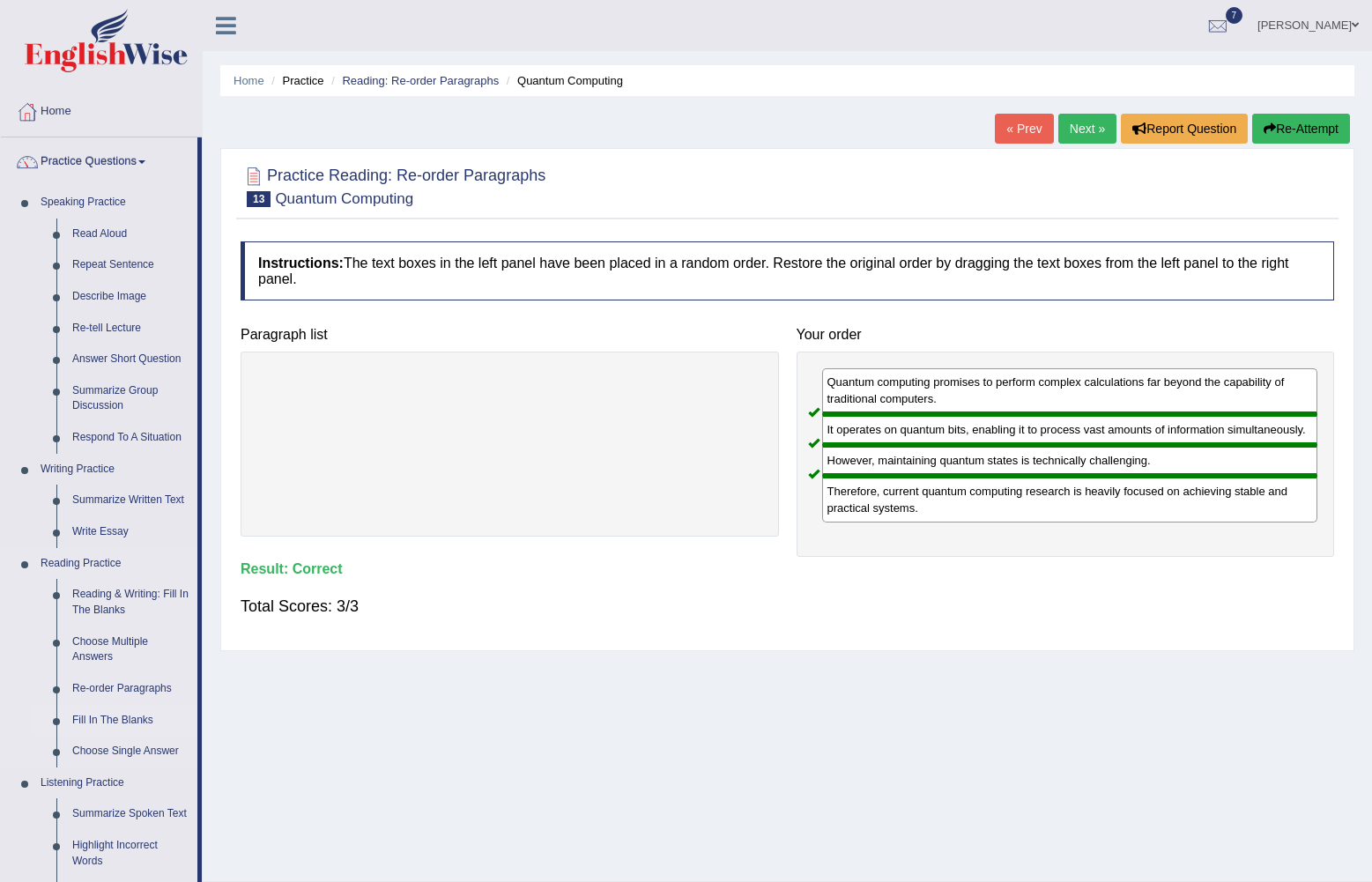
click at [113, 715] on link "Fill In The Blanks" at bounding box center [130, 721] width 133 height 32
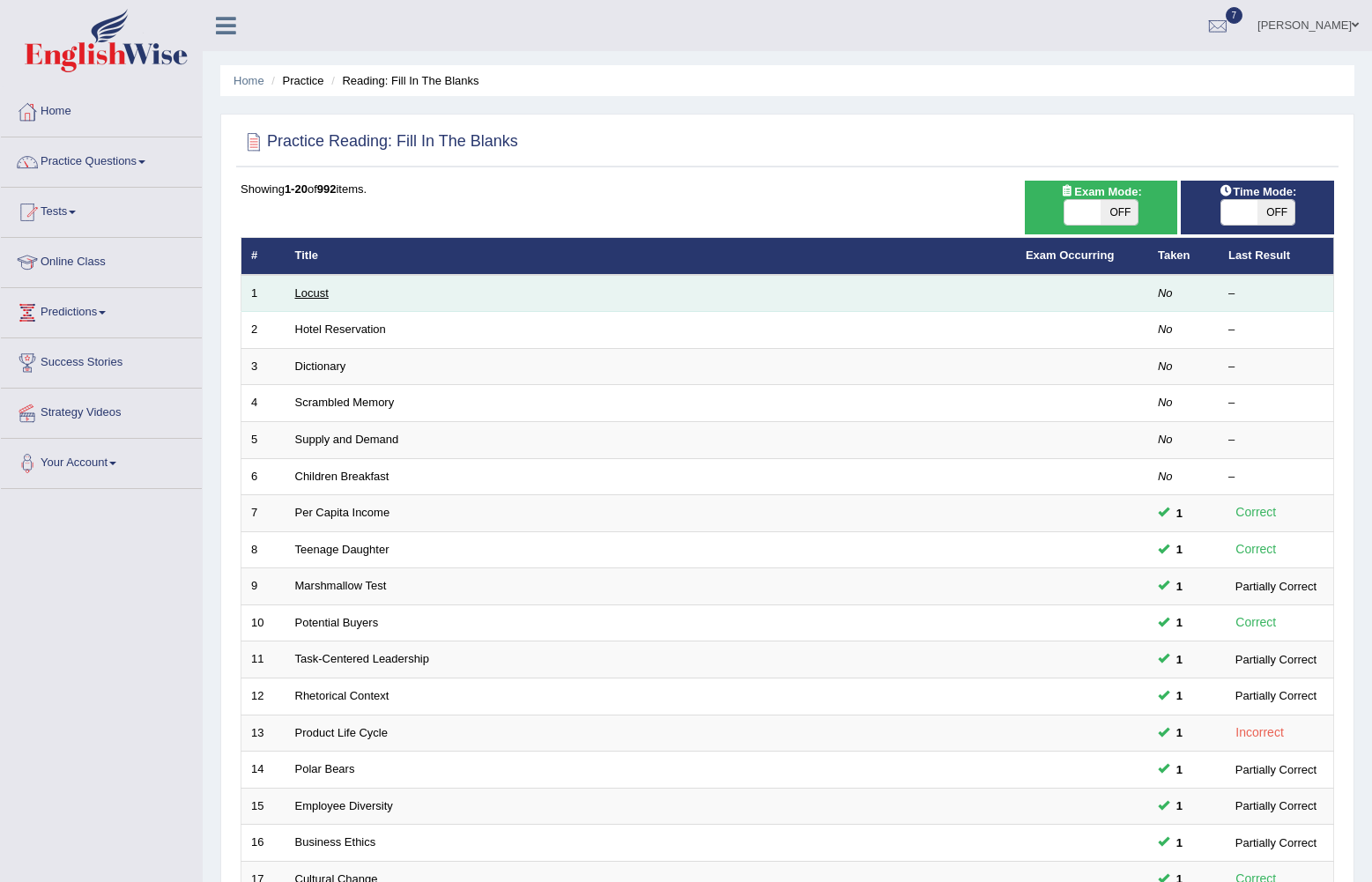
click at [313, 296] on link "Locust" at bounding box center [312, 293] width 33 height 13
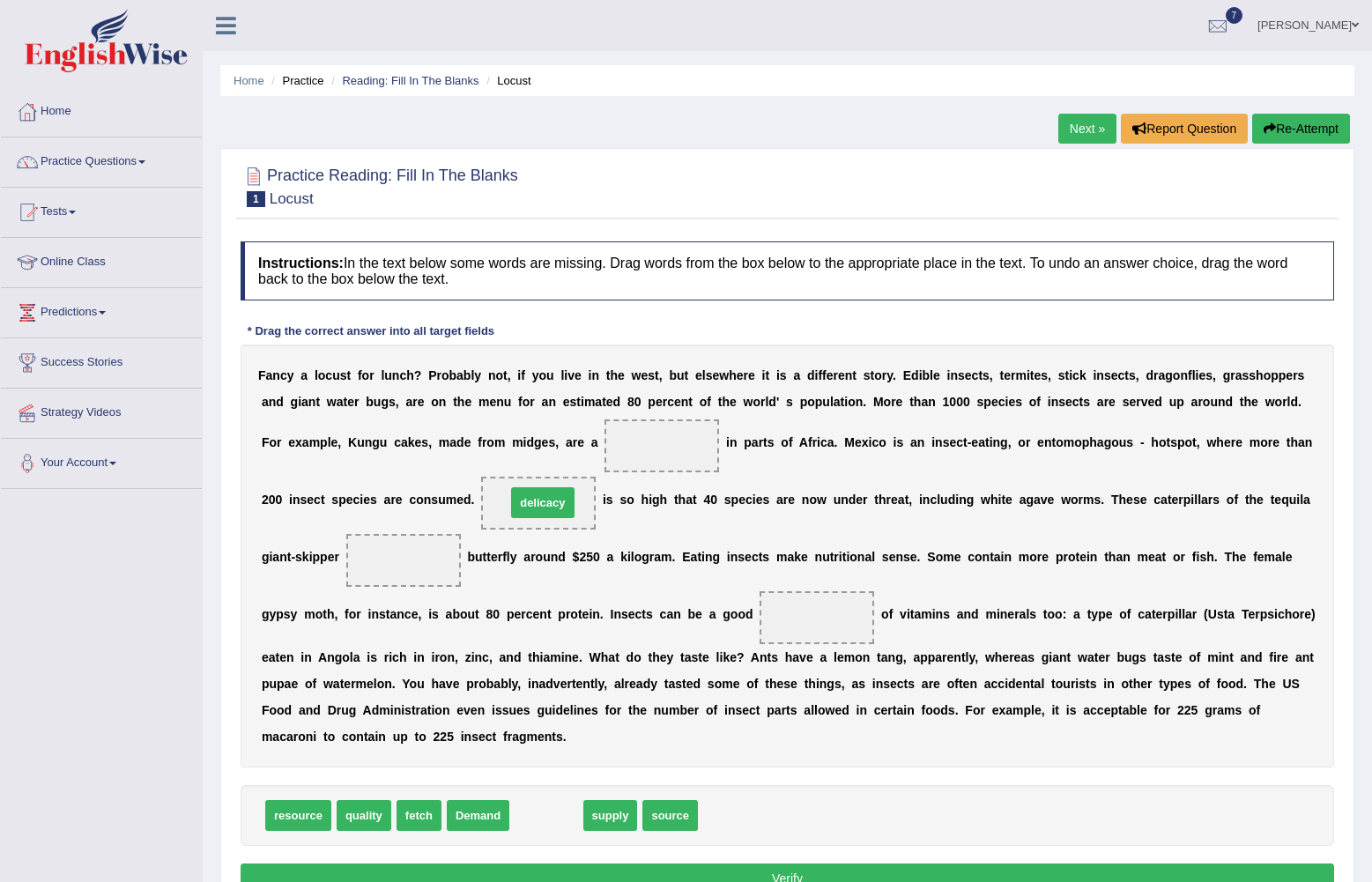
drag, startPoint x: 537, startPoint y: 754, endPoint x: 534, endPoint y: 441, distance: 313.0
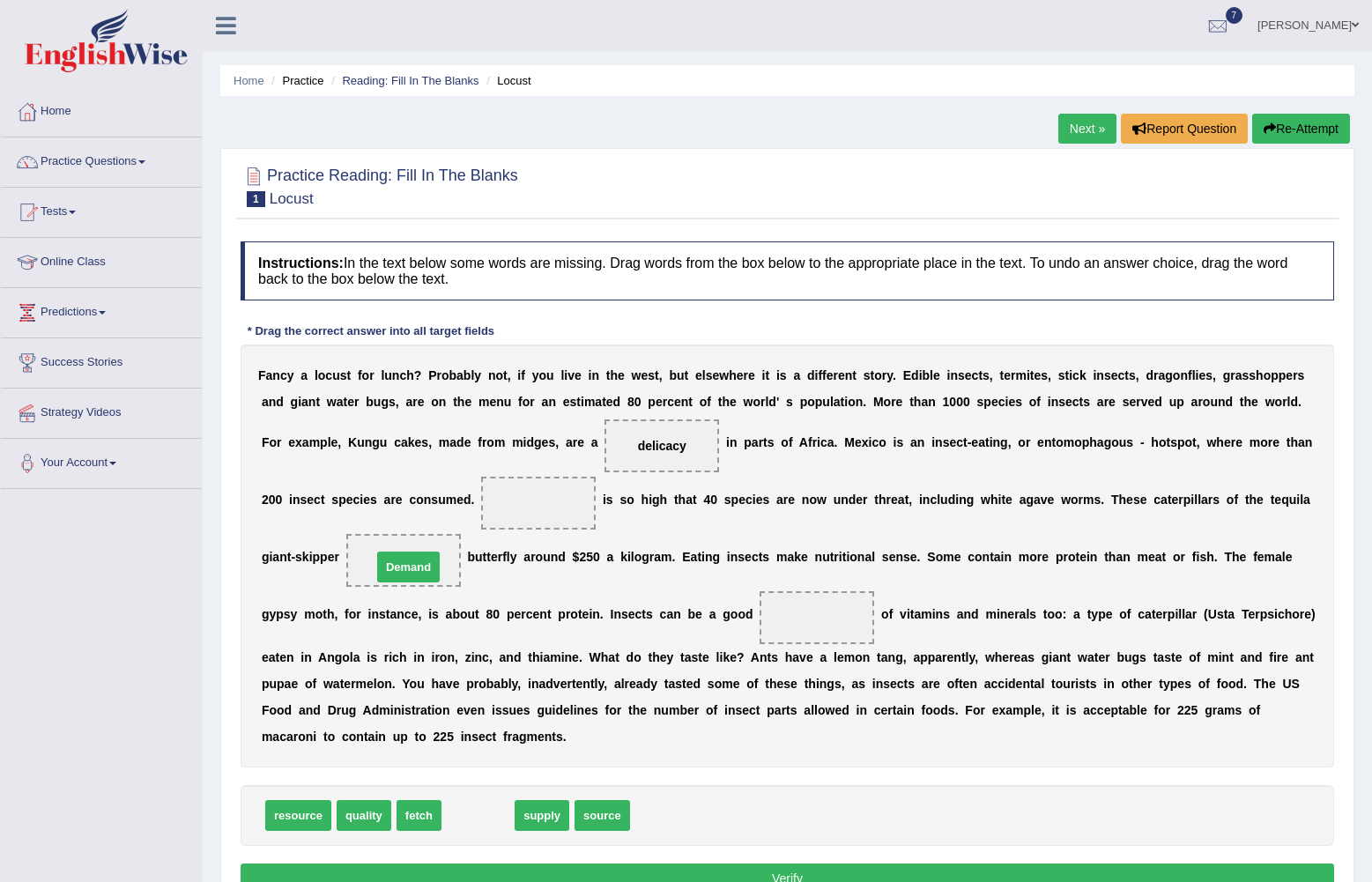
drag, startPoint x: 477, startPoint y: 757, endPoint x: 408, endPoint y: 508, distance: 258.4
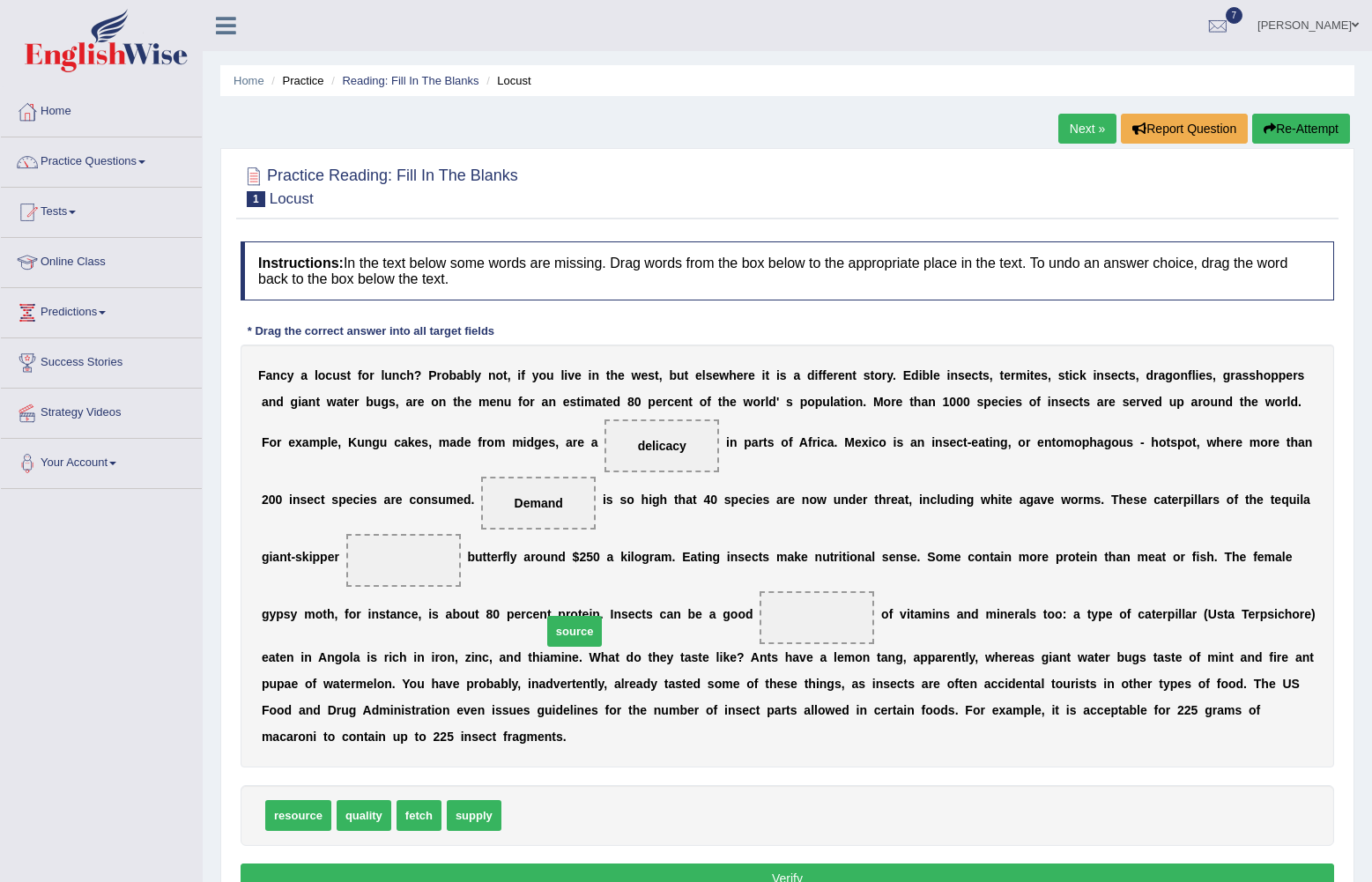
drag, startPoint x: 517, startPoint y: 764, endPoint x: 558, endPoint y: 580, distance: 188.5
drag, startPoint x: 419, startPoint y: 755, endPoint x: 1290, endPoint y: 502, distance: 907.0
click at [792, 864] on button "Verify" at bounding box center [787, 879] width 1094 height 30
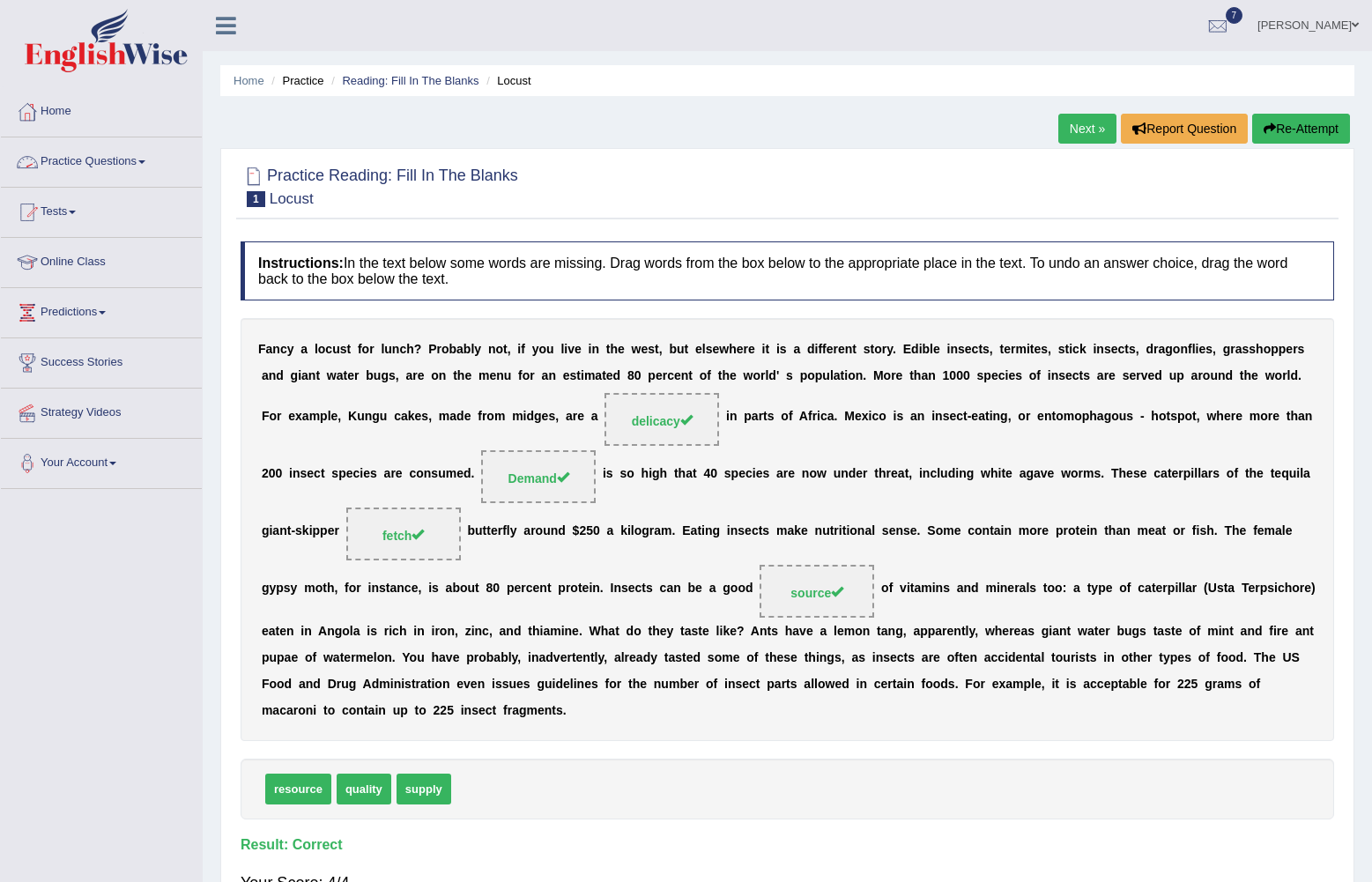
click at [139, 156] on link "Practice Questions" at bounding box center [101, 159] width 201 height 44
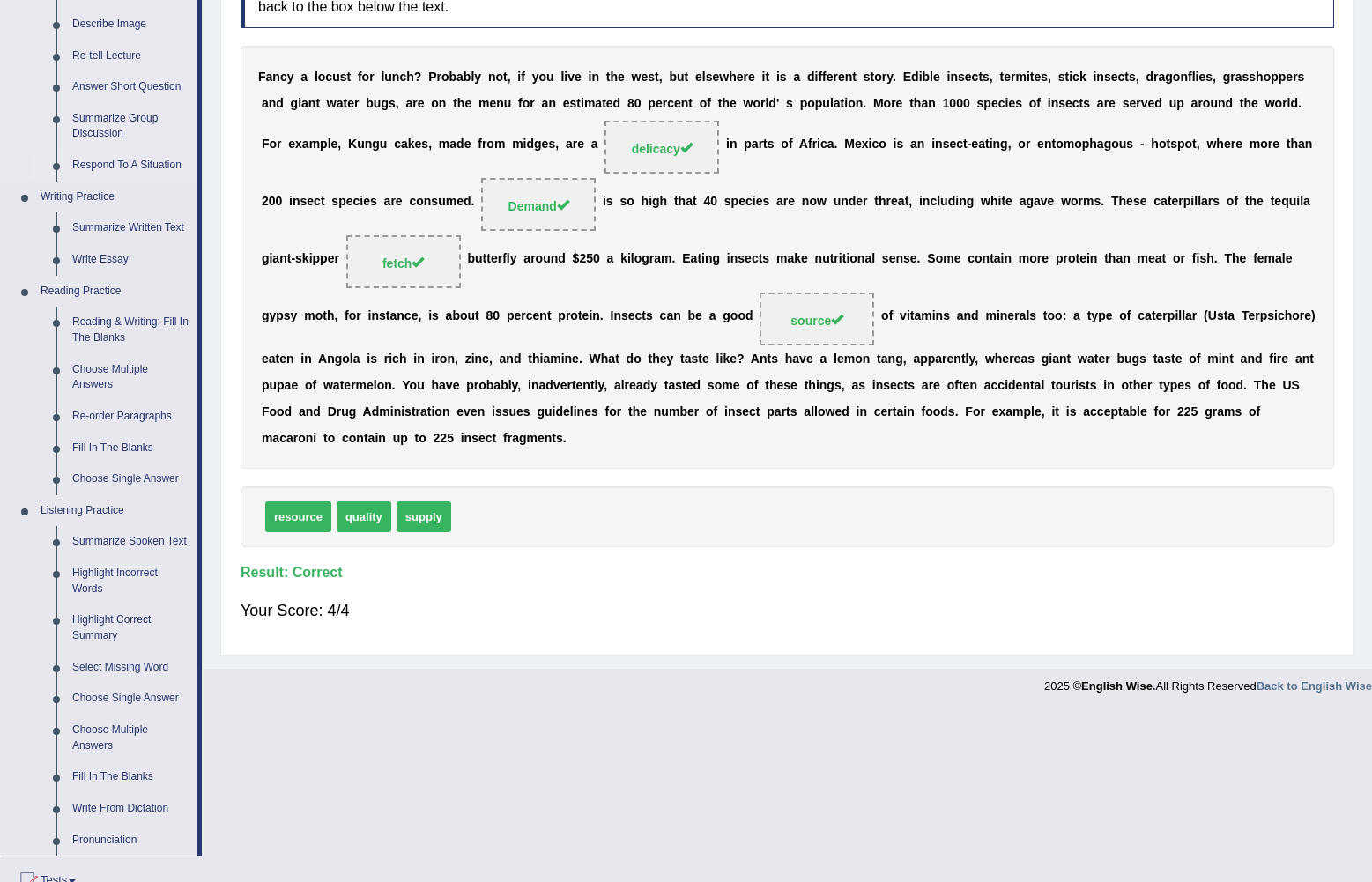
scroll to position [353, 0]
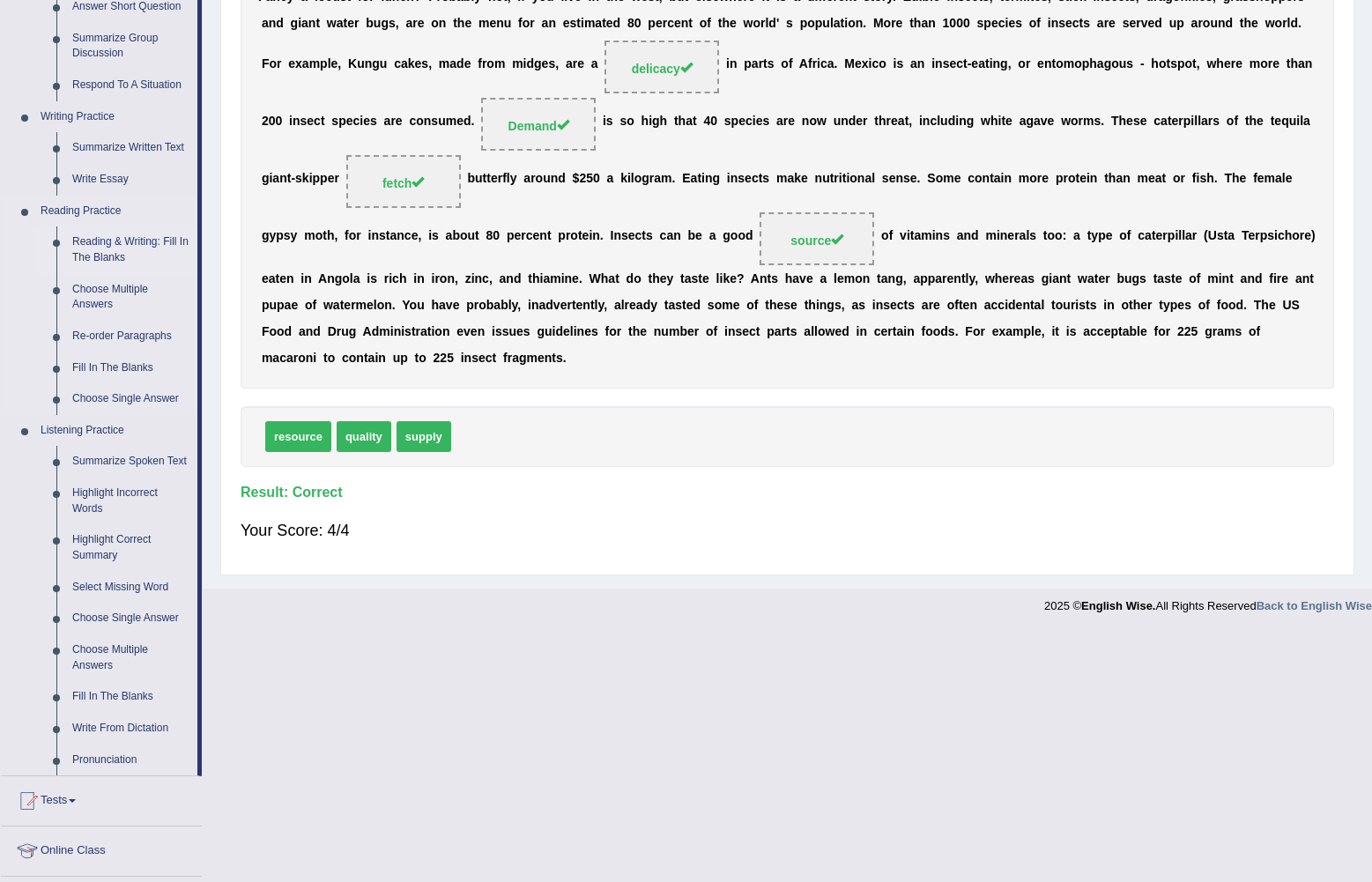
click at [98, 252] on link "Reading & Writing: Fill In The Blanks" at bounding box center [130, 250] width 133 height 46
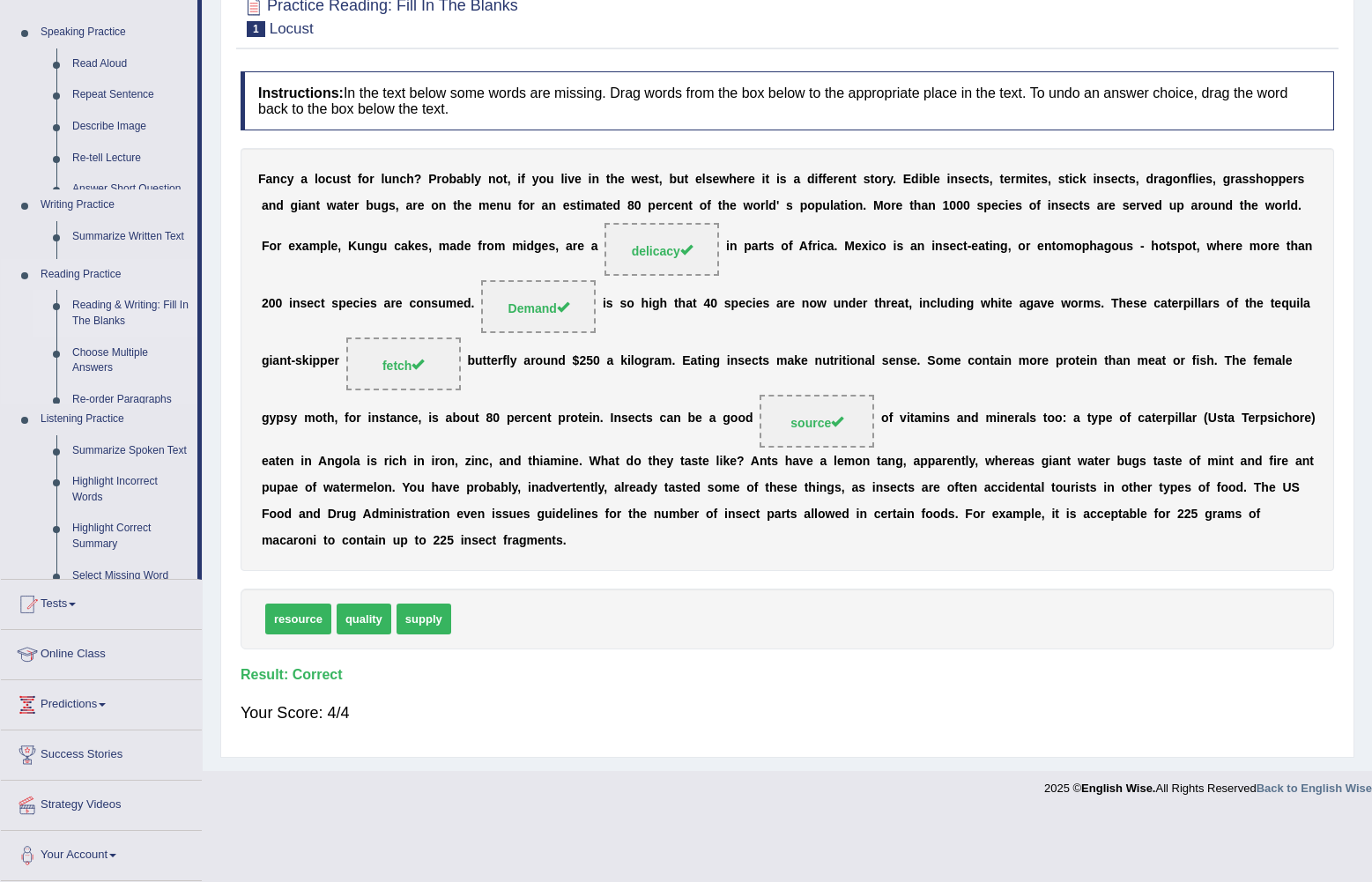
scroll to position [46, 0]
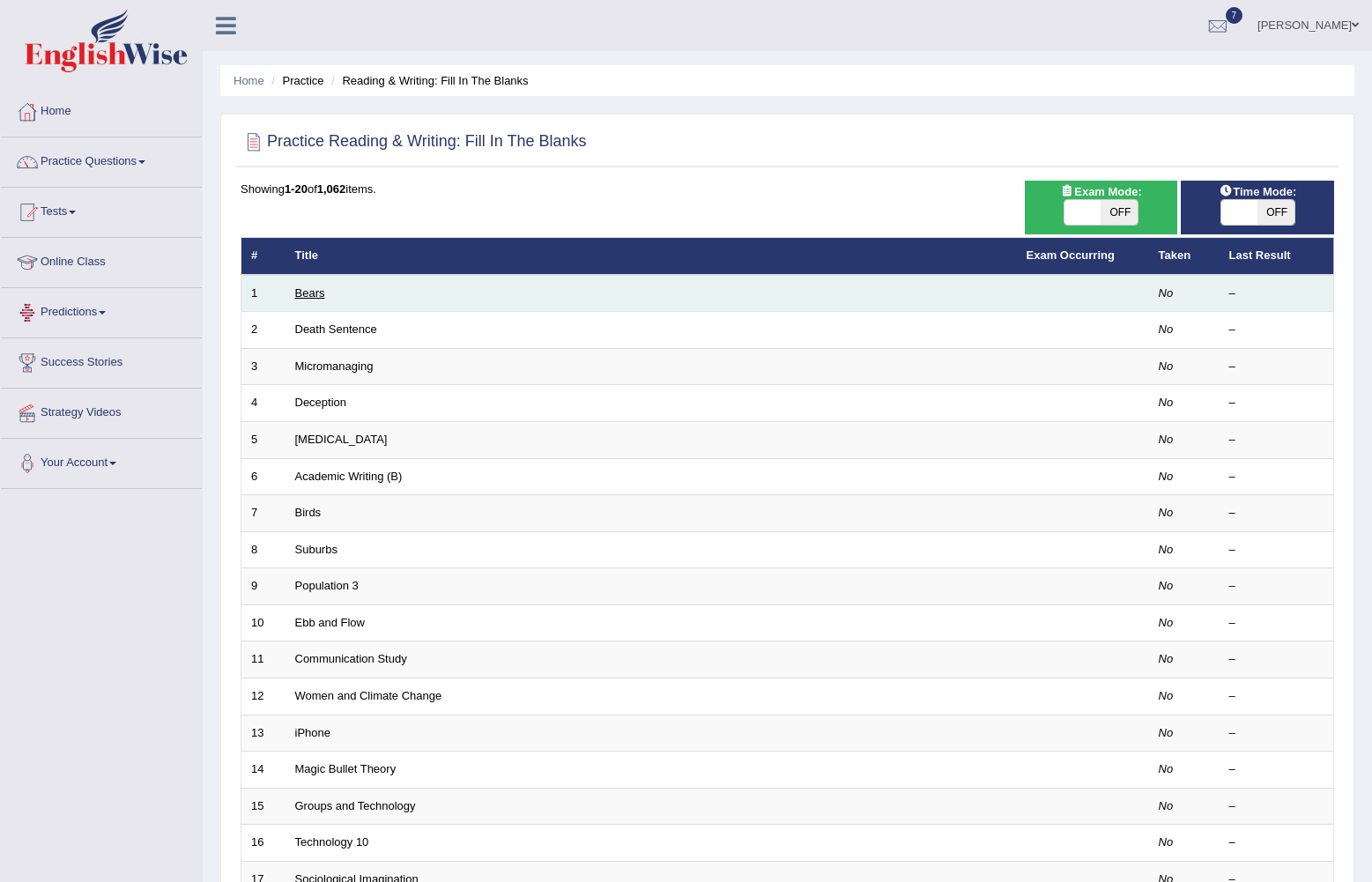
click at [297, 297] on link "Bears" at bounding box center [310, 293] width 30 height 13
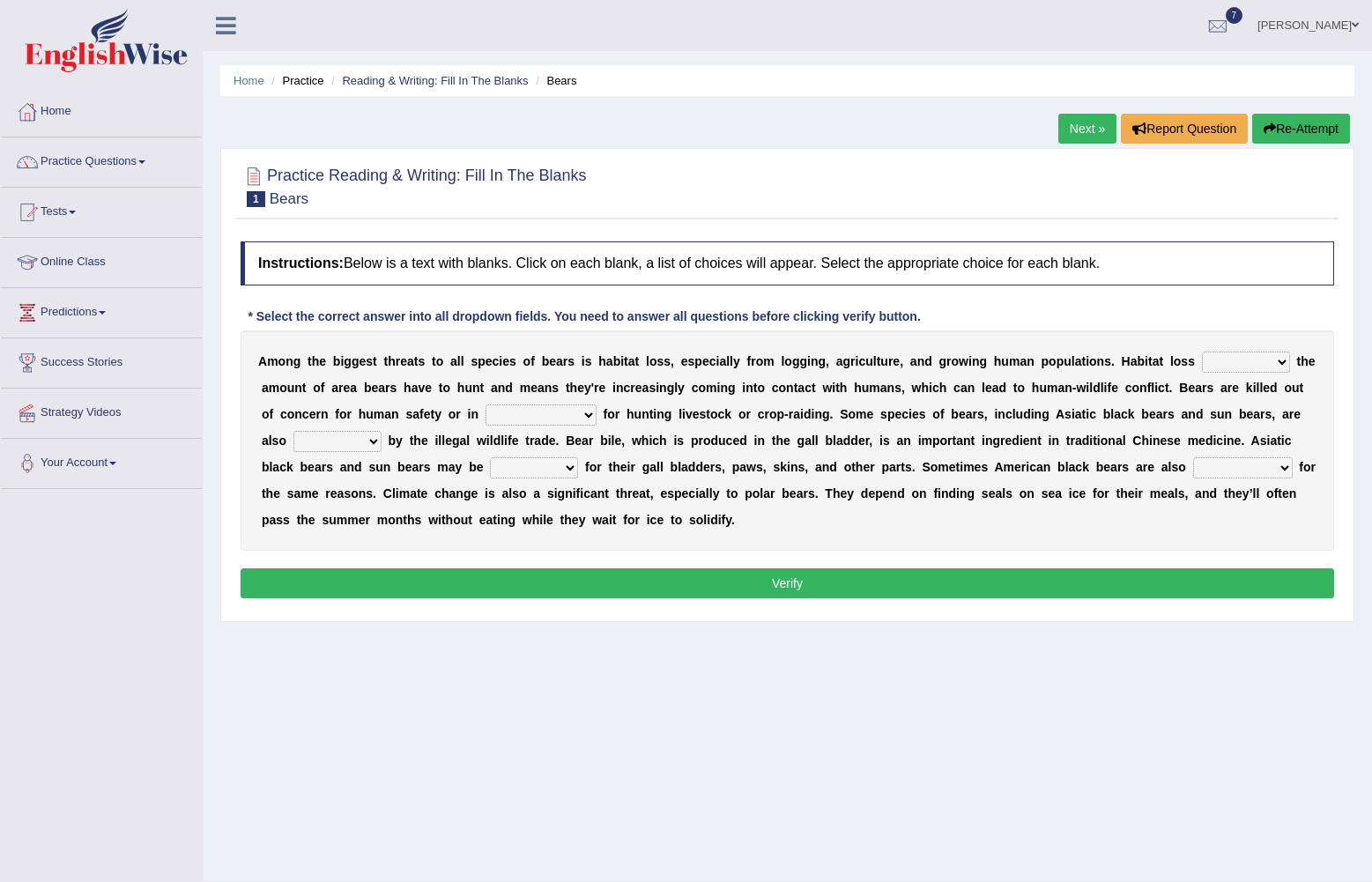
click at [1202, 358] on select "increases reduces complies interacts" at bounding box center [1246, 362] width 88 height 21
select select "reduces"
click at [1202, 353] on select "increases reduces complies interacts" at bounding box center [1246, 362] width 88 height 21
click at [485, 424] on select "coalition retaliation appreciation disinformation" at bounding box center [541, 415] width 111 height 21
select select "retaliation"
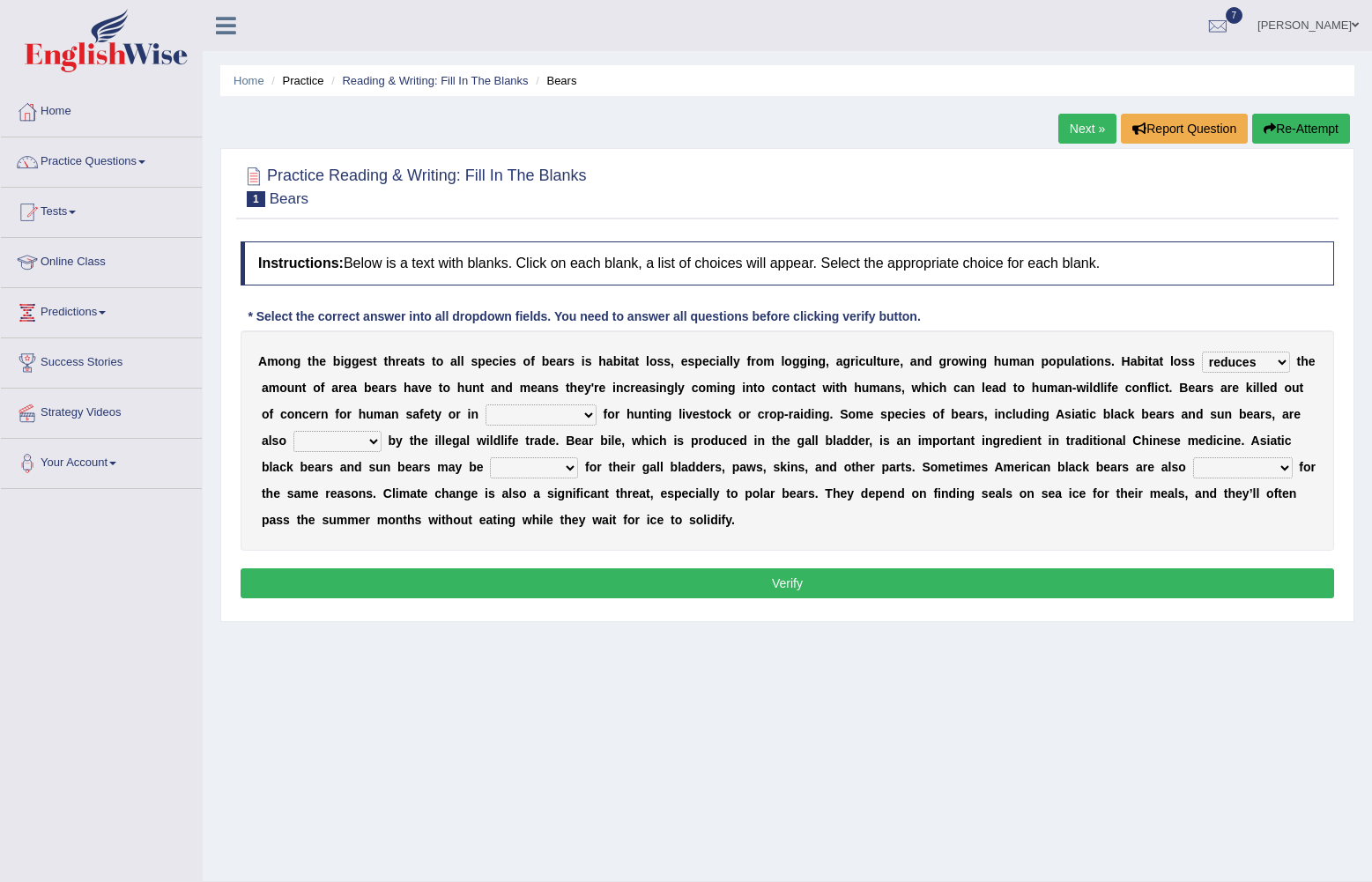
click at [485, 406] on select "coalition retaliation appreciation disinformation" at bounding box center [541, 415] width 111 height 21
click at [382, 431] on select "protected prohibited fattened threatened" at bounding box center [337, 441] width 88 height 21
select select "threatened"
click at [382, 431] on select "protected prohibited fattened threatened" at bounding box center [337, 441] width 88 height 21
click at [490, 463] on select "poached squelched coached blenched" at bounding box center [534, 468] width 88 height 21
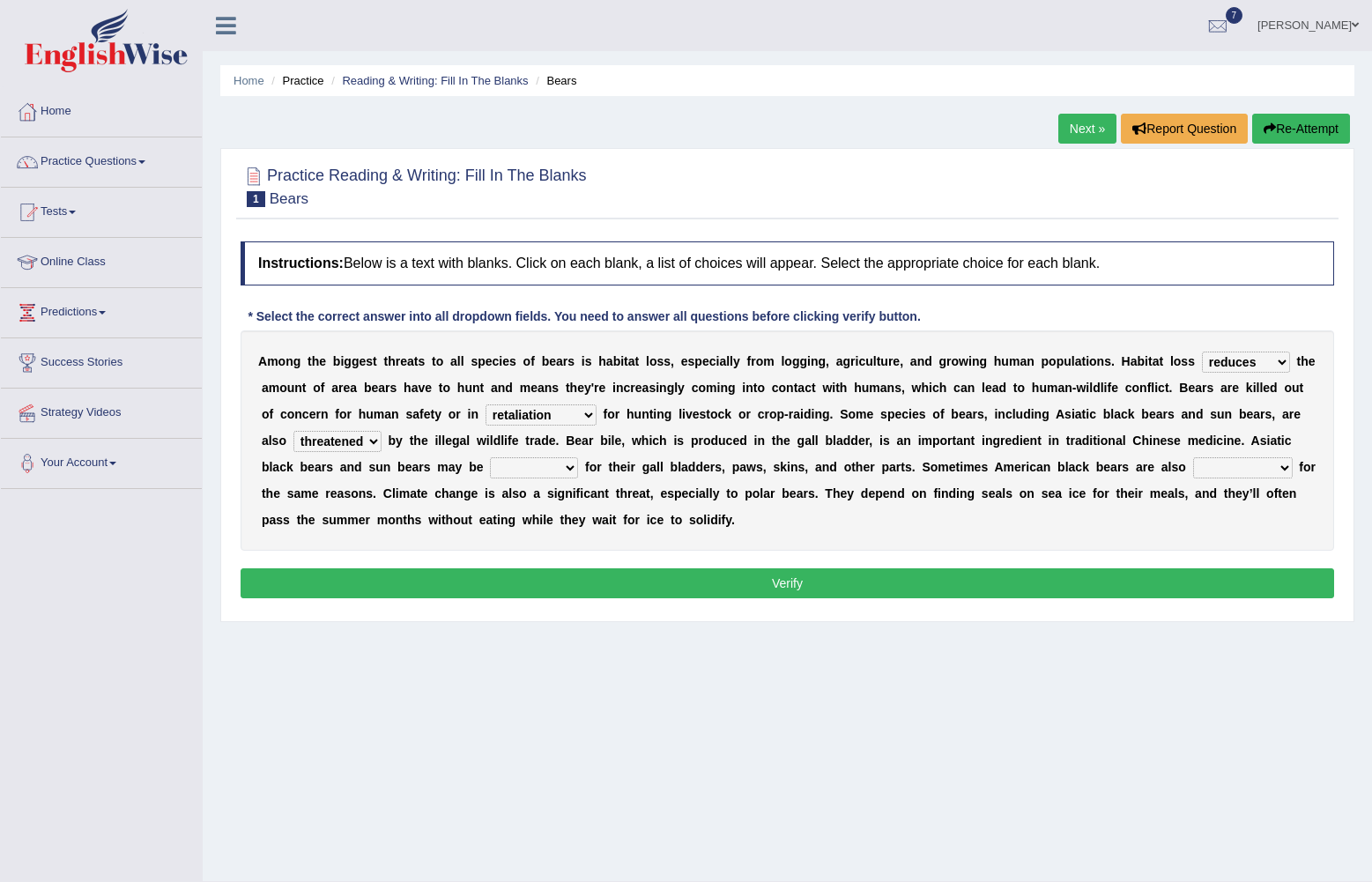
select select "poached"
click at [490, 459] on select "poached squelched coached blenched" at bounding box center [534, 468] width 88 height 21
click at [1194, 471] on select "begot foreseen encountered targeted" at bounding box center [1243, 468] width 99 height 21
select select "targeted"
click at [1194, 459] on select "begot foreseen encountered targeted" at bounding box center [1243, 468] width 99 height 21
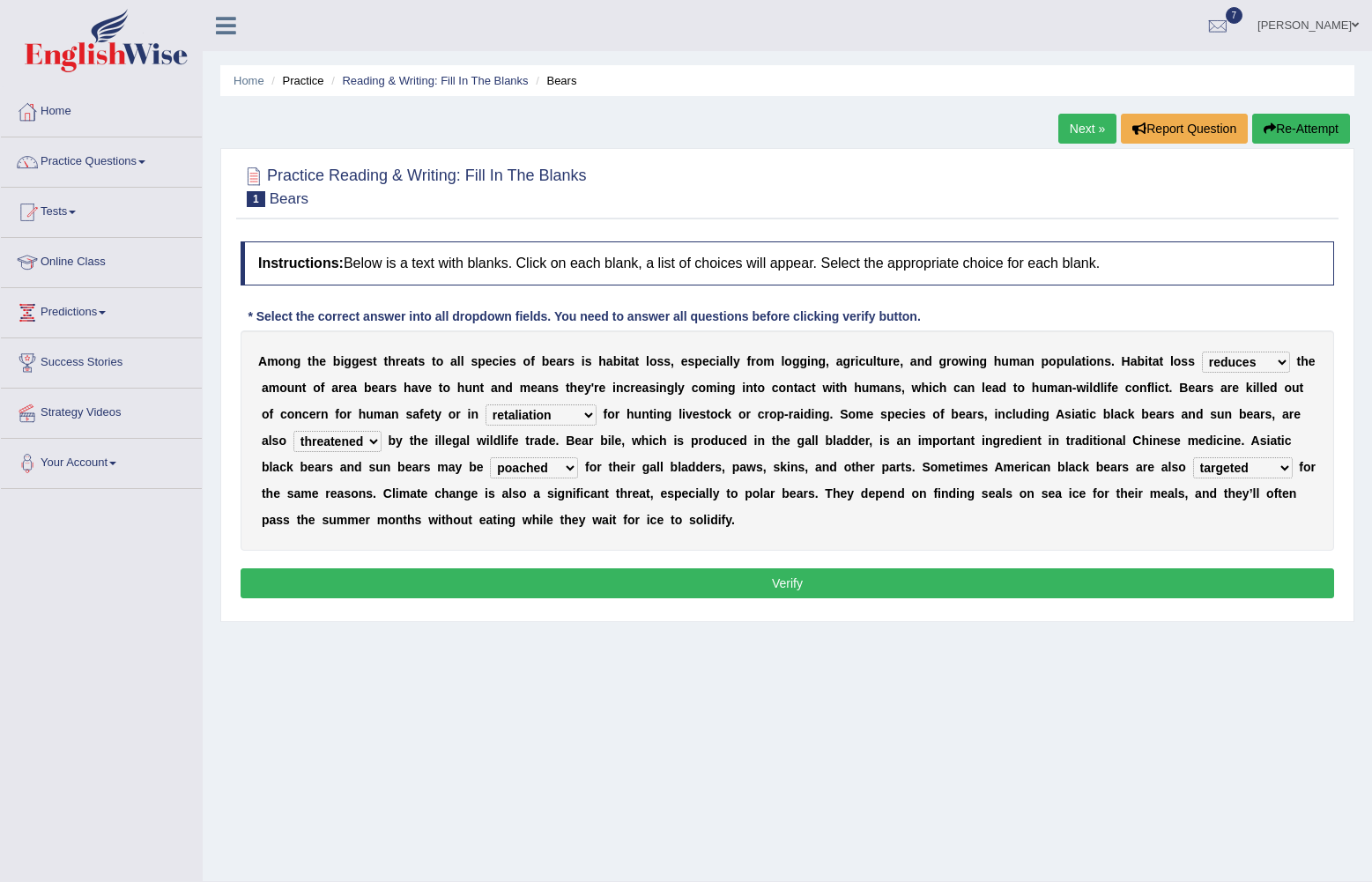
click at [957, 578] on button "Verify" at bounding box center [787, 583] width 1094 height 30
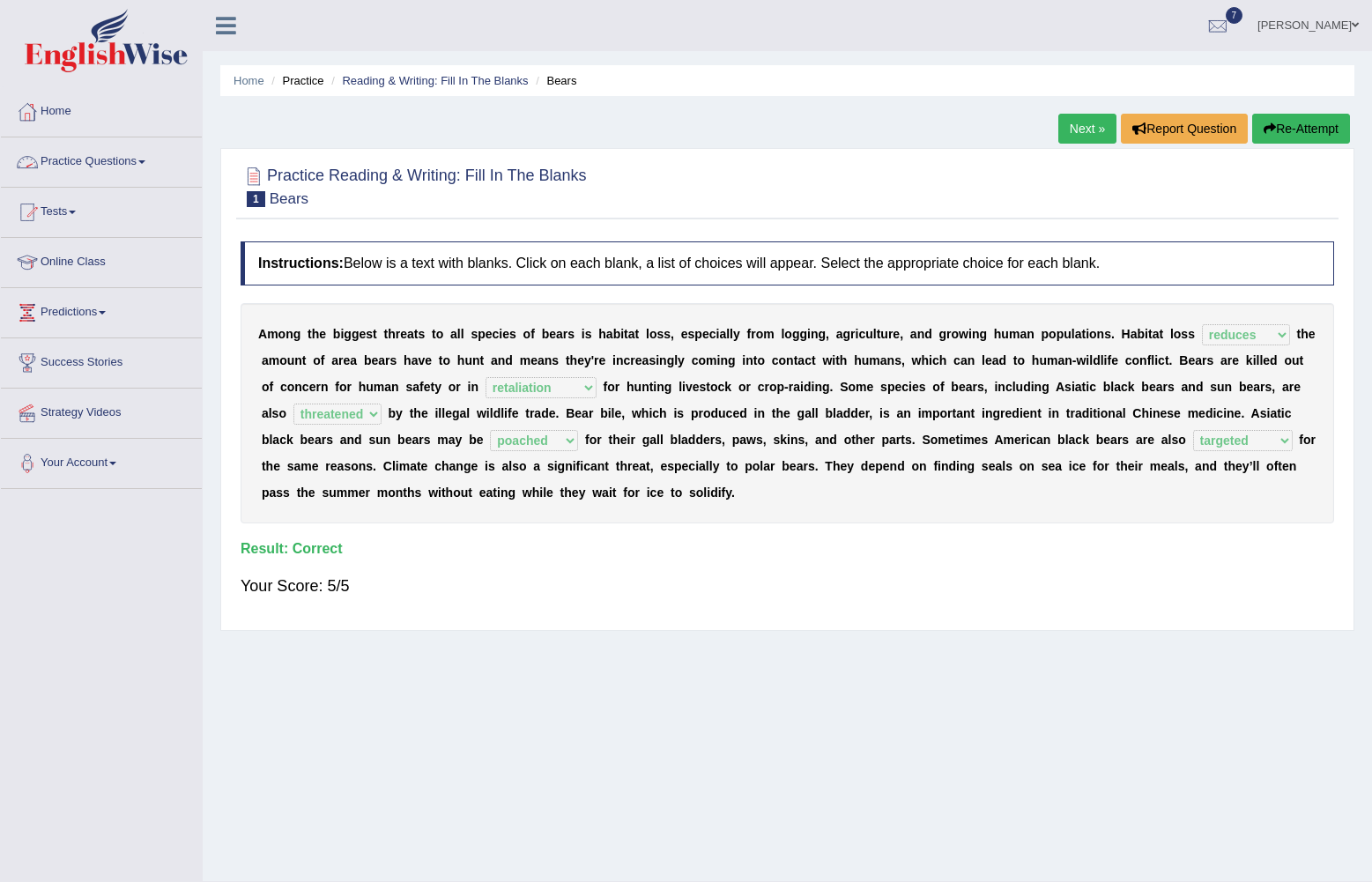
click at [146, 159] on link "Practice Questions" at bounding box center [101, 159] width 201 height 44
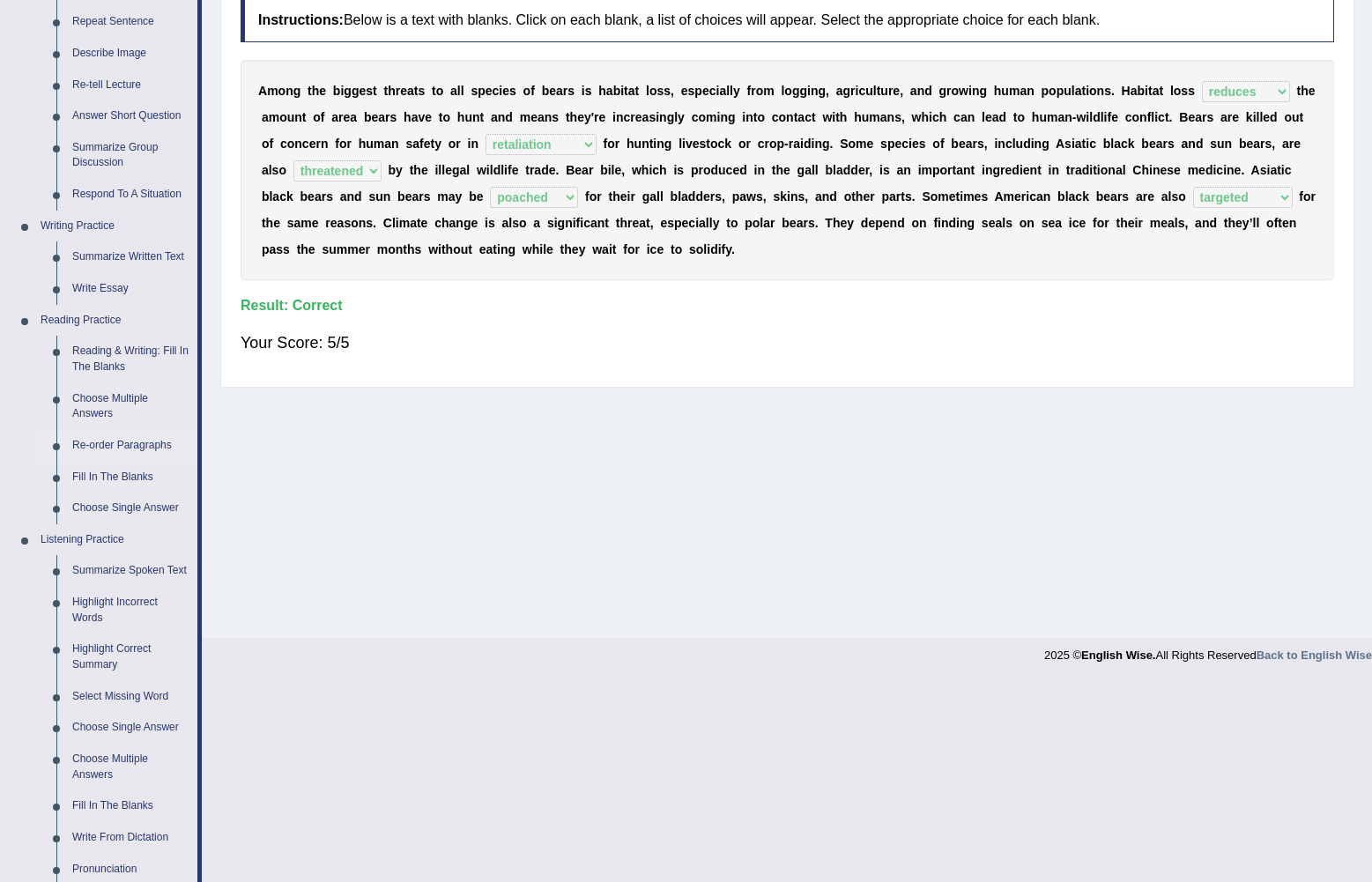
scroll to position [265, 0]
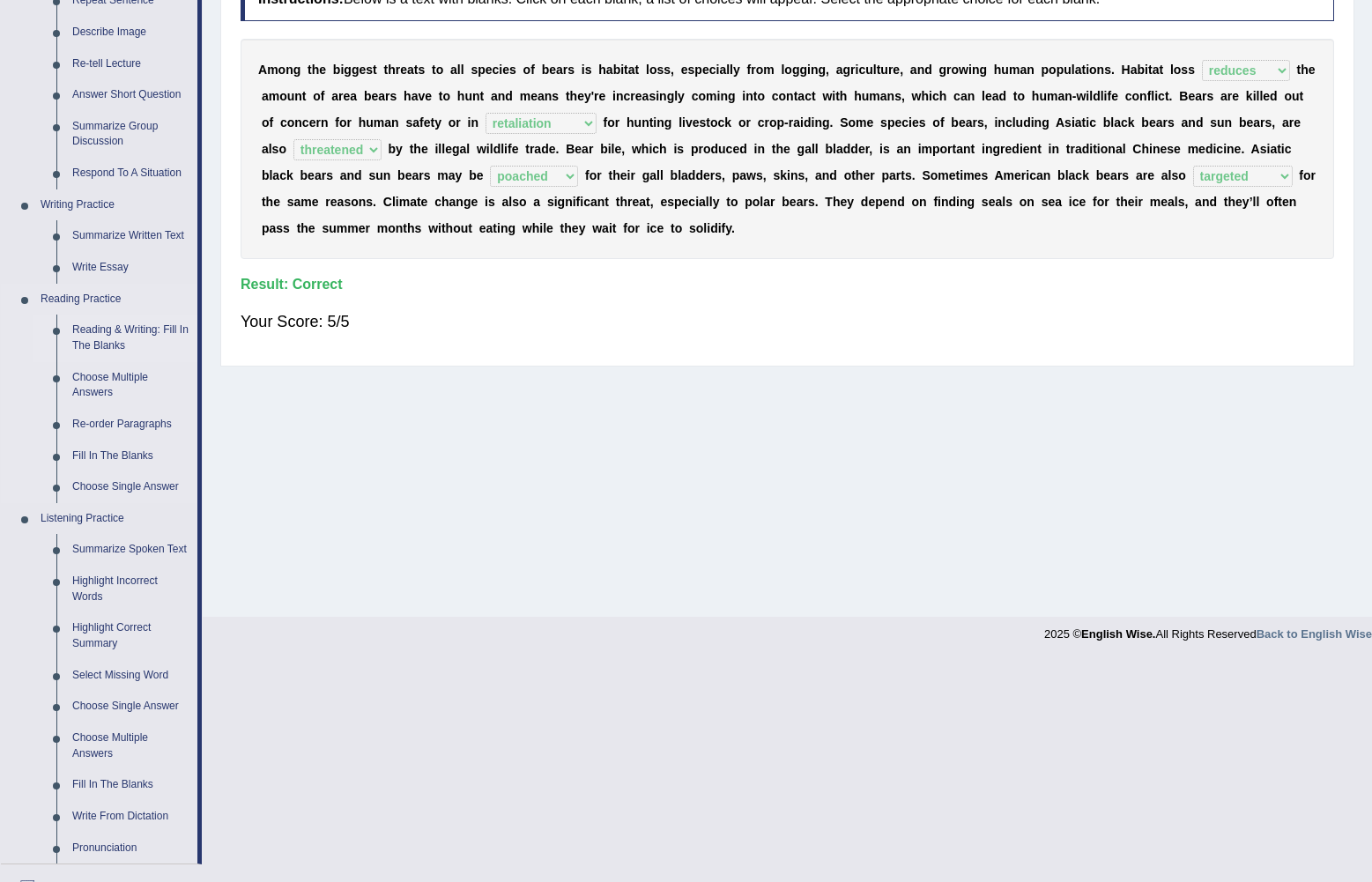
click at [121, 337] on link "Reading & Writing: Fill In The Blanks" at bounding box center [130, 338] width 133 height 46
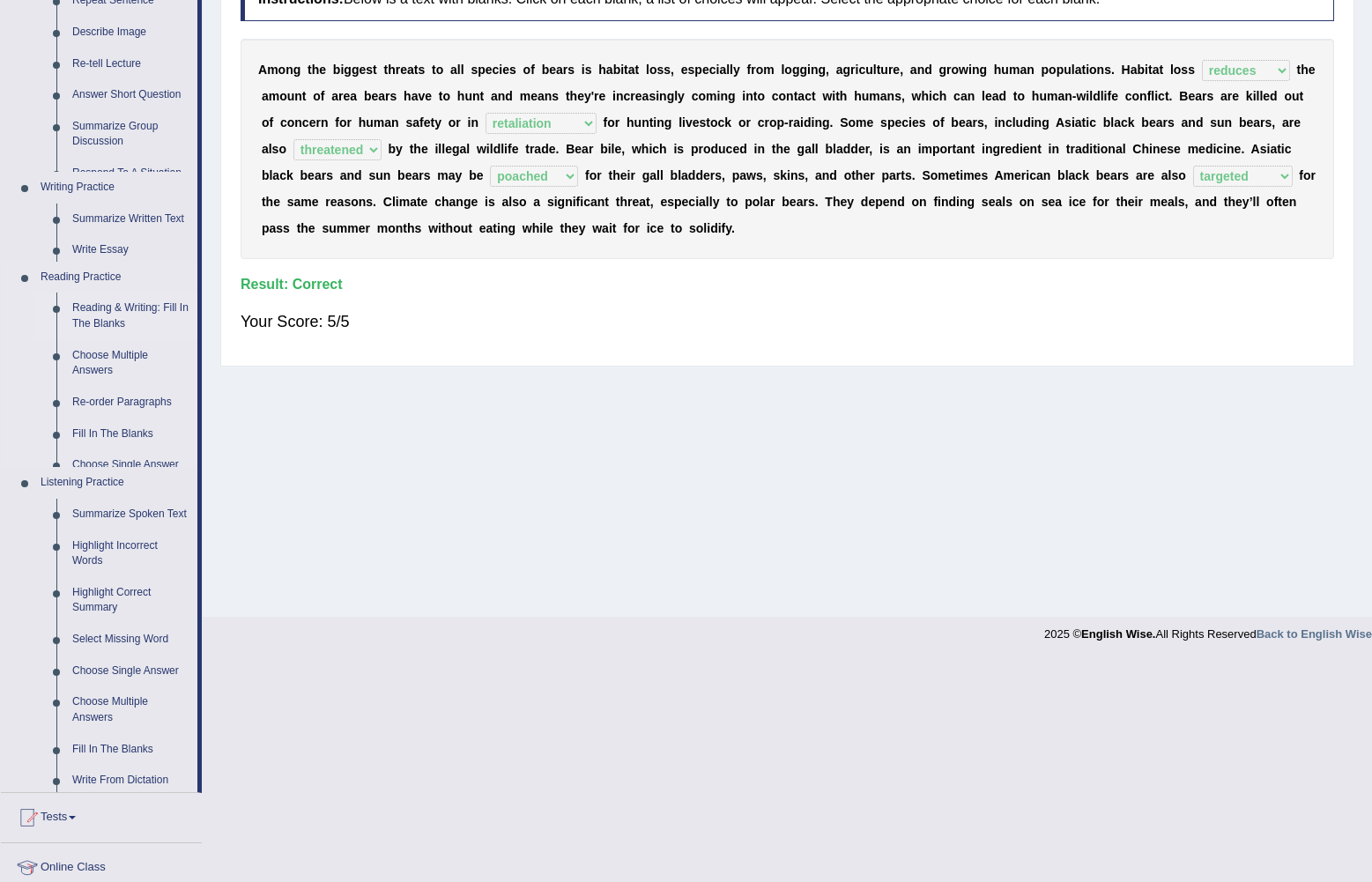
scroll to position [44, 0]
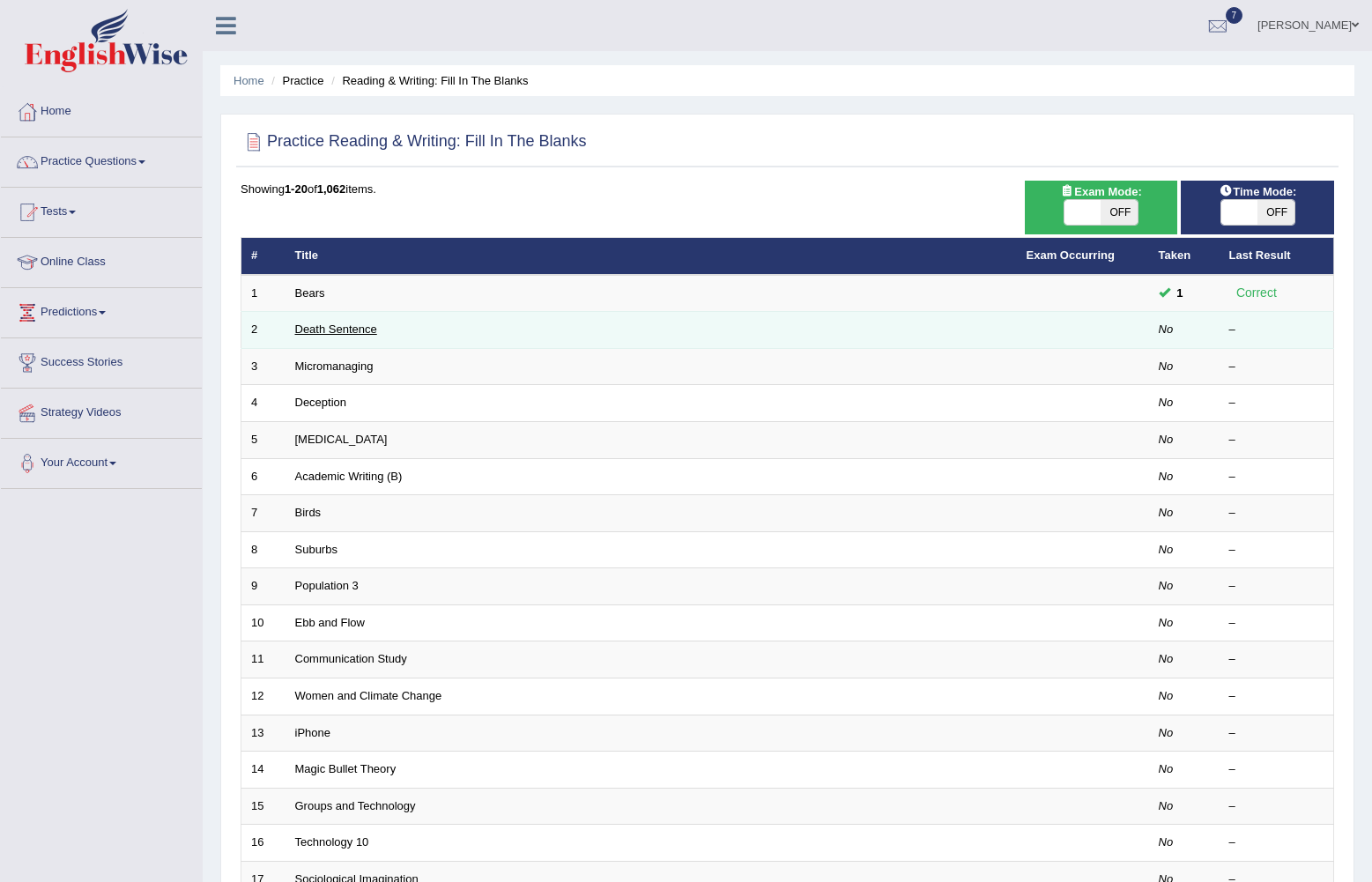
click at [338, 331] on link "Death Sentence" at bounding box center [336, 330] width 82 height 13
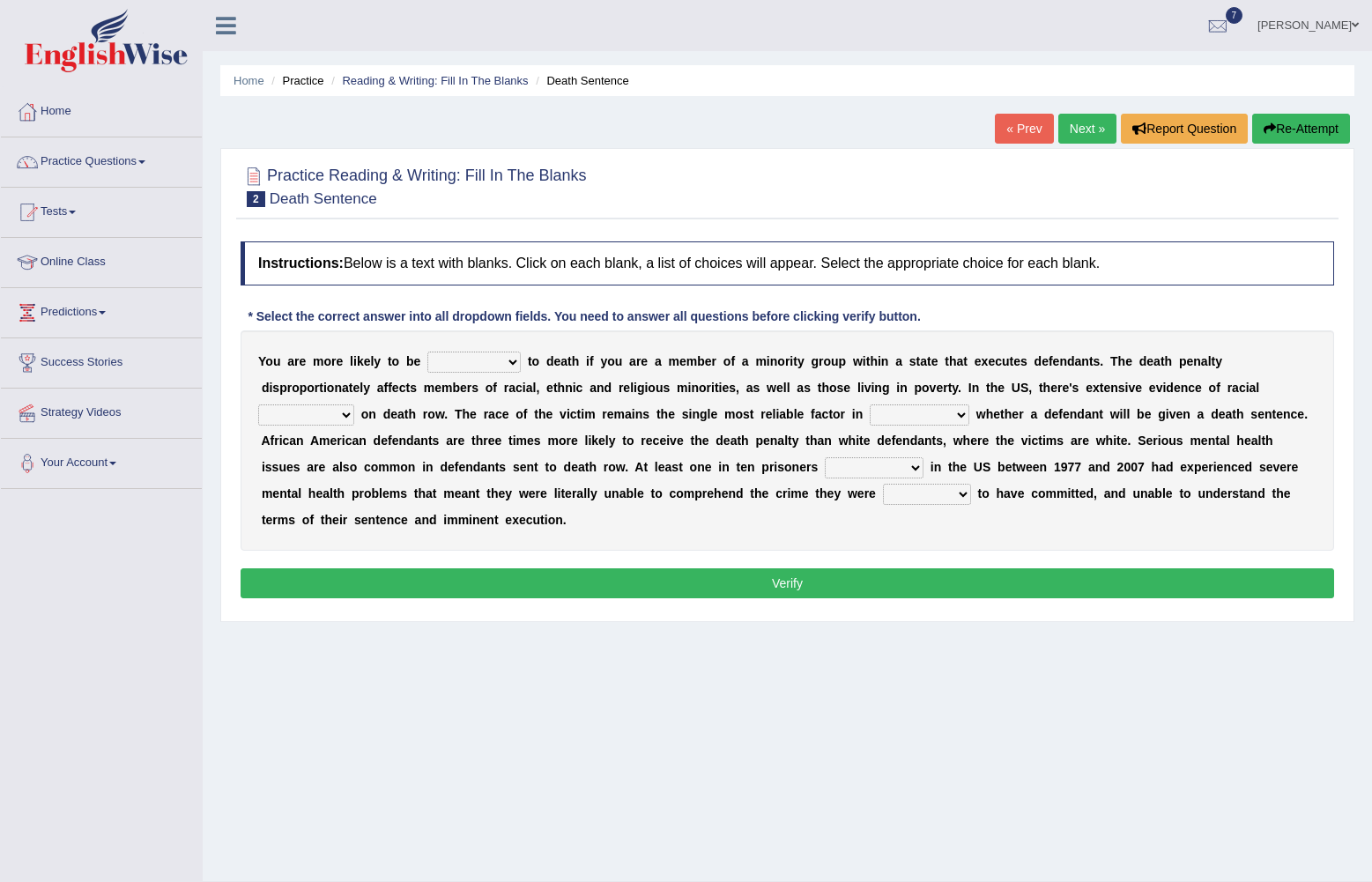
click at [498, 364] on select "penalized blamed complained sentenced" at bounding box center [474, 362] width 94 height 21
select select "sentenced"
click at [428, 353] on select "penalized blamed complained sentenced" at bounding box center [474, 362] width 94 height 21
click at [355, 405] on select "bias equality appearance background" at bounding box center [305, 415] width 96 height 21
select select "bias"
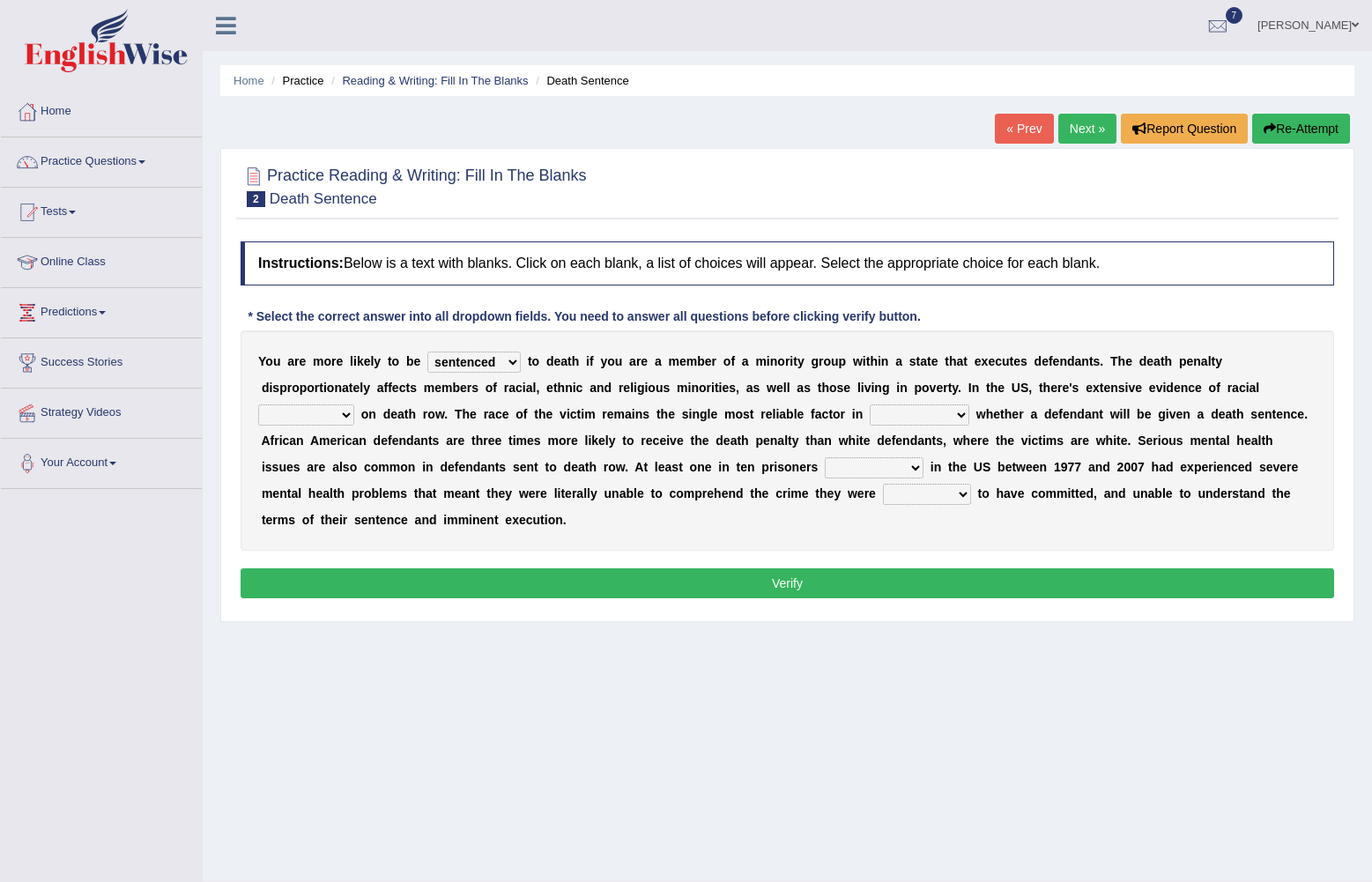
click at [355, 405] on select "bias equality appearance background" at bounding box center [305, 415] width 96 height 21
click at [870, 414] on select "determining adjoining undermining examining" at bounding box center [919, 415] width 99 height 21
select select "determining"
click at [870, 406] on select "determining adjoining undermining examining" at bounding box center [919, 415] width 99 height 21
click at [825, 466] on select "electrocuted persecuted executed captured" at bounding box center [874, 468] width 98 height 21
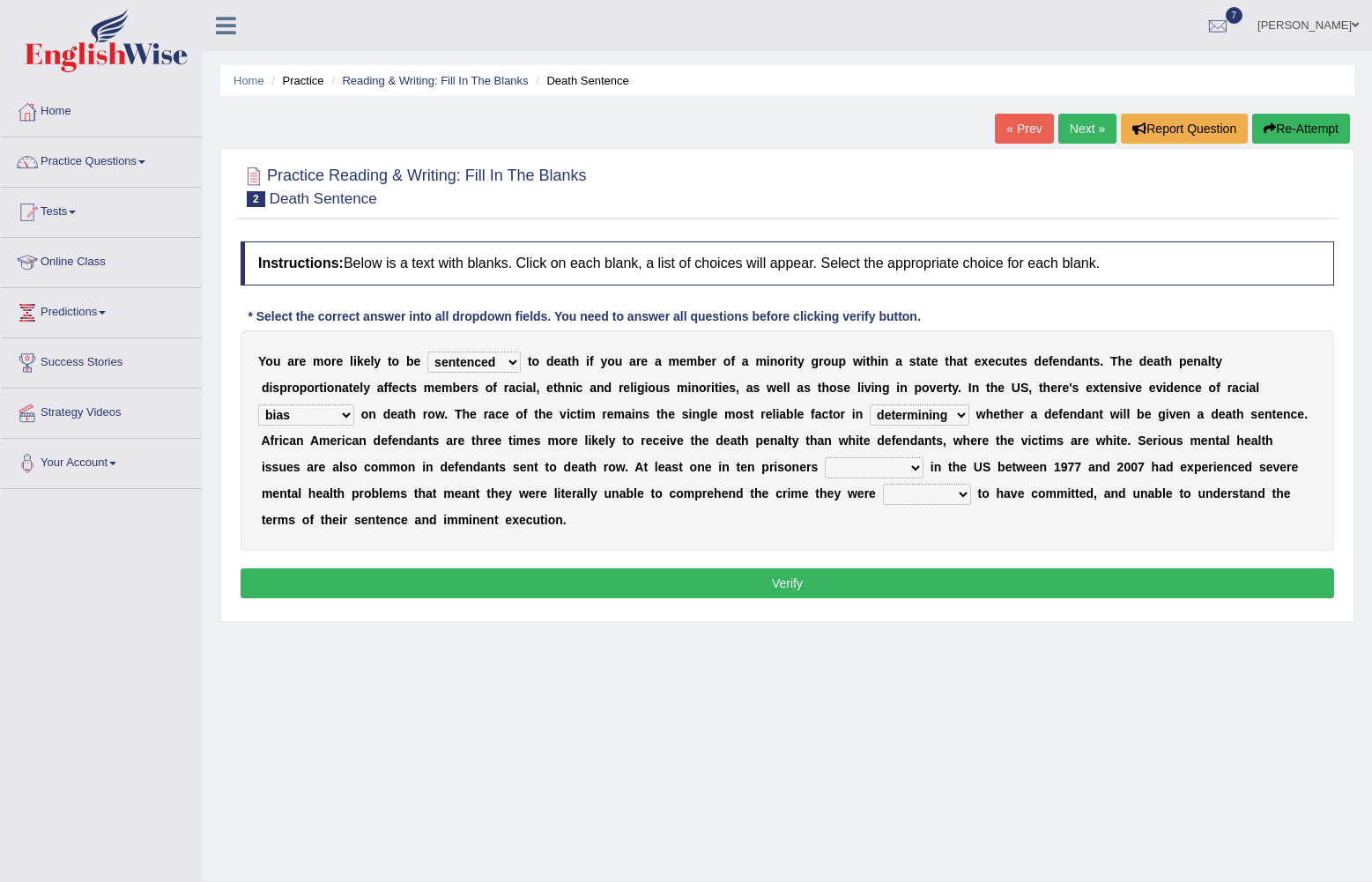
select select "electrocuted"
click at [825, 459] on select "electrocuted persecuted executed captured" at bounding box center [874, 468] width 98 height 21
click at [883, 494] on select "alleged acclaimed persuaded claimed" at bounding box center [926, 494] width 88 height 21
select select "alleged"
click at [883, 485] on select "alleged acclaimed persuaded claimed" at bounding box center [926, 494] width 88 height 21
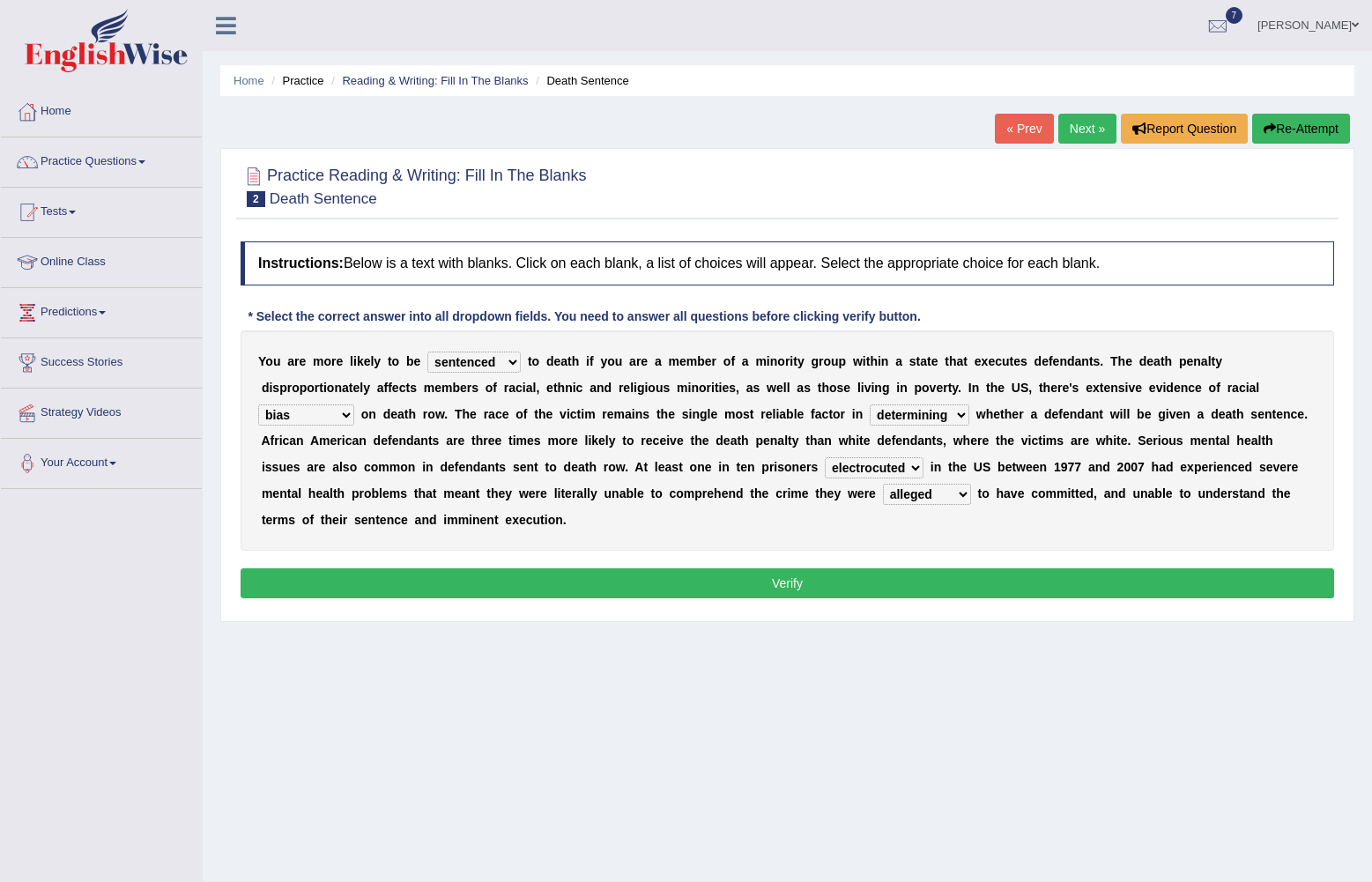
click at [847, 568] on button "Verify" at bounding box center [787, 583] width 1094 height 30
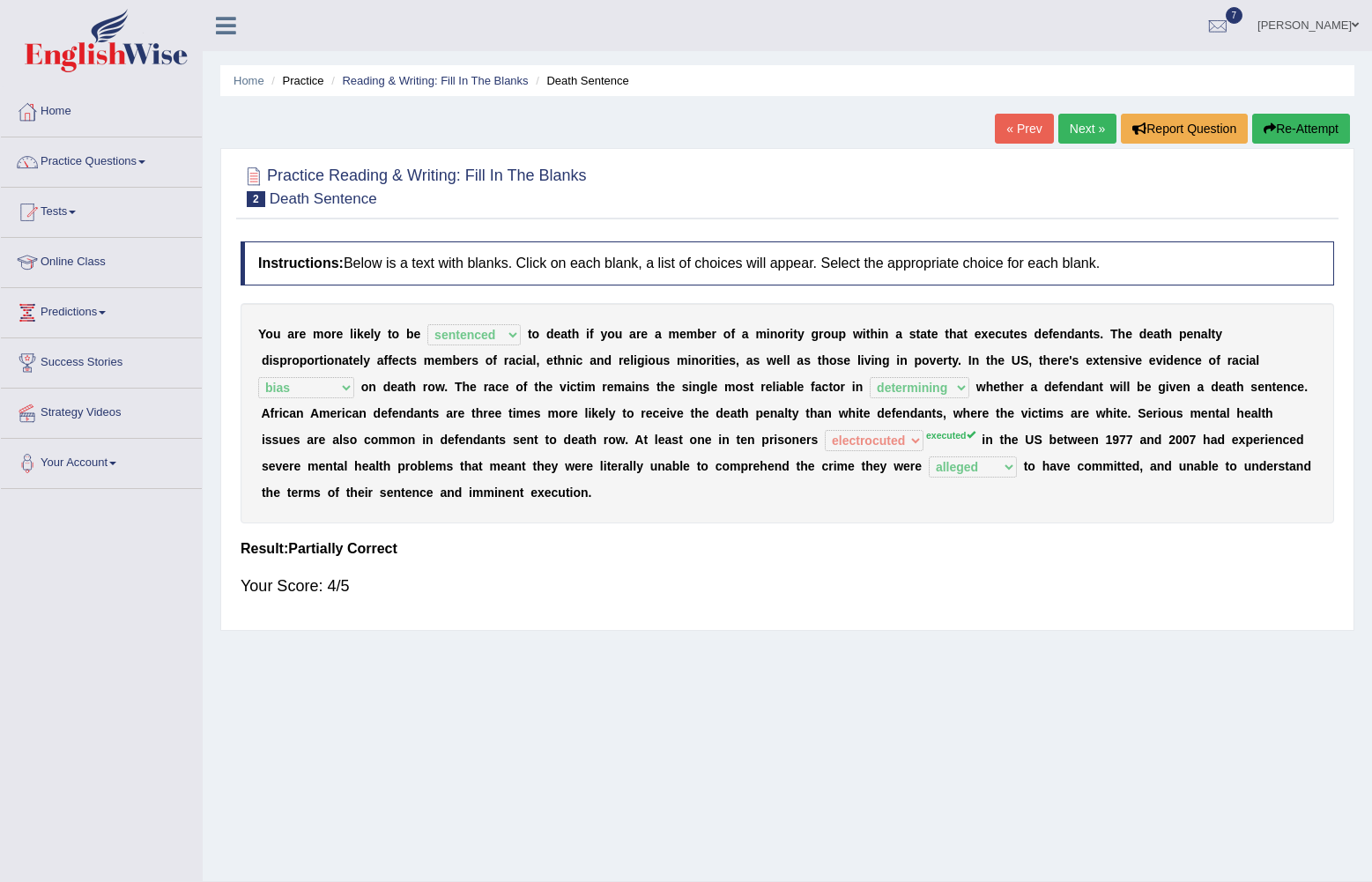
click at [1083, 136] on link "Next »" at bounding box center [1087, 128] width 58 height 30
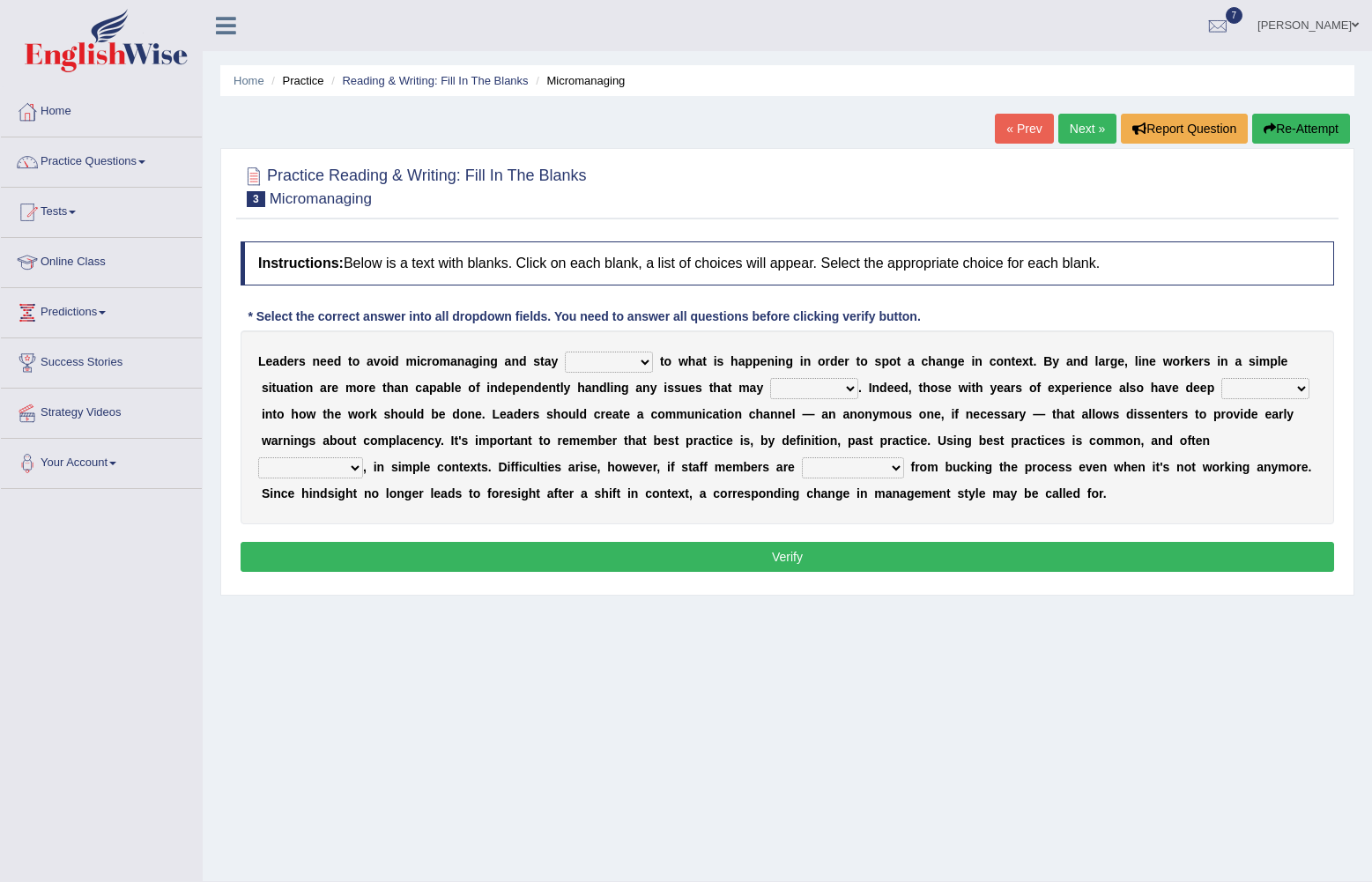
click at [613, 362] on select "complied connected precise concise" at bounding box center [609, 362] width 88 height 21
select select "connected"
click at [565, 353] on select "complied connected precise concise" at bounding box center [609, 362] width 88 height 21
click at [770, 389] on select "apprise rise encounter arise" at bounding box center [814, 388] width 88 height 21
select select "arise"
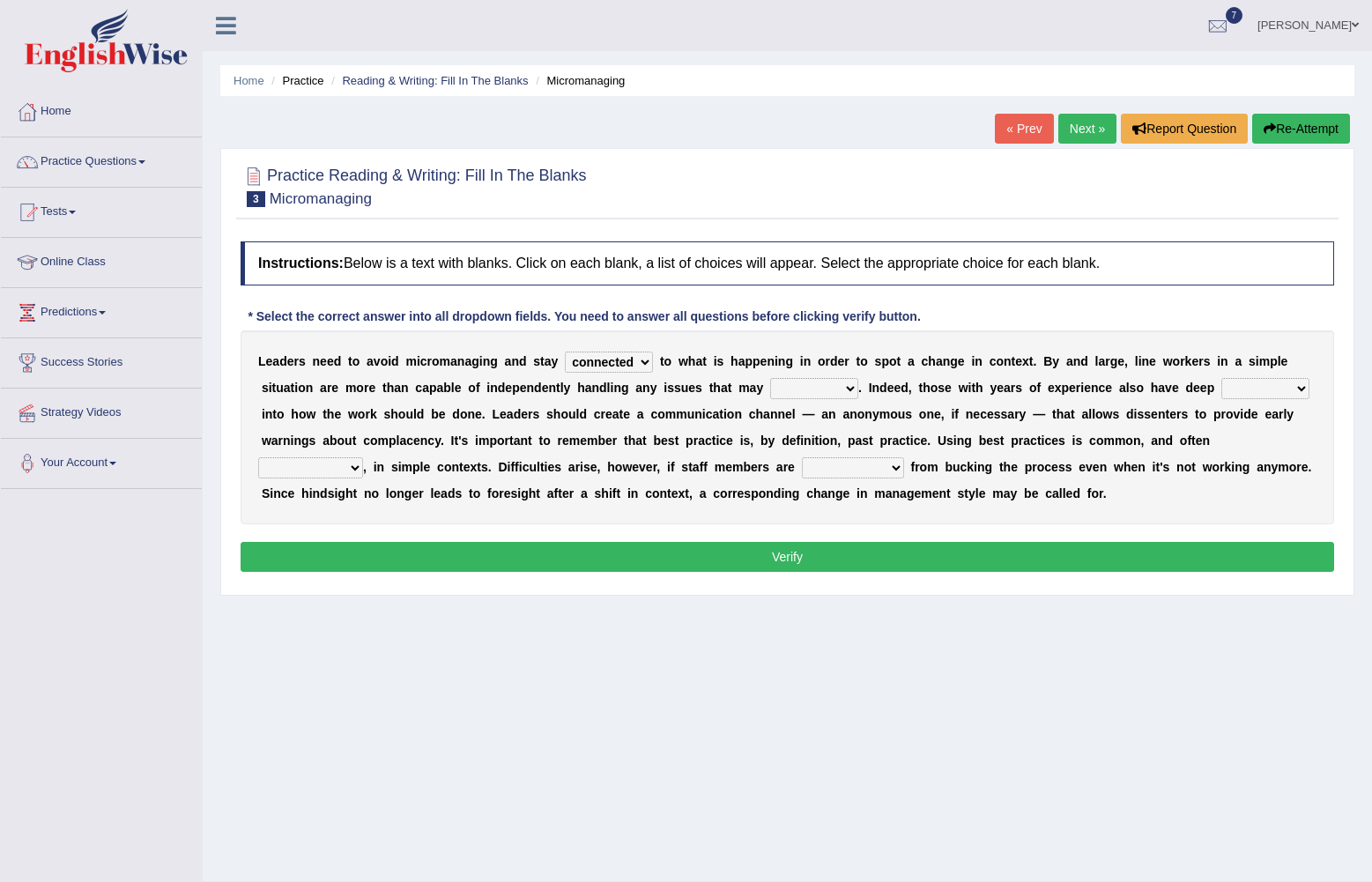
click at [770, 379] on select "apprise rise encounter arise" at bounding box center [814, 388] width 88 height 21
click at [1222, 393] on select "incursion insight indignity indication" at bounding box center [1265, 388] width 88 height 21
select select "insight"
click at [1222, 379] on select "incursion insight indignity indication" at bounding box center [1265, 388] width 88 height 21
click at [363, 458] on select "inappropriate apprehensive appropriate forbidden" at bounding box center [310, 468] width 105 height 21
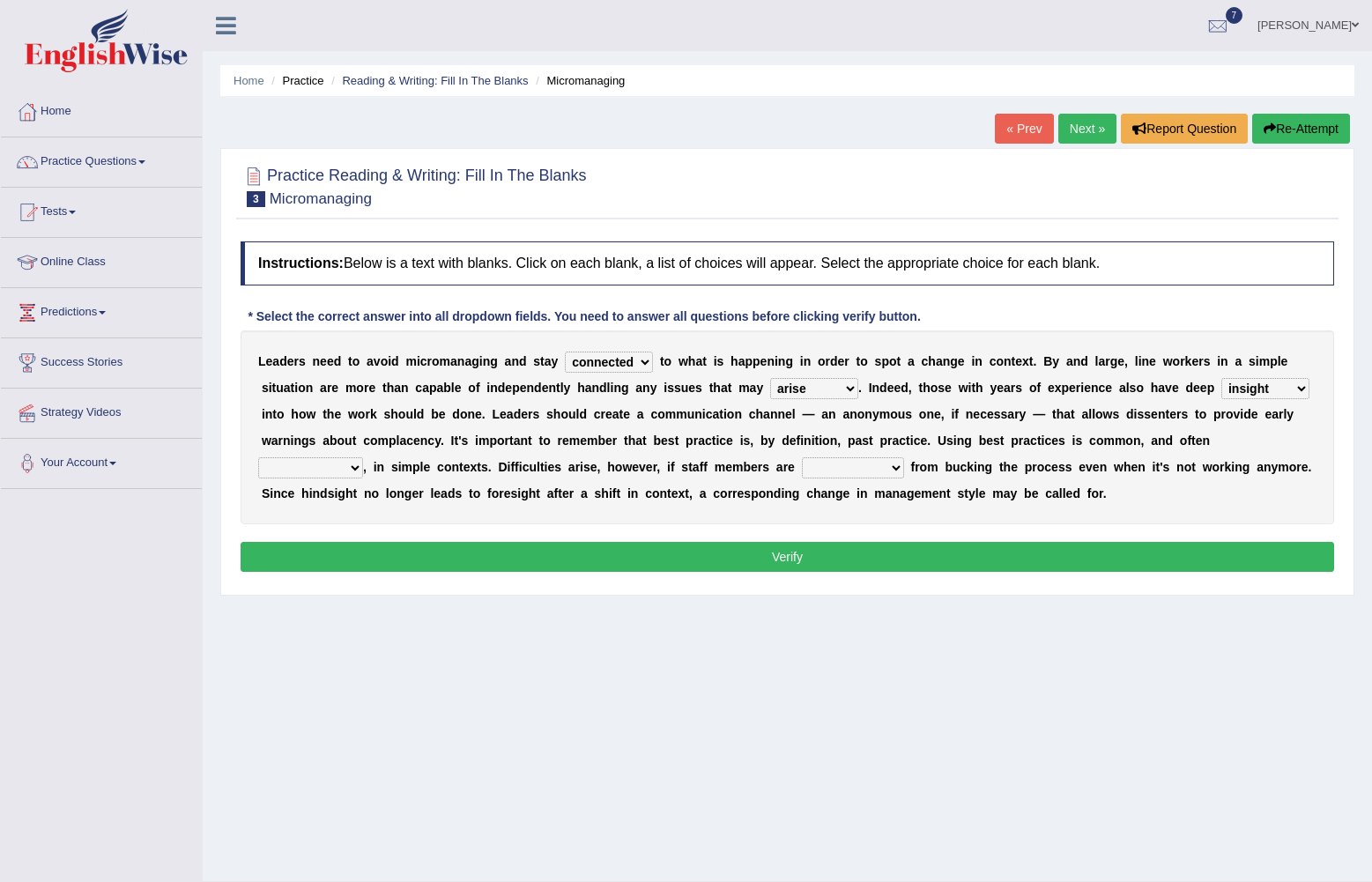
click at [363, 458] on select "inappropriate apprehensive appropriate forbidden" at bounding box center [310, 468] width 105 height 21
select select "appropriate"
click at [363, 458] on select "inappropriate apprehensive appropriate forbidden" at bounding box center [310, 468] width 105 height 21
click at [904, 469] on b at bounding box center [908, 467] width 7 height 14
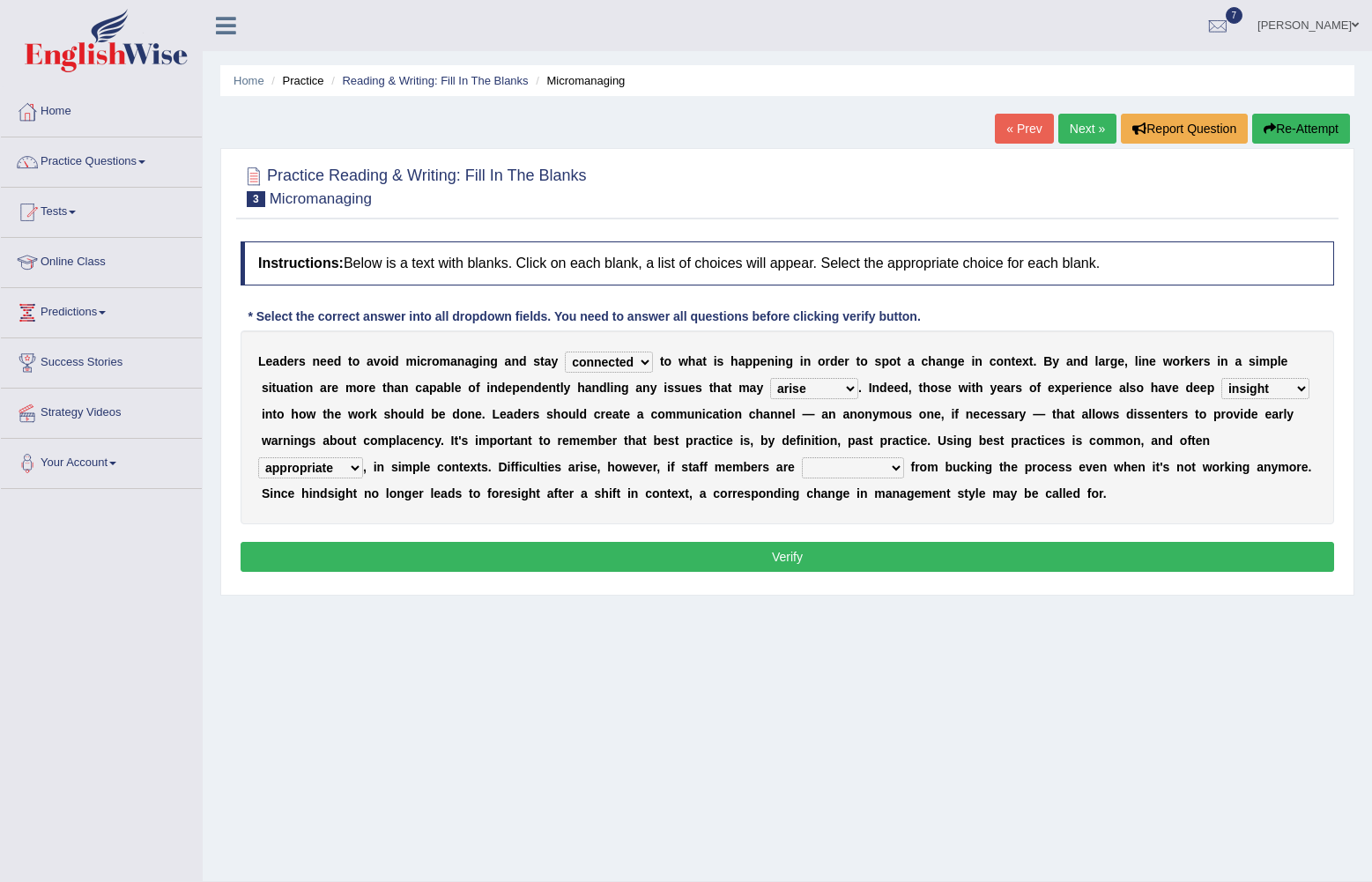
click at [802, 468] on select "disarranged disinclined discouraged disintegrated" at bounding box center [853, 468] width 102 height 21
select select "discouraged"
click at [802, 459] on select "disarranged disinclined discouraged disintegrated" at bounding box center [853, 468] width 102 height 21
click at [566, 551] on button "Verify" at bounding box center [787, 557] width 1094 height 30
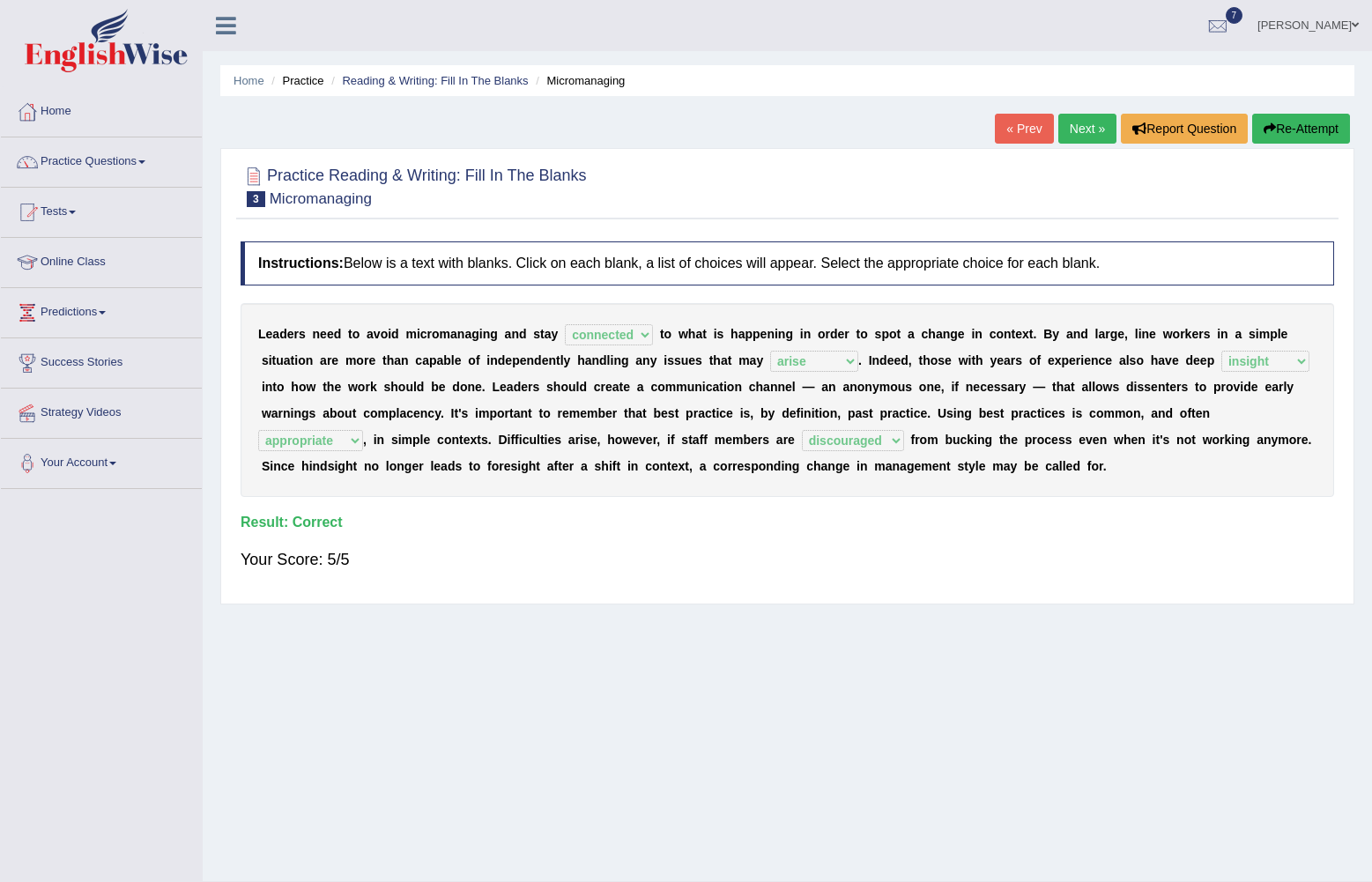
click at [1087, 129] on link "Next »" at bounding box center [1087, 128] width 58 height 30
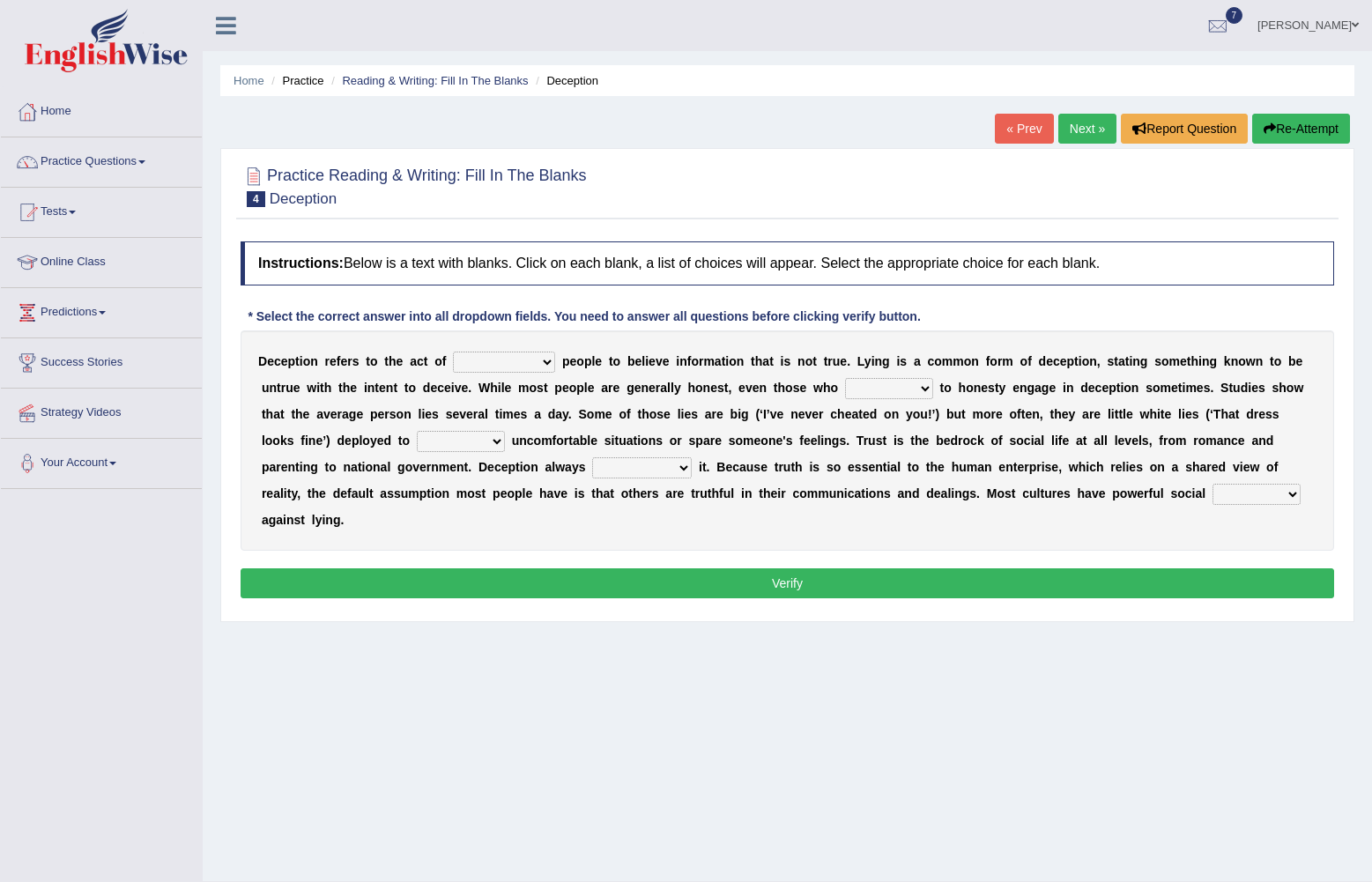
click at [531, 357] on select "discouraging forbidding detecting encouraging" at bounding box center [504, 362] width 102 height 21
select select "encouraging"
click at [453, 353] on select "discouraging forbidding detecting encouraging" at bounding box center [504, 362] width 102 height 21
click at [846, 390] on select "describe prescribe inscribe subscribe" at bounding box center [889, 388] width 88 height 21
select select "inscribe"
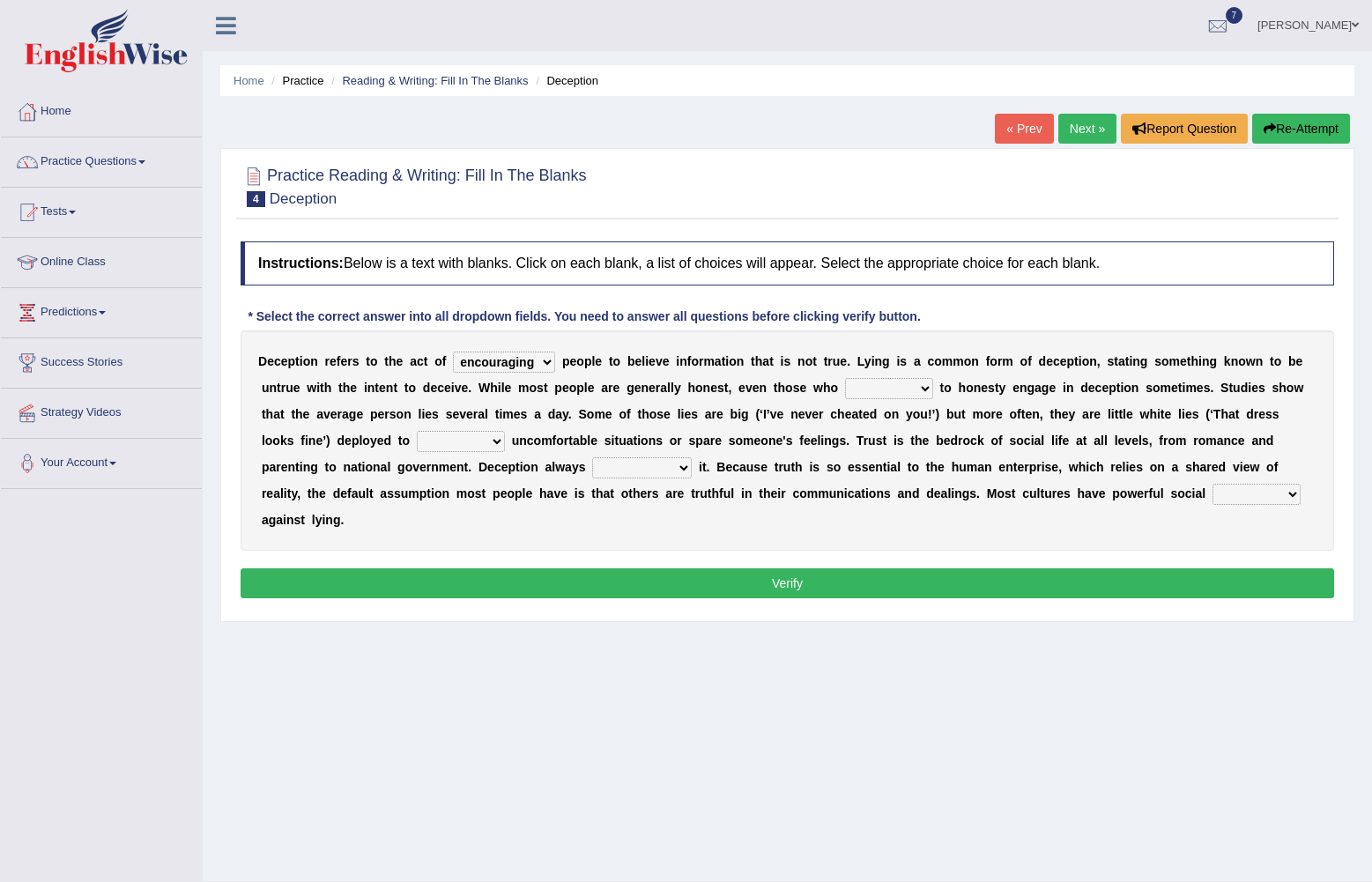
click at [846, 379] on select "describe prescribe inscribe subscribe" at bounding box center [889, 388] width 88 height 21
click at [417, 448] on select "contest illuminate disguise avoid" at bounding box center [460, 441] width 88 height 21
select select "avoid"
click at [417, 432] on select "contest illuminate disguise avoid" at bounding box center [460, 441] width 88 height 21
click at [592, 463] on select "undermines underscores undertakes underwrites" at bounding box center [641, 468] width 99 height 21
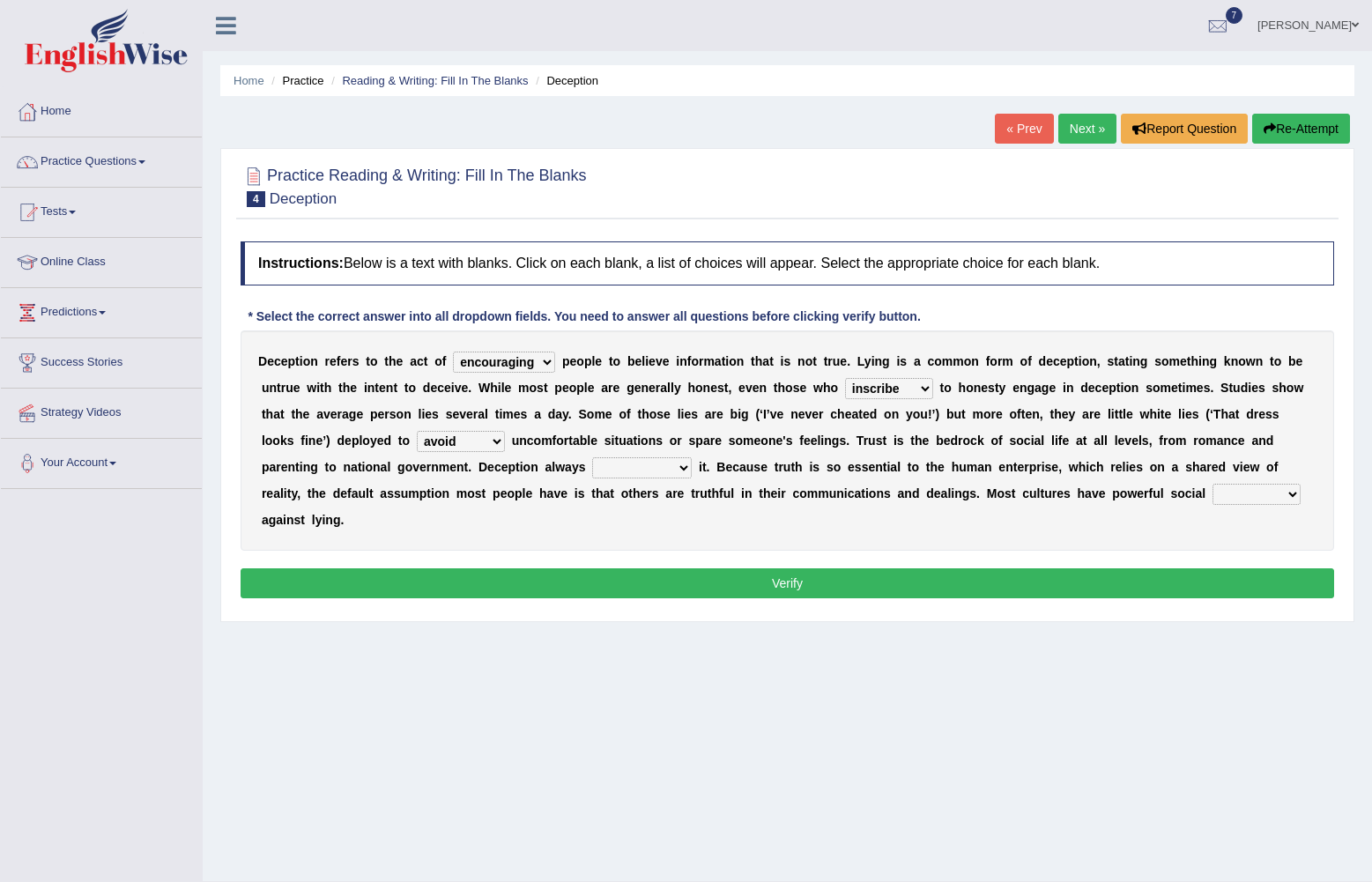
select select "undermines"
click at [592, 459] on select "undermines underscores undertakes underwrites" at bounding box center [641, 468] width 99 height 21
click at [1213, 498] on select "ejections sanctions fractions inductions" at bounding box center [1257, 494] width 88 height 21
select select "inductions"
click at [1213, 485] on select "ejections sanctions fractions inductions" at bounding box center [1257, 494] width 88 height 21
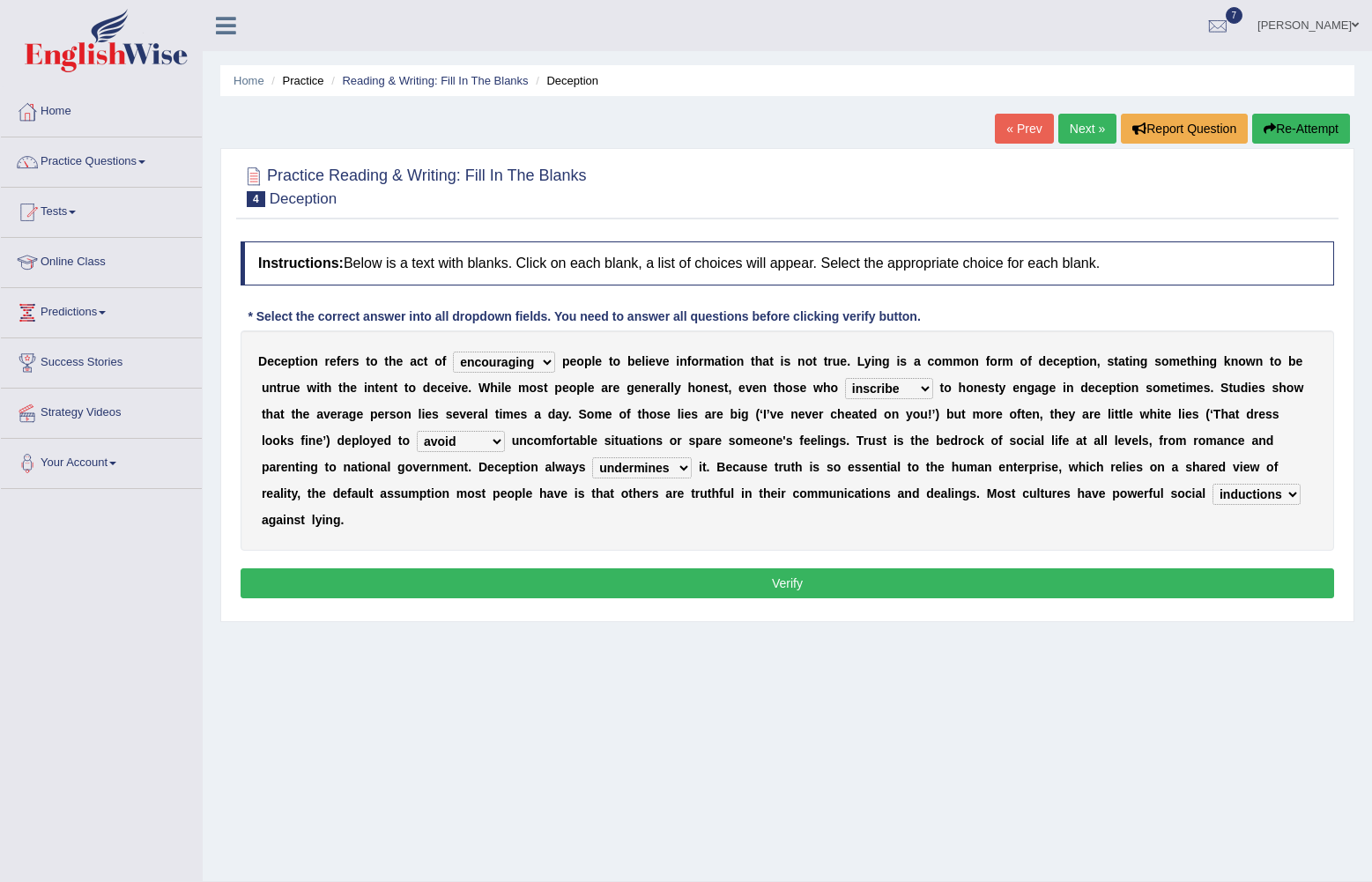
click at [900, 568] on button "Verify" at bounding box center [787, 583] width 1094 height 30
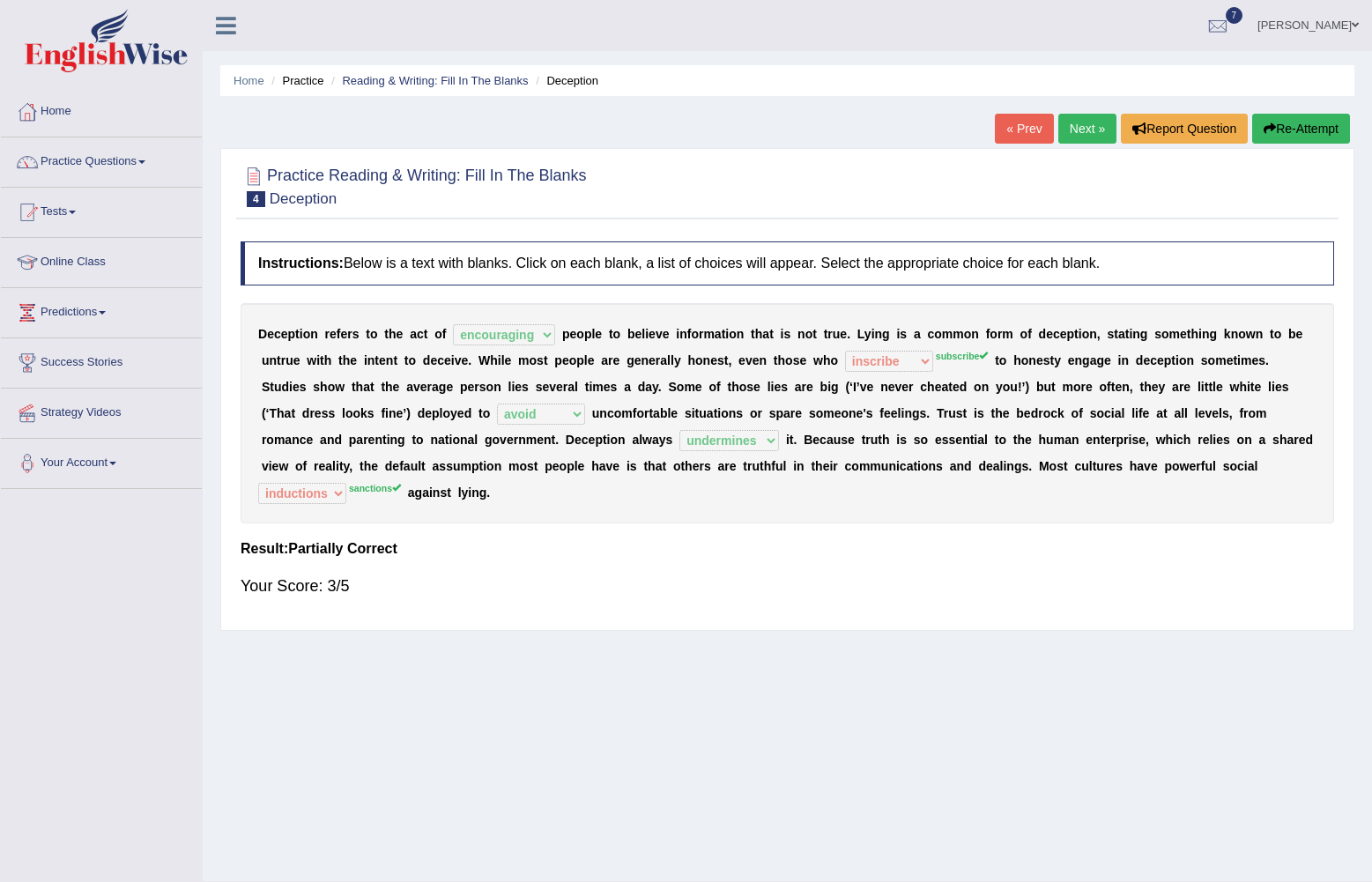
click at [1076, 120] on link "Next »" at bounding box center [1087, 128] width 58 height 30
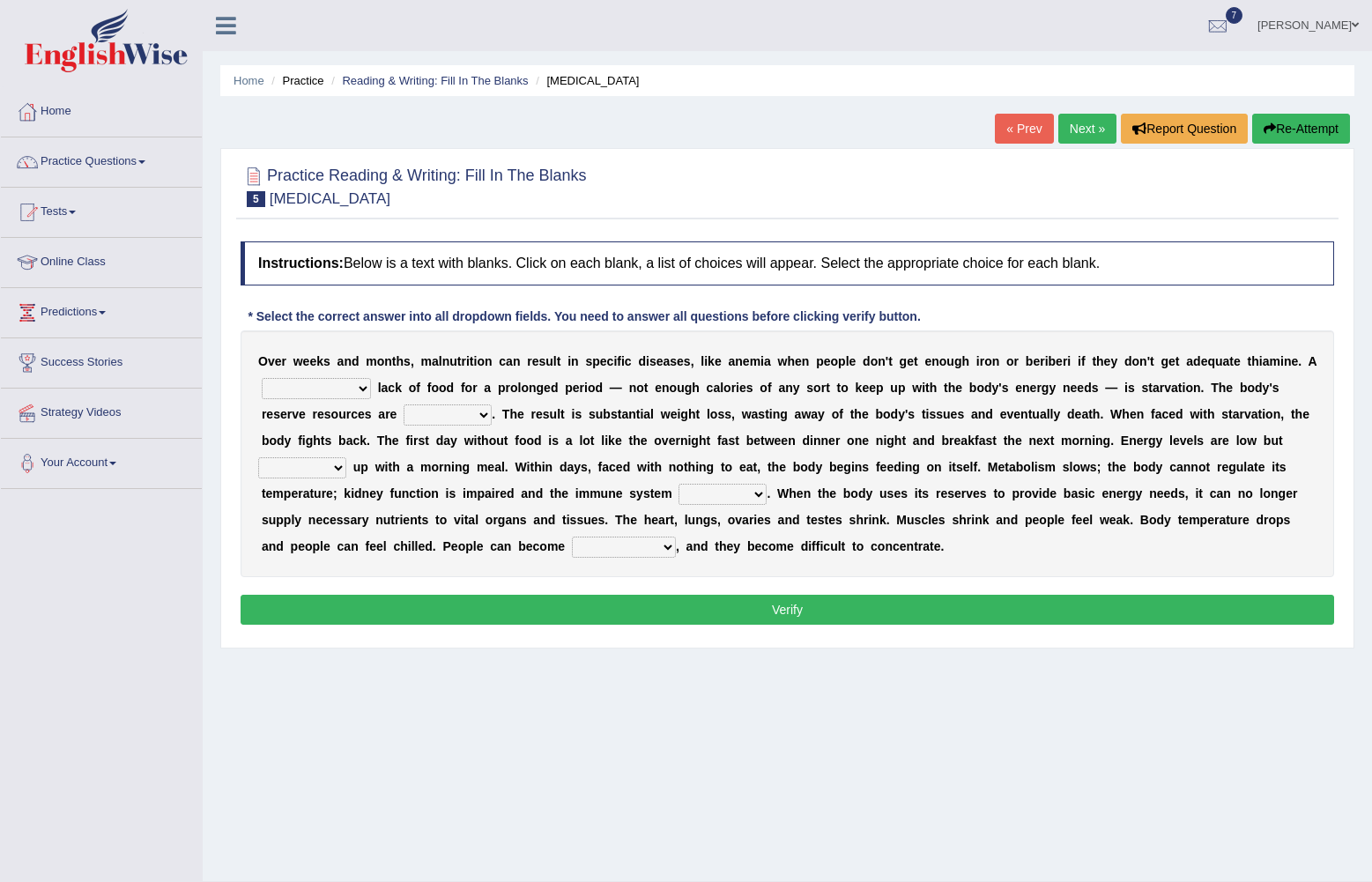
click at [356, 394] on select "severe distinguishing proper distinctive" at bounding box center [317, 388] width 110 height 21
select select "severe"
click at [262, 379] on select "severe distinguishing proper distinctive" at bounding box center [317, 388] width 110 height 21
click at [355, 383] on select "severe distinguishing proper distinctive" at bounding box center [317, 388] width 110 height 21
click at [675, 422] on div "O v e r w e e k s a n d m o n t h s , m a l n u t r i t i o n c a n r e s u l t…" at bounding box center [787, 454] width 1094 height 247
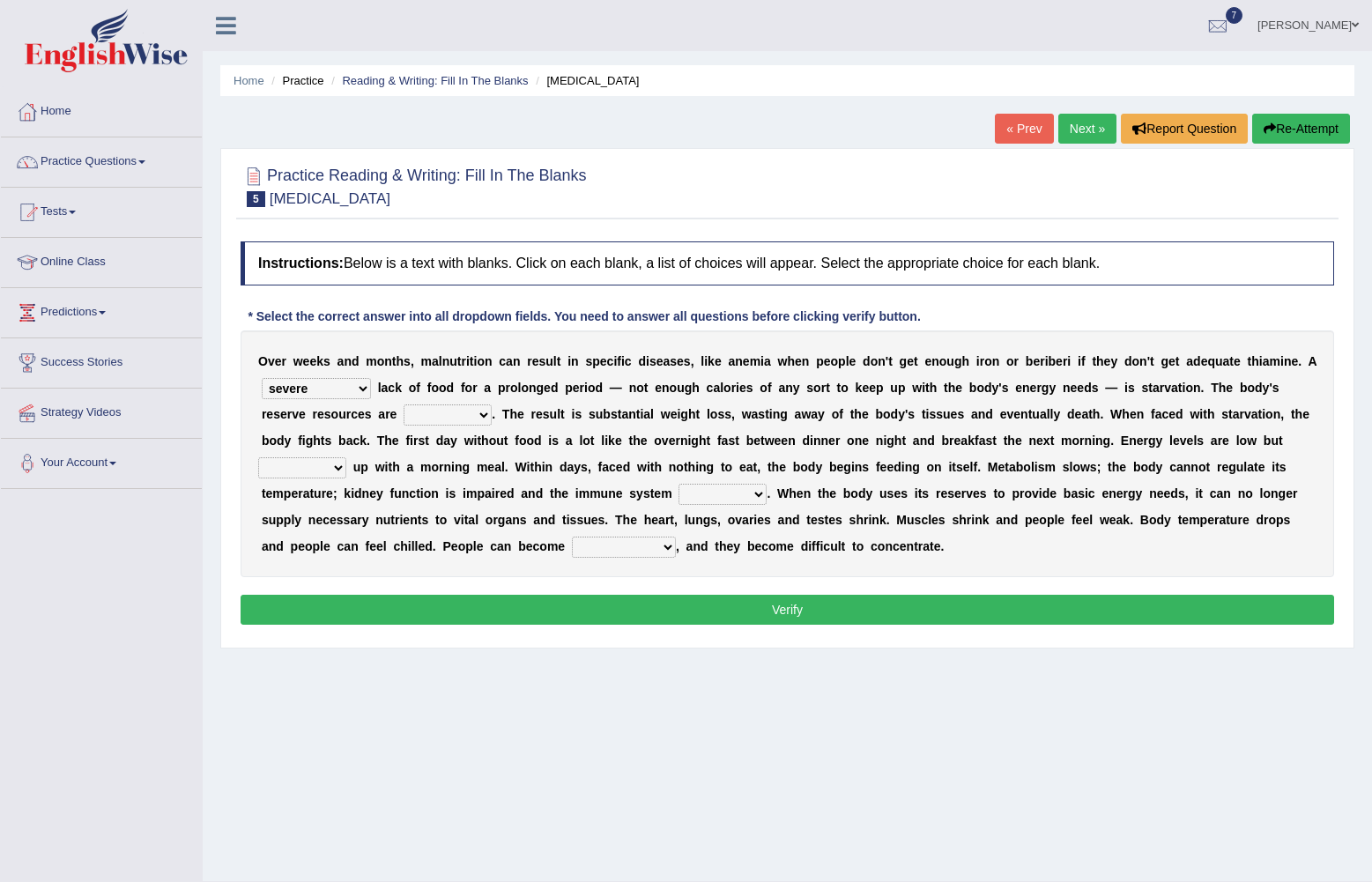
click at [404, 410] on select "obsoleted depleted pelleted deleted" at bounding box center [447, 415] width 88 height 21
select select "depleted"
click at [404, 406] on select "obsoleted depleted pelleted deleted" at bounding box center [447, 415] width 88 height 21
click at [346, 458] on select "feed come chill pick" at bounding box center [302, 468] width 88 height 21
select select "come"
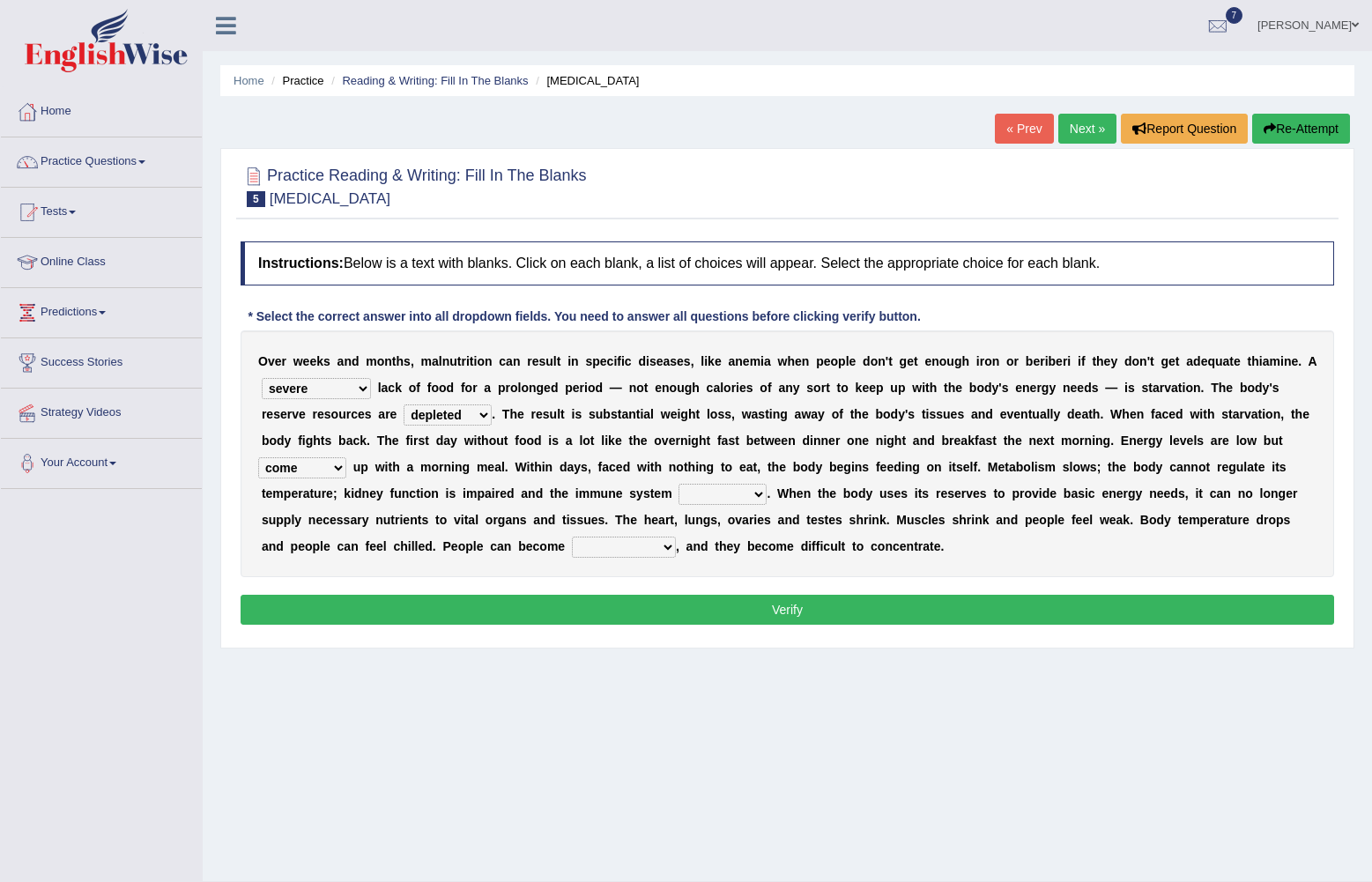
click at [346, 458] on select "feed come chill pick" at bounding box center [302, 468] width 88 height 21
click at [1219, 450] on div "O v e r w e e k s a n d m o n t h s , m a l n u t r i t i o n c a n r e s u l t…" at bounding box center [787, 454] width 1094 height 247
click at [679, 490] on select "deepens deafens weakens surpasses" at bounding box center [722, 494] width 88 height 21
select select "weakens"
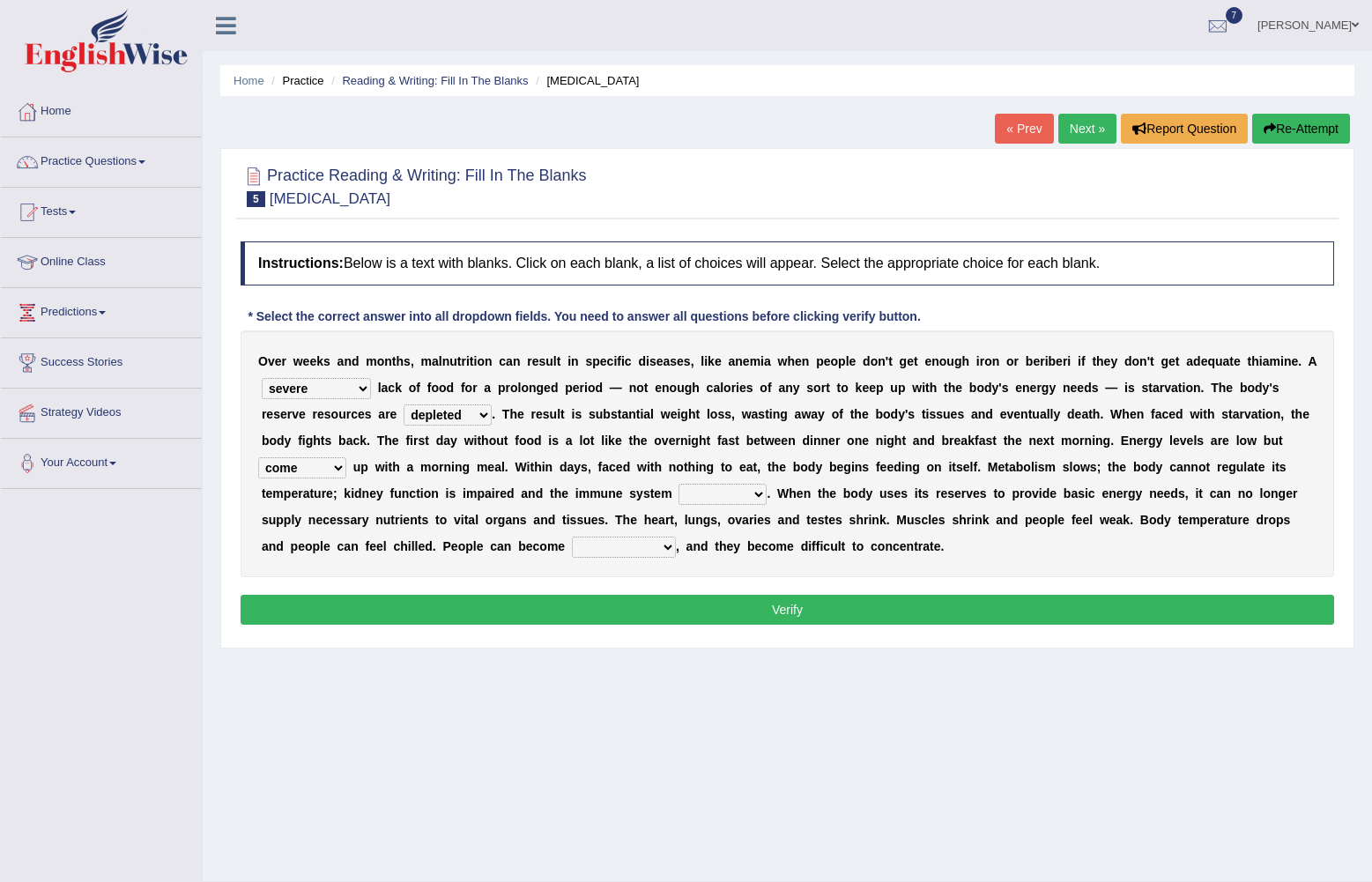
click at [679, 485] on select "deepens deafens weakens surpasses" at bounding box center [722, 494] width 88 height 21
click at [676, 537] on select "irritable commutable indisputable transportable" at bounding box center [624, 547] width 104 height 21
select select "irritable"
click at [676, 537] on select "irritable commutable indisputable transportable" at bounding box center [624, 547] width 104 height 21
click at [1113, 608] on button "Verify" at bounding box center [787, 610] width 1094 height 30
